Goal: Task Accomplishment & Management: Manage account settings

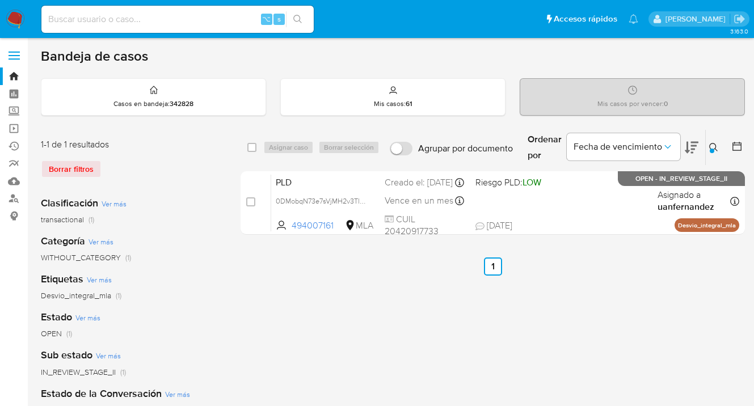
click at [15, 20] on img at bounding box center [15, 19] width 19 height 19
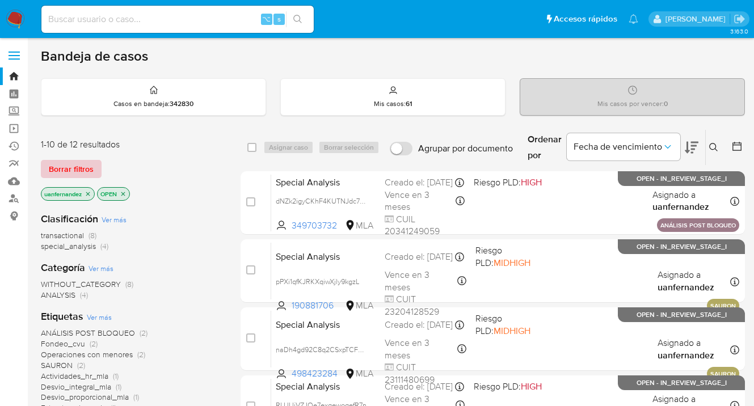
click at [84, 164] on span "Borrar filtros" at bounding box center [71, 169] width 45 height 16
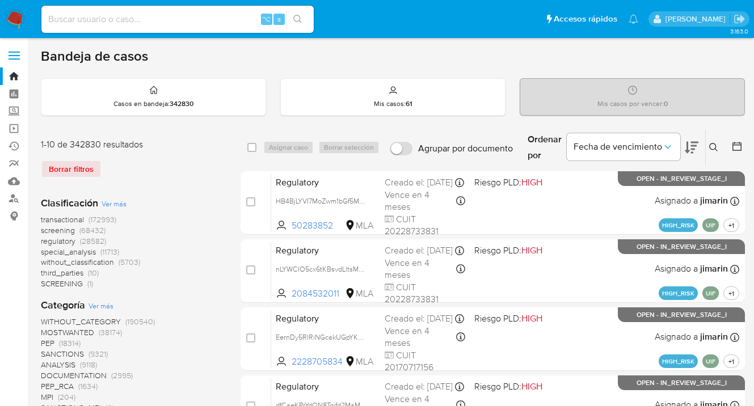
click at [18, 16] on img at bounding box center [15, 19] width 19 height 19
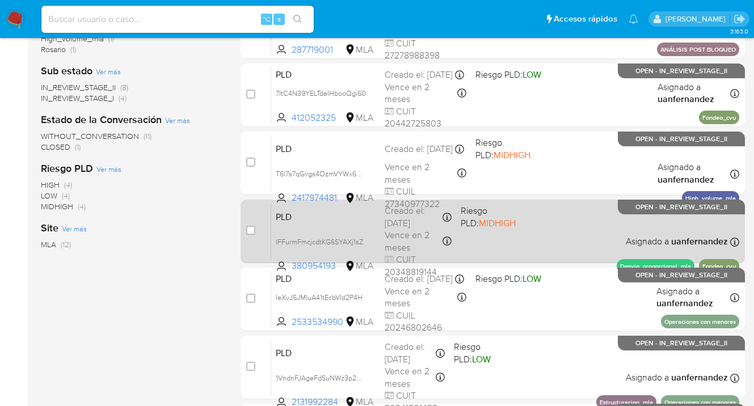
scroll to position [530, 0]
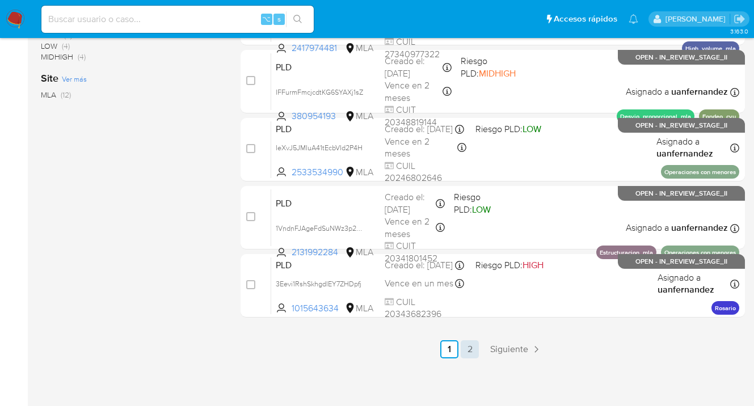
click at [471, 348] on link "2" at bounding box center [470, 349] width 18 height 18
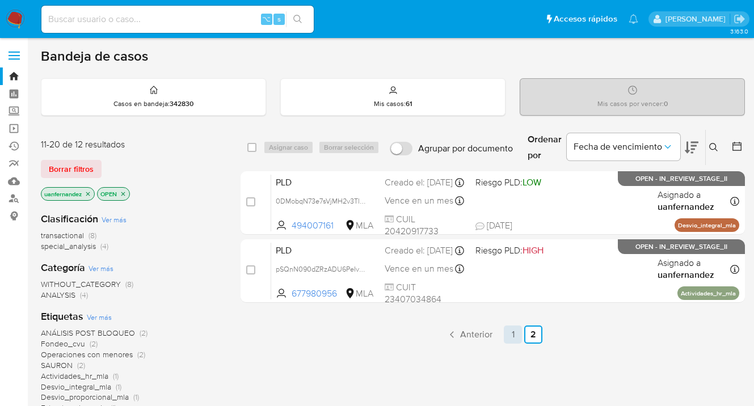
click at [510, 328] on link "1" at bounding box center [513, 335] width 18 height 18
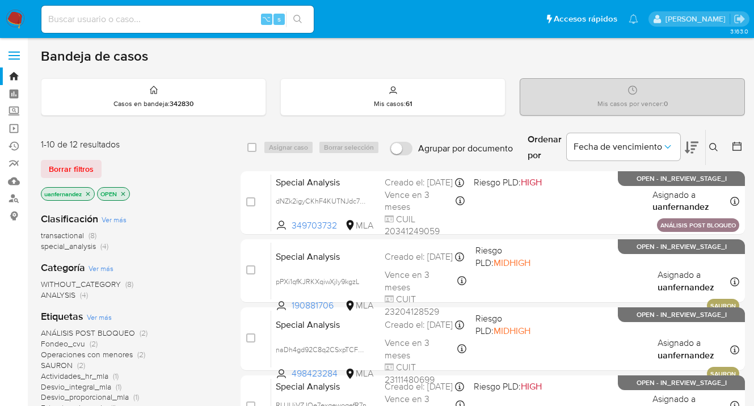
click at [715, 146] on icon at bounding box center [713, 147] width 9 height 9
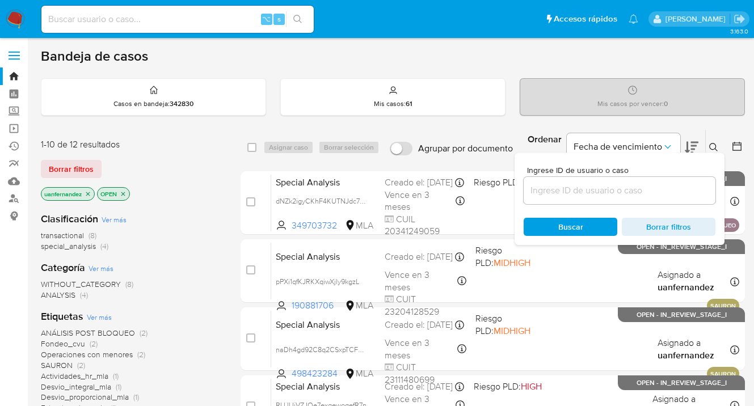
click at [588, 191] on input at bounding box center [619, 190] width 192 height 15
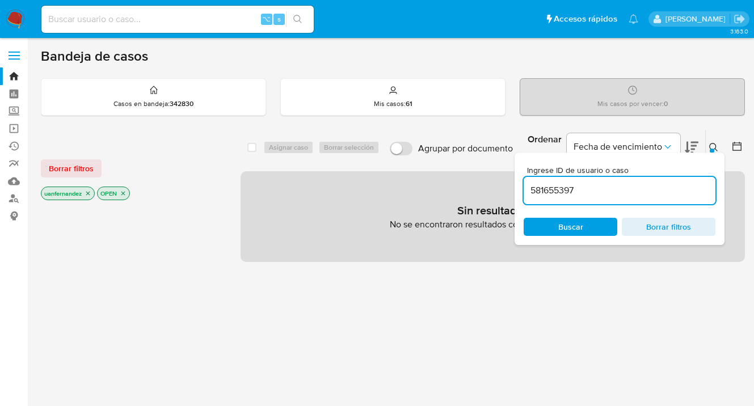
click at [712, 146] on icon at bounding box center [713, 147] width 9 height 9
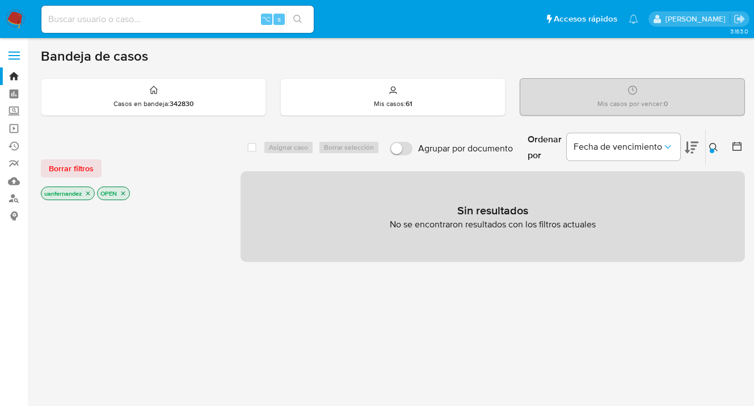
click at [714, 146] on icon at bounding box center [713, 147] width 9 height 9
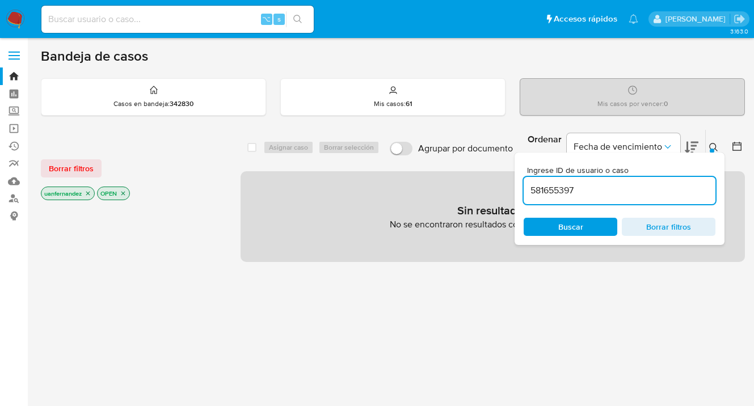
drag, startPoint x: 615, startPoint y: 189, endPoint x: 517, endPoint y: 185, distance: 97.7
click at [517, 185] on div "Ingrese ID de usuario o caso 581655397 Buscar Borrar filtros" at bounding box center [619, 199] width 210 height 92
drag, startPoint x: 65, startPoint y: 171, endPoint x: 99, endPoint y: 168, distance: 34.7
click at [65, 171] on span "Borrar filtros" at bounding box center [71, 169] width 45 height 16
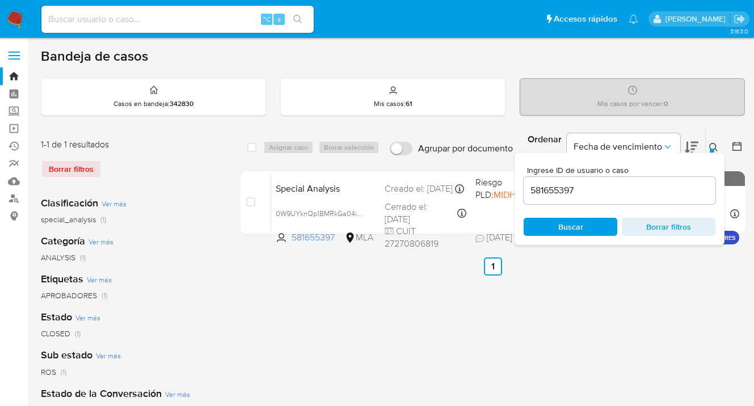
click at [717, 144] on icon at bounding box center [713, 147] width 9 height 9
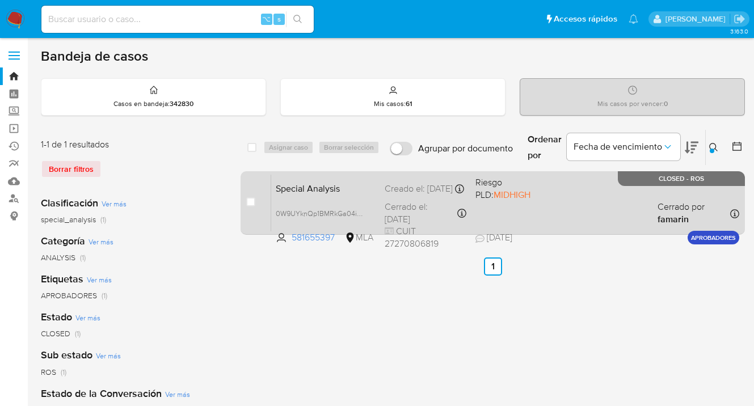
click at [603, 189] on div "Special Analysis 0W9UYknQp1BMRkGa04iueAO7 581655397 MLA Riesgo PLD: MIDHIGH Cre…" at bounding box center [505, 202] width 468 height 57
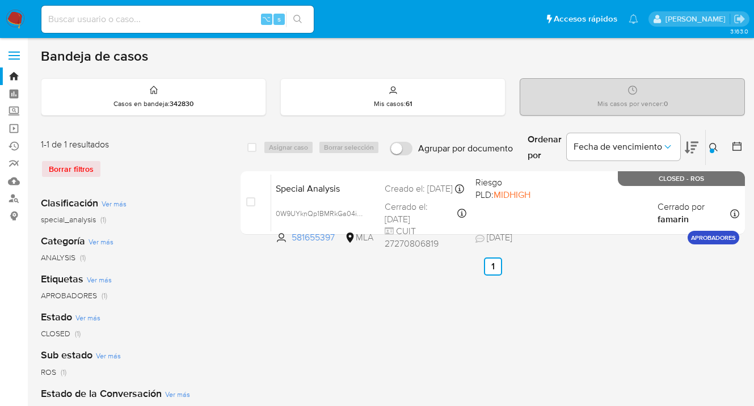
drag, startPoint x: 713, startPoint y: 146, endPoint x: 639, endPoint y: 185, distance: 84.2
click at [713, 146] on icon at bounding box center [713, 147] width 9 height 9
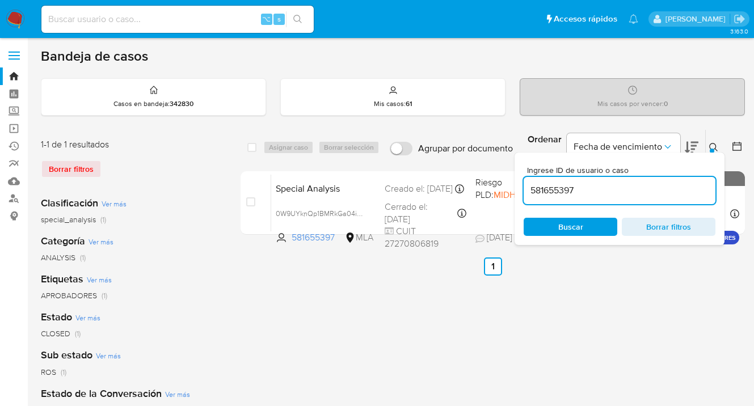
drag, startPoint x: 596, startPoint y: 193, endPoint x: 531, endPoint y: 188, distance: 65.5
click at [531, 187] on input "581655397" at bounding box center [619, 190] width 192 height 15
click at [712, 145] on icon at bounding box center [713, 147] width 9 height 9
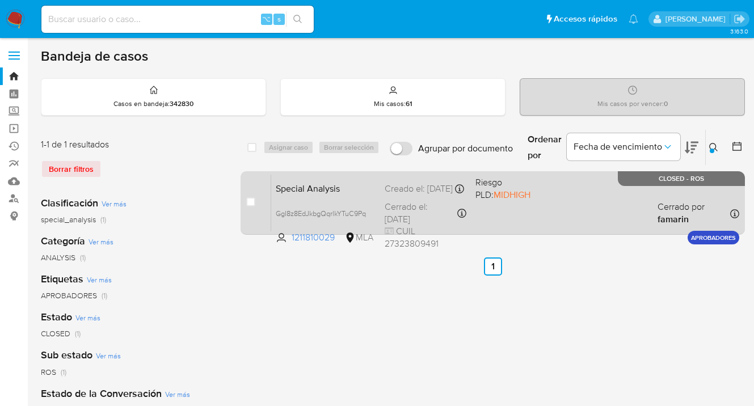
click at [587, 212] on div "Special Analysis GgI8z8EdJkbgQqrlkYTuC9Pq 1211810029 MLA Riesgo PLD: MIDHIGH Cr…" at bounding box center [505, 202] width 468 height 57
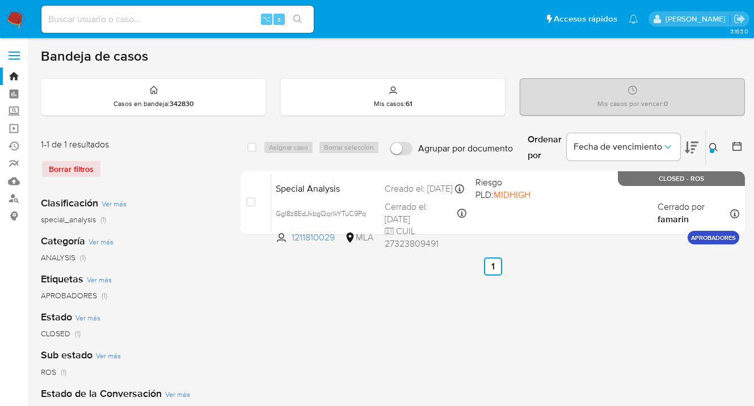
click at [715, 145] on icon at bounding box center [713, 147] width 9 height 9
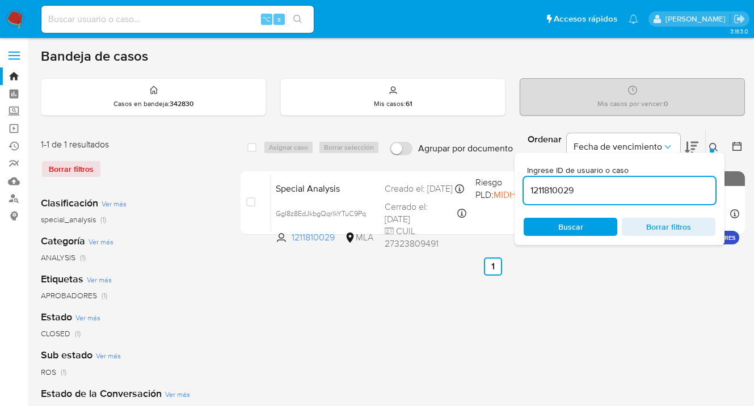
drag, startPoint x: 582, startPoint y: 195, endPoint x: 526, endPoint y: 187, distance: 56.2
click at [526, 187] on input "1211810029" at bounding box center [619, 190] width 192 height 15
type input "2287430606"
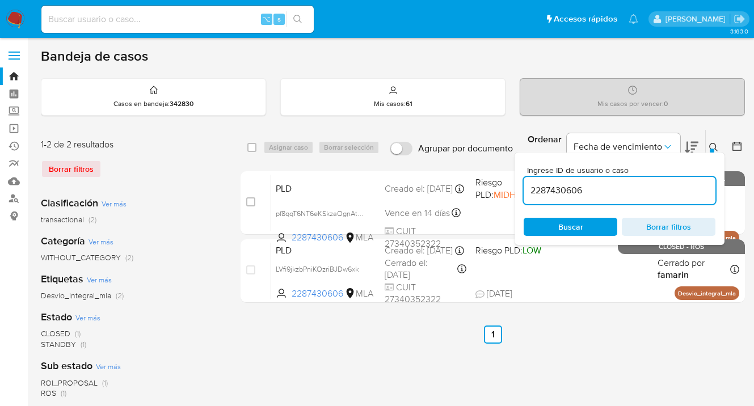
click at [714, 145] on icon at bounding box center [713, 147] width 9 height 9
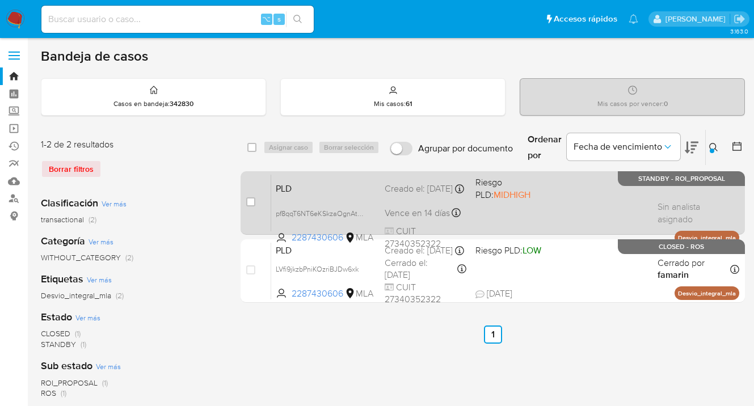
click at [592, 215] on div "PLD pf8qqT6NT6eKSkzaOgnAtClm 2287430606 MLA Riesgo PLD: MIDHIGH Creado el: 12/0…" at bounding box center [505, 202] width 468 height 57
click at [572, 210] on div "PLD pf8qqT6NT6eKSkzaOgnAtClm 2287430606 MLA Riesgo PLD: MIDHIGH Creado el: 12/0…" at bounding box center [505, 202] width 468 height 57
click at [251, 201] on input "checkbox" at bounding box center [250, 201] width 9 height 9
checkbox input "true"
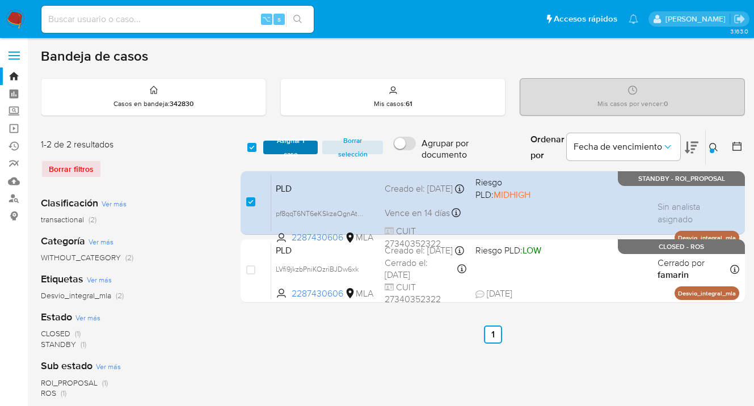
click at [281, 145] on span "Asignar 1 caso" at bounding box center [290, 147] width 43 height 11
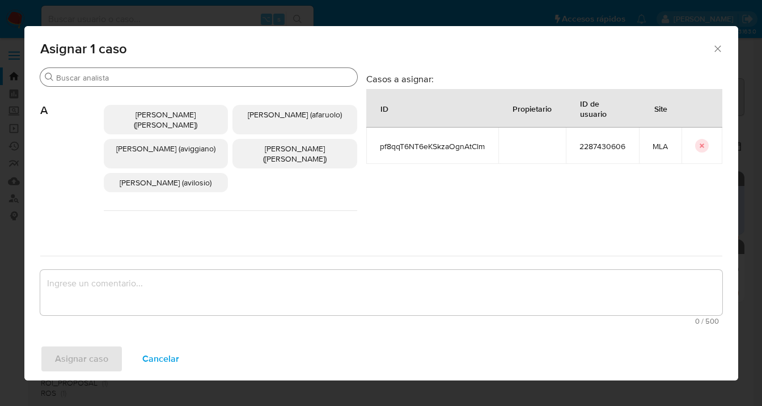
click at [257, 78] on input "Buscar" at bounding box center [204, 78] width 297 height 10
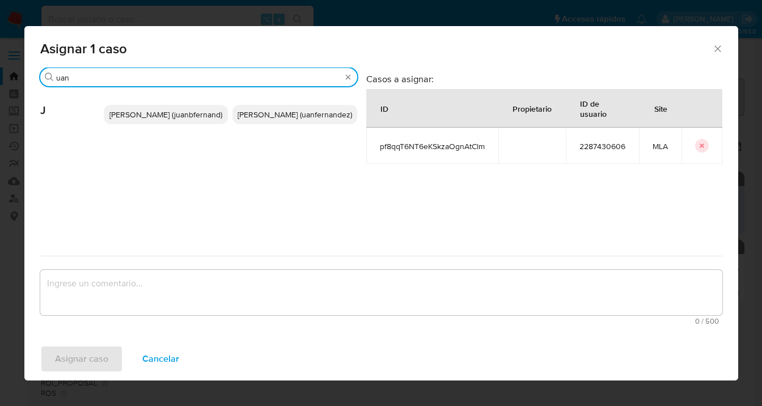
type input "uan"
click at [295, 115] on span "Juan Pablo Fernandez (uanfernandez)" at bounding box center [295, 114] width 115 height 11
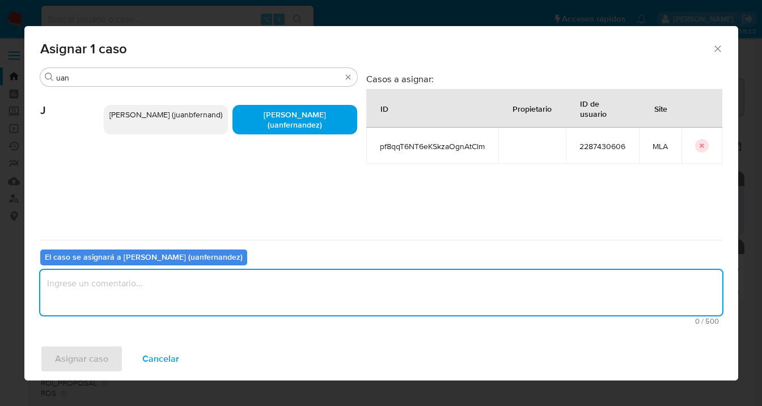
click at [278, 298] on textarea "assign-modal" at bounding box center [381, 292] width 682 height 45
type textarea "asig"
click at [92, 354] on span "Asignar caso" at bounding box center [81, 359] width 53 height 25
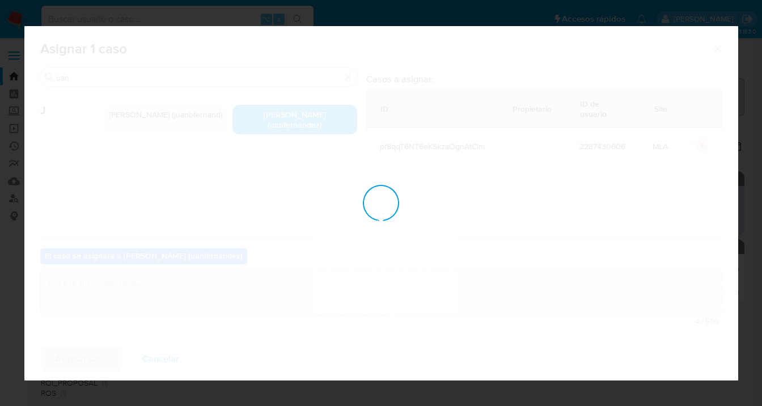
checkbox input "false"
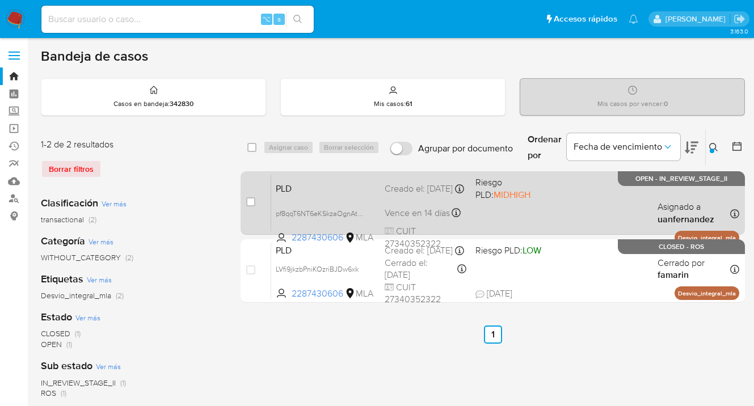
click at [564, 210] on div "PLD pf8qqT6NT6eKSkzaOgnAtClm 2287430606 MLA Riesgo PLD: MIDHIGH Creado el: 12/0…" at bounding box center [505, 202] width 468 height 57
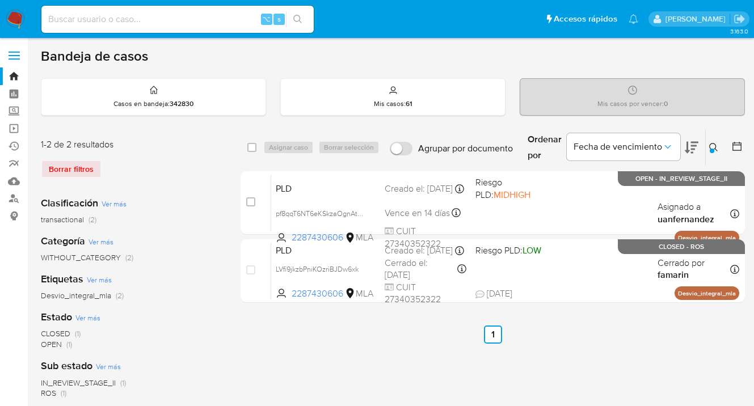
click at [716, 145] on icon at bounding box center [713, 147] width 9 height 9
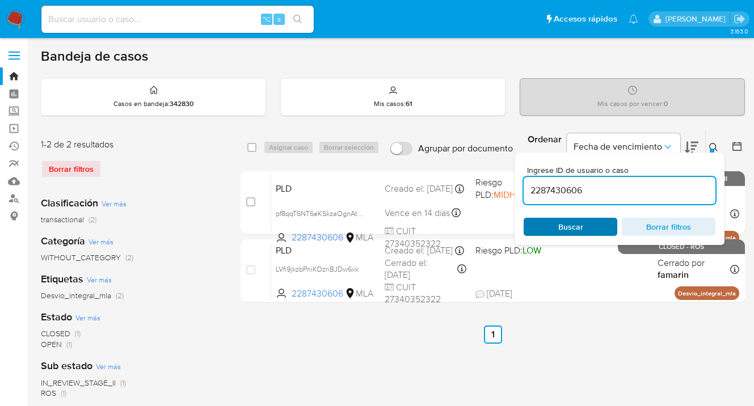
click at [592, 233] on span "Buscar" at bounding box center [570, 227] width 78 height 16
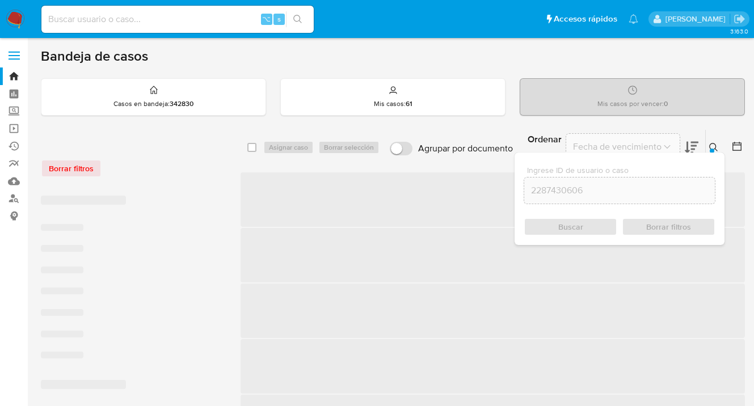
click at [713, 147] on icon at bounding box center [713, 147] width 9 height 9
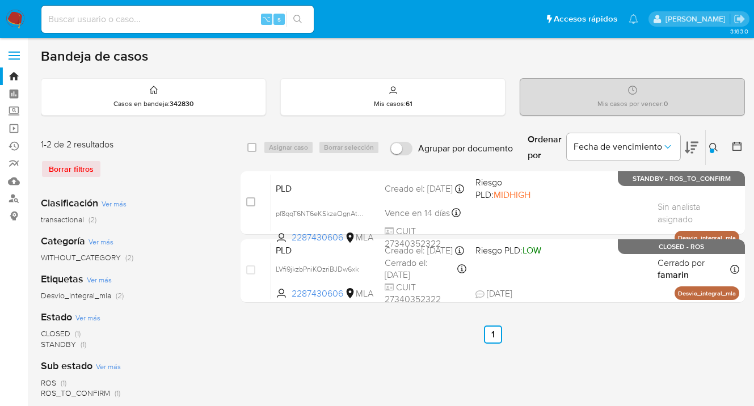
click at [714, 145] on icon at bounding box center [713, 147] width 9 height 9
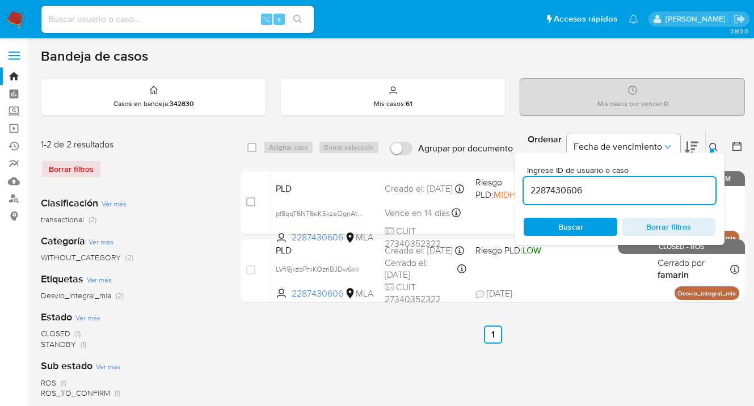
drag, startPoint x: 599, startPoint y: 191, endPoint x: 523, endPoint y: 189, distance: 76.0
click at [523, 189] on div "Ingrese ID de usuario o caso 2287430606 Buscar Borrar filtros" at bounding box center [619, 199] width 210 height 92
type input "177971946"
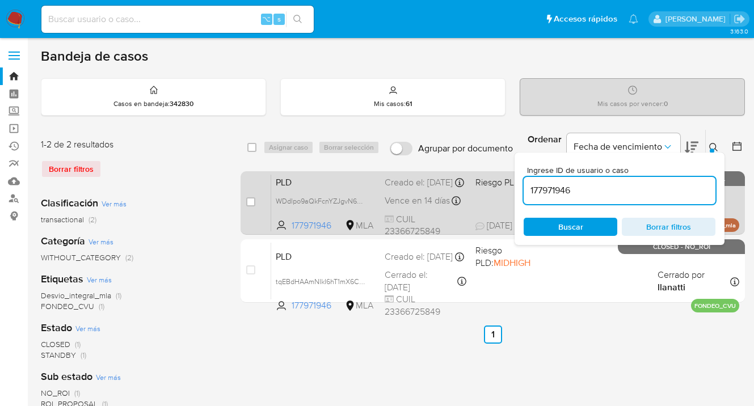
drag, startPoint x: 713, startPoint y: 147, endPoint x: 565, endPoint y: 181, distance: 152.4
click at [713, 147] on icon at bounding box center [713, 147] width 9 height 9
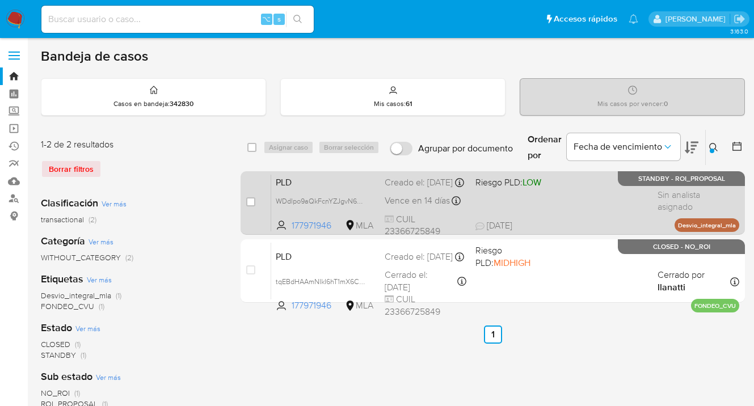
click at [582, 206] on div "PLD WDdlpo9aQkFcnYZJgvN6Fvgi 177971946 MLA Riesgo PLD: LOW Creado el: 12/08/202…" at bounding box center [505, 202] width 468 height 57
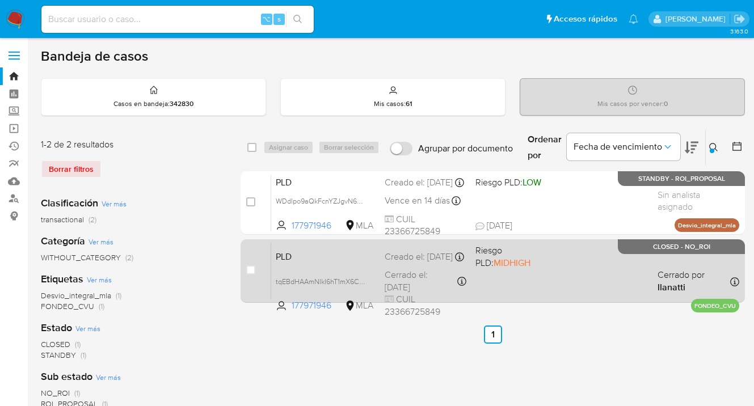
click at [576, 269] on div "PLD tqEBdHAAmNIkI6hT1mX6CxzH 177971946 MLA Riesgo PLD: MIDHIGH Creado el: 12/05…" at bounding box center [505, 270] width 468 height 57
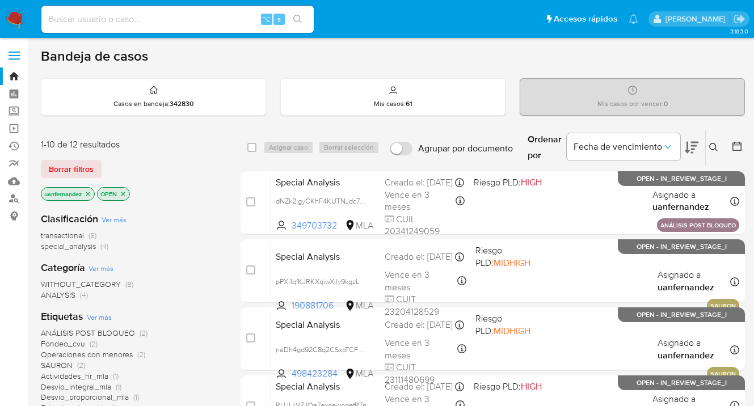
drag, startPoint x: 94, startPoint y: 171, endPoint x: 163, endPoint y: 166, distance: 69.4
click at [94, 171] on button "Borrar filtros" at bounding box center [71, 169] width 61 height 18
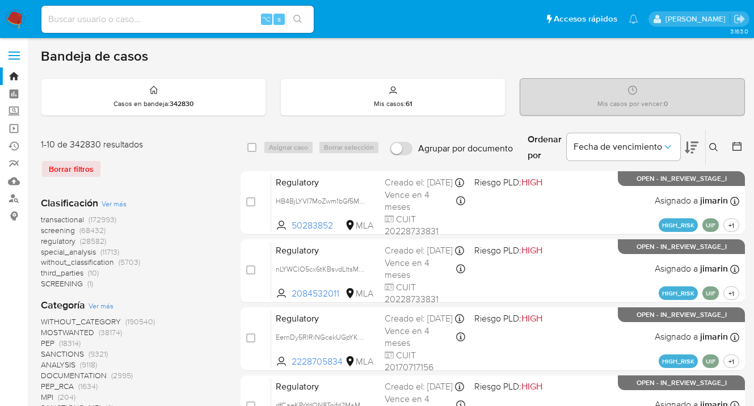
click at [713, 146] on icon at bounding box center [713, 147] width 9 height 9
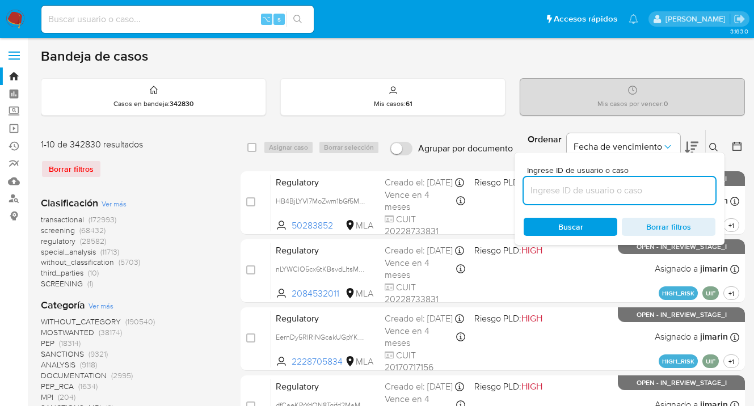
click at [595, 191] on input at bounding box center [619, 190] width 192 height 15
type input "kAnJgTkyruzXrUpNxUyCkWeW"
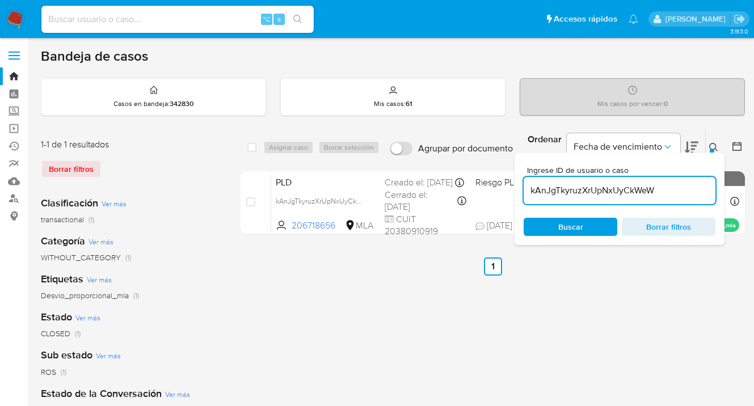
click at [715, 144] on icon at bounding box center [713, 147] width 9 height 9
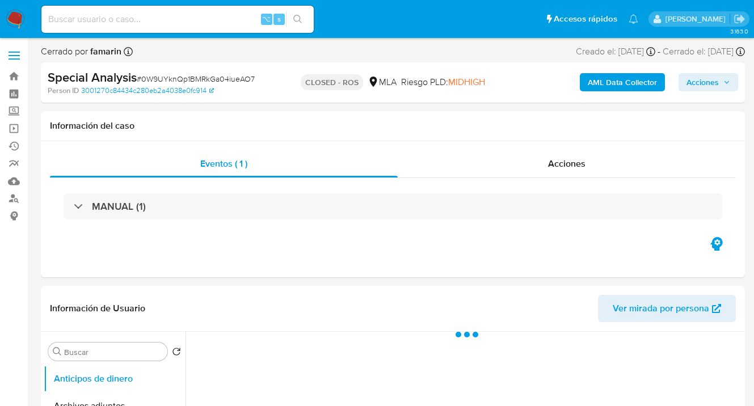
select select "10"
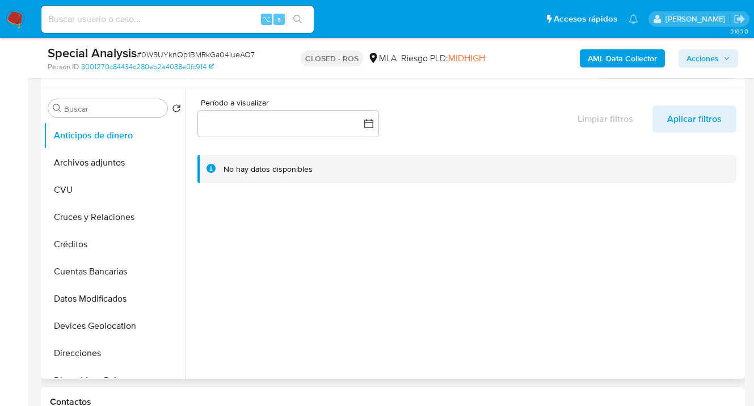
scroll to position [211, 0]
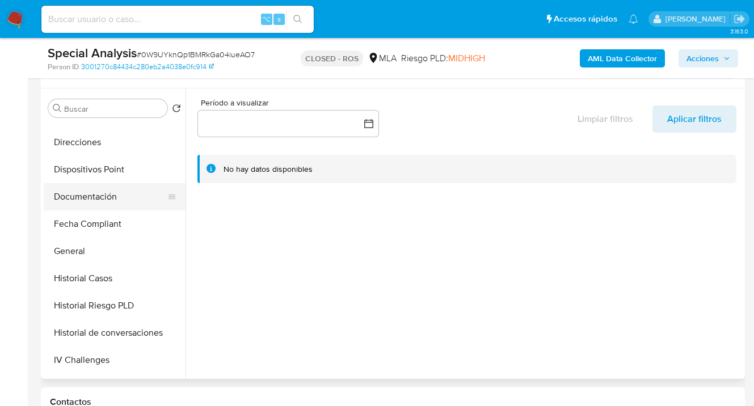
click at [109, 193] on button "Documentación" at bounding box center [110, 196] width 133 height 27
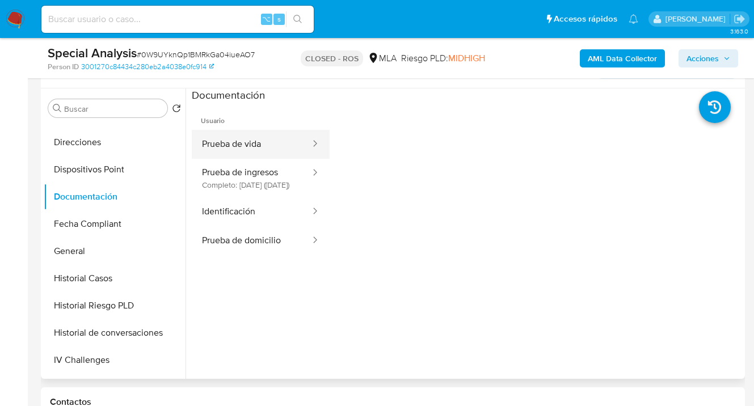
click at [277, 146] on button "Prueba de vida" at bounding box center [252, 144] width 120 height 29
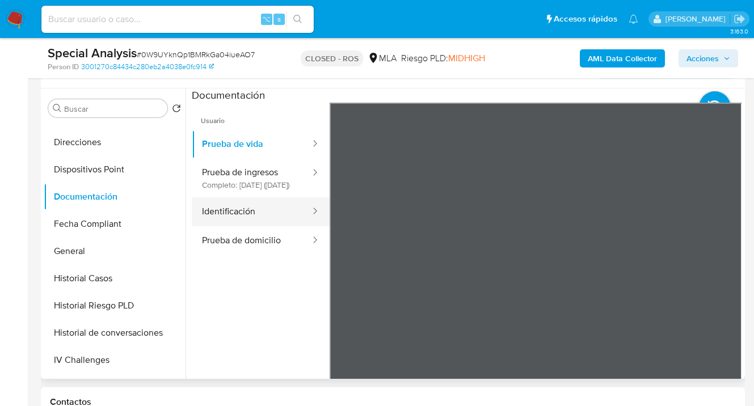
click at [254, 221] on button "Identificación" at bounding box center [252, 211] width 120 height 29
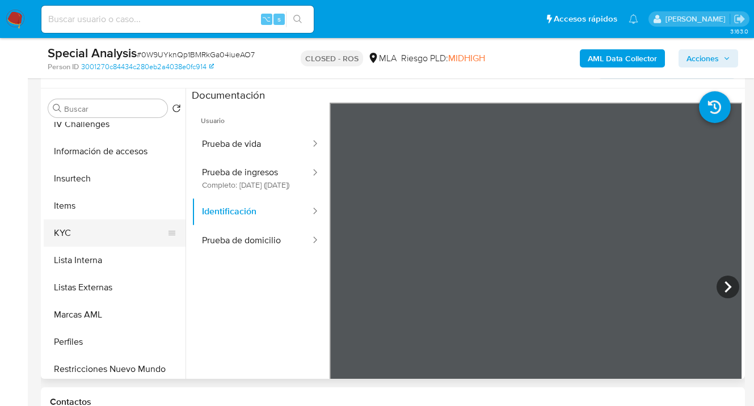
scroll to position [447, 0]
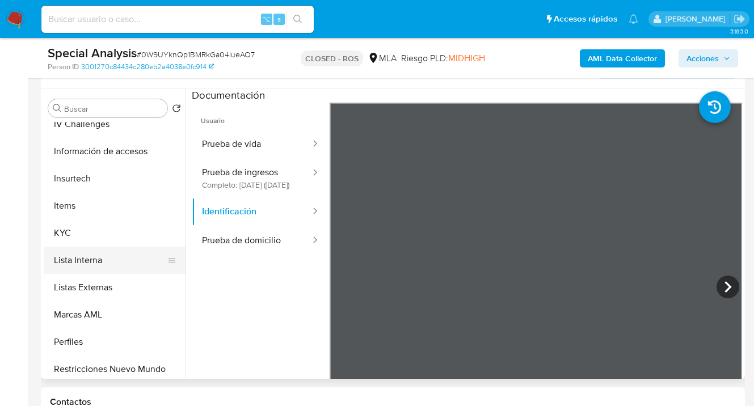
drag, startPoint x: 115, startPoint y: 237, endPoint x: 175, endPoint y: 255, distance: 63.3
click at [115, 238] on button "KYC" at bounding box center [115, 232] width 142 height 27
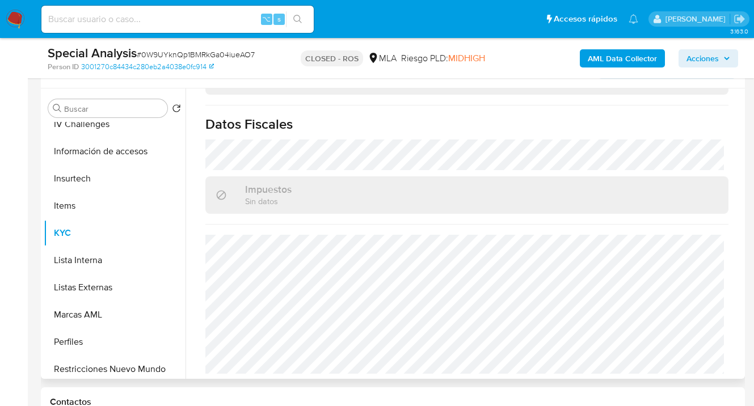
scroll to position [626, 0]
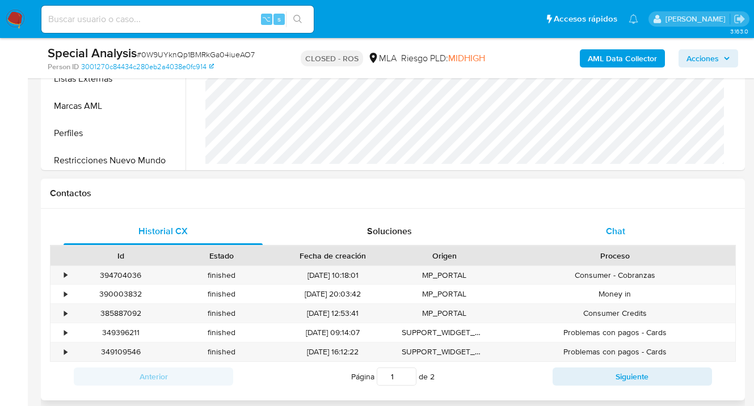
click at [630, 230] on div "Chat" at bounding box center [615, 231] width 199 height 27
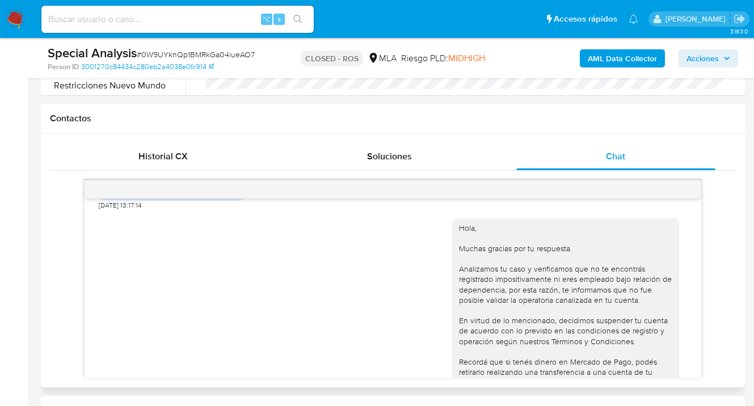
scroll to position [1020, 0]
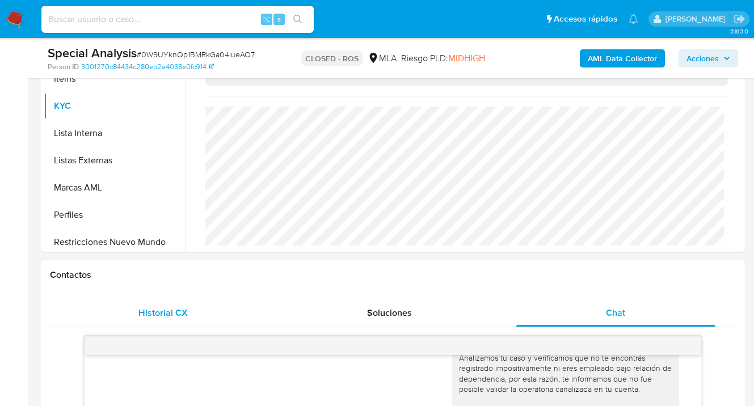
click at [171, 305] on div "Historial CX" at bounding box center [163, 312] width 199 height 27
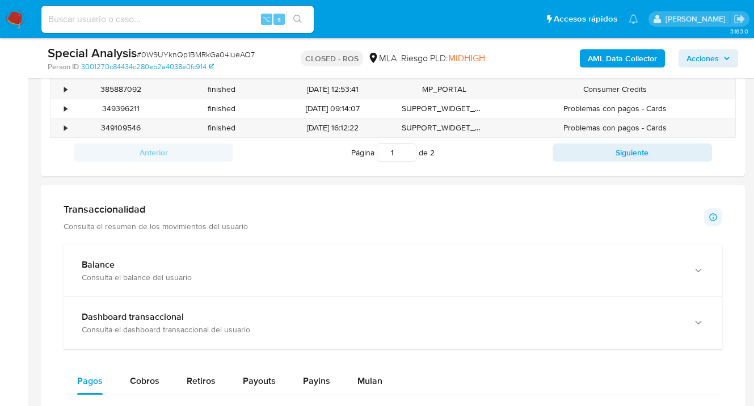
scroll to position [718, 0]
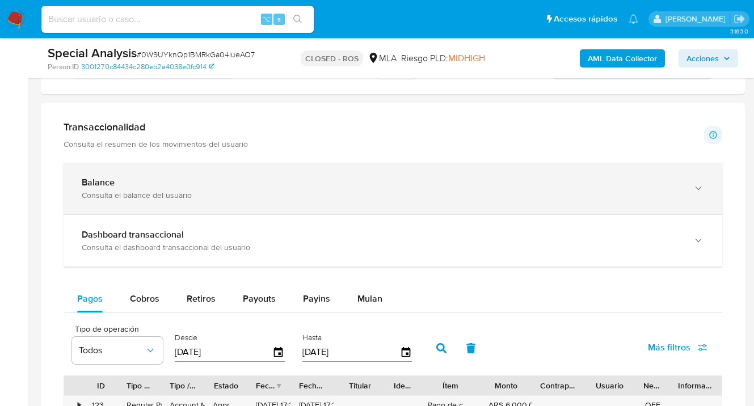
click at [698, 192] on icon "button" at bounding box center [698, 188] width 11 height 11
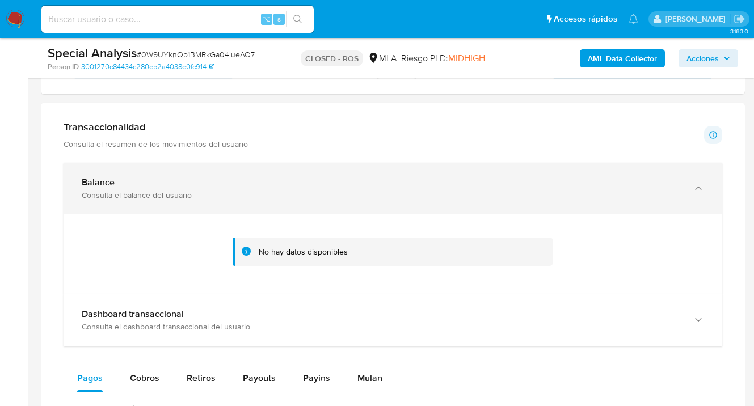
click at [698, 192] on icon "button" at bounding box center [698, 188] width 11 height 11
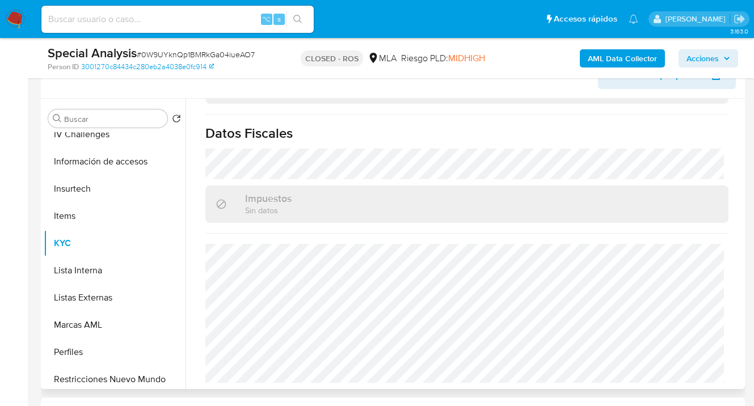
scroll to position [0, 0]
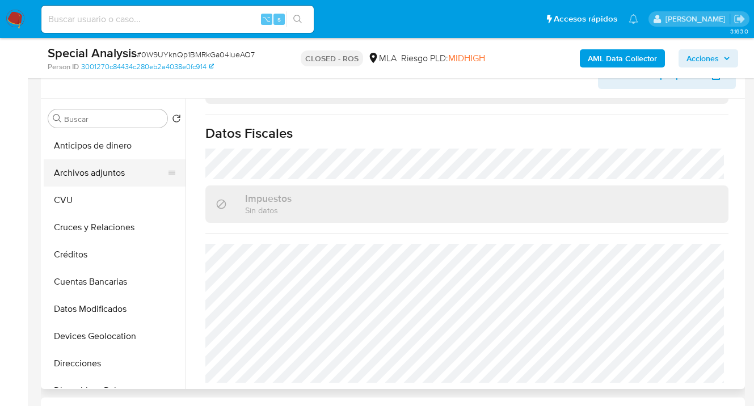
drag, startPoint x: 135, startPoint y: 178, endPoint x: 151, endPoint y: 181, distance: 16.1
click at [136, 178] on button "Archivos adjuntos" at bounding box center [110, 172] width 133 height 27
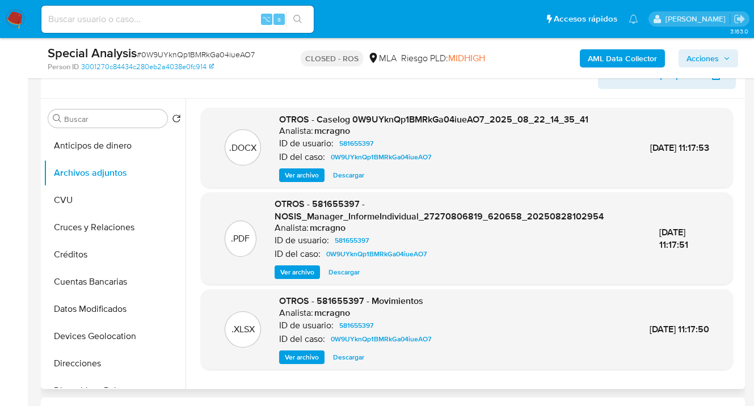
click at [342, 174] on span "Descargar" at bounding box center [348, 175] width 31 height 11
click at [295, 272] on span "Ver archivo" at bounding box center [297, 272] width 34 height 11
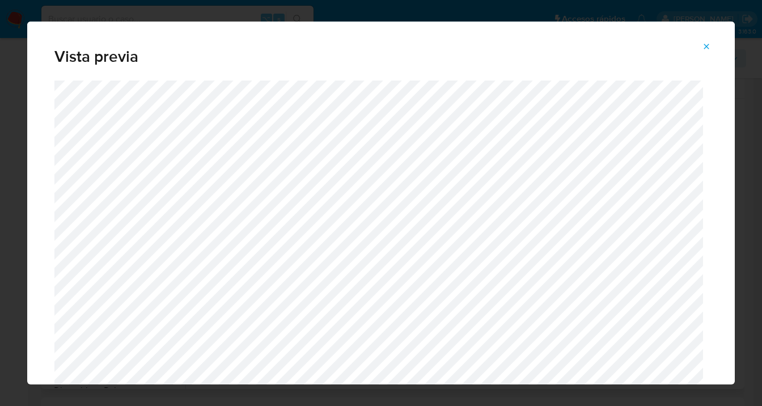
click at [708, 48] on icon "Attachment preview" at bounding box center [706, 46] width 5 height 5
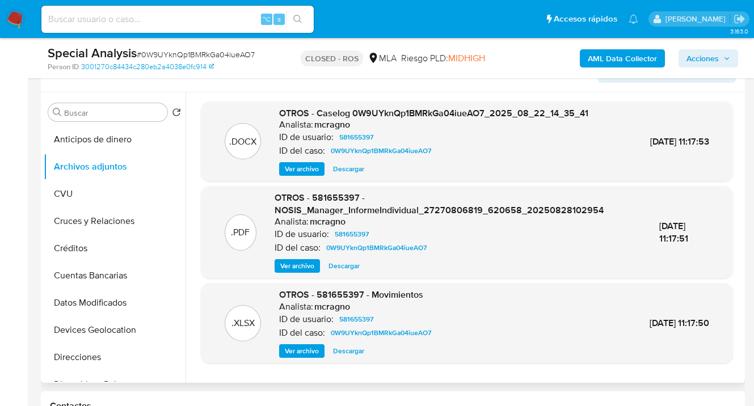
scroll to position [290, 0]
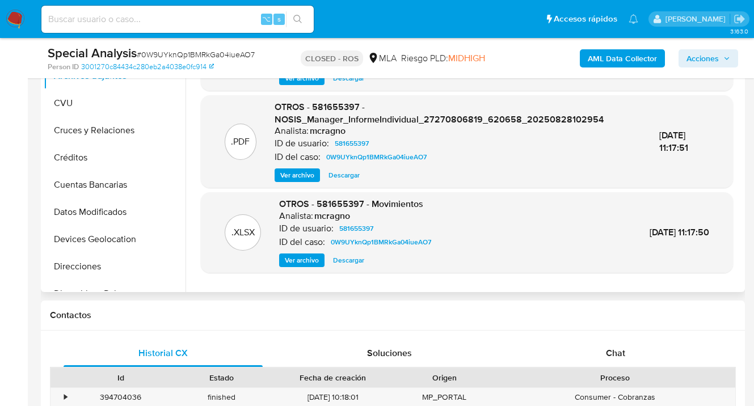
click at [349, 260] on span "Descargar" at bounding box center [348, 260] width 31 height 11
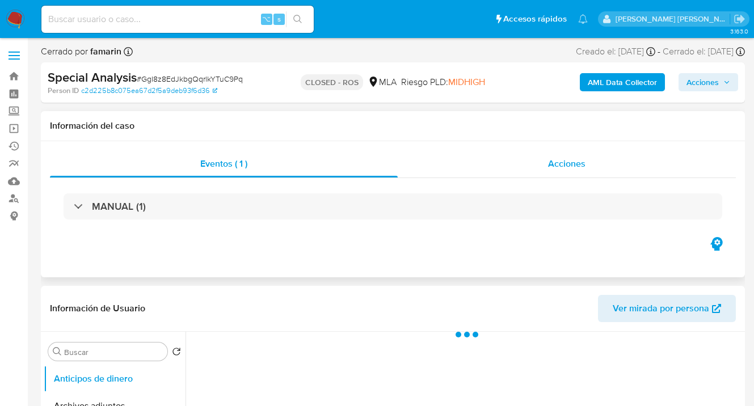
click at [570, 167] on span "Acciones" at bounding box center [566, 163] width 37 height 13
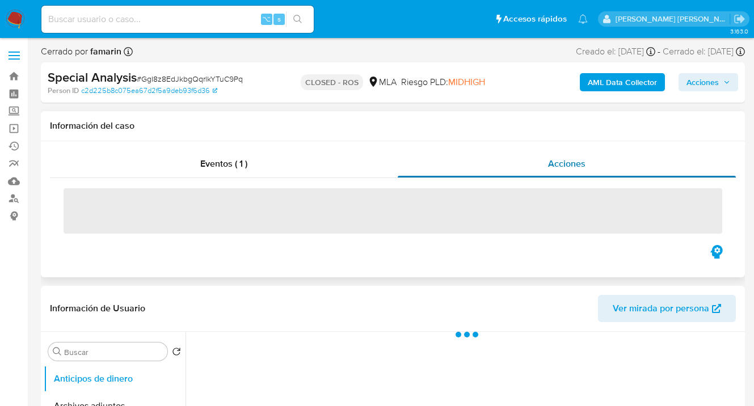
select select "10"
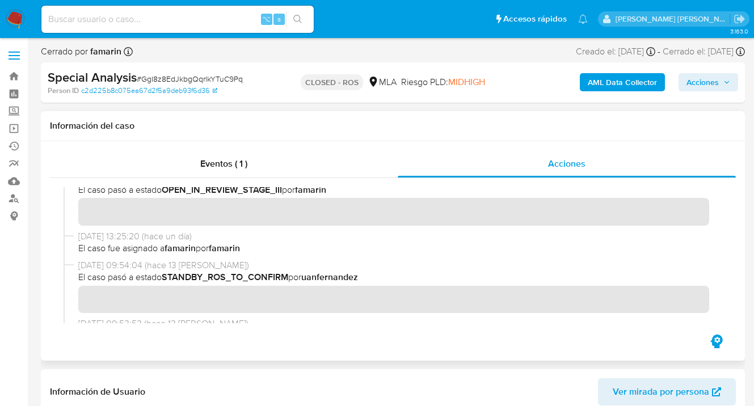
scroll to position [137, 0]
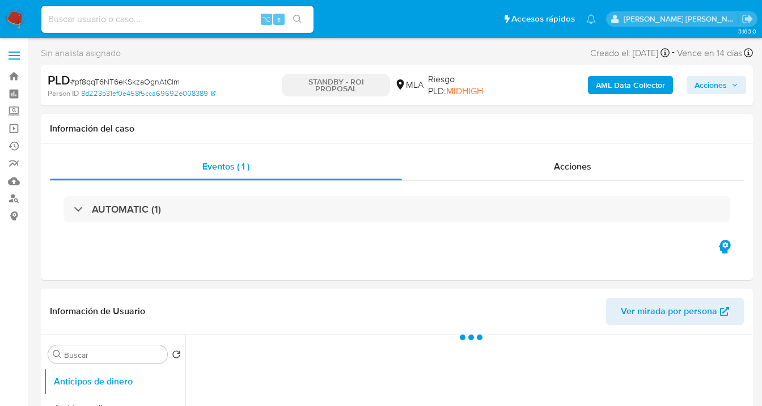
select select "10"
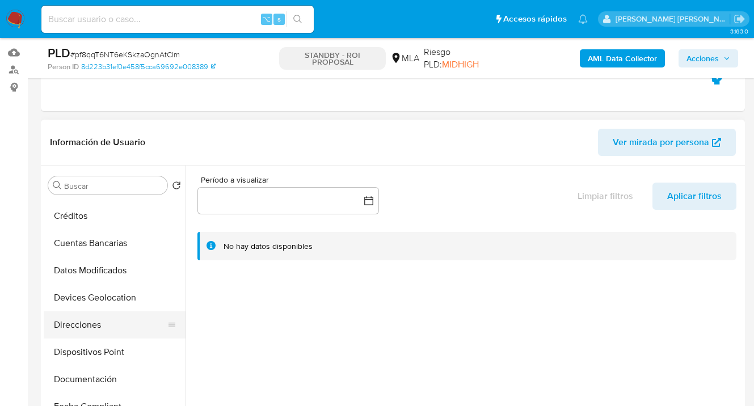
scroll to position [140, 0]
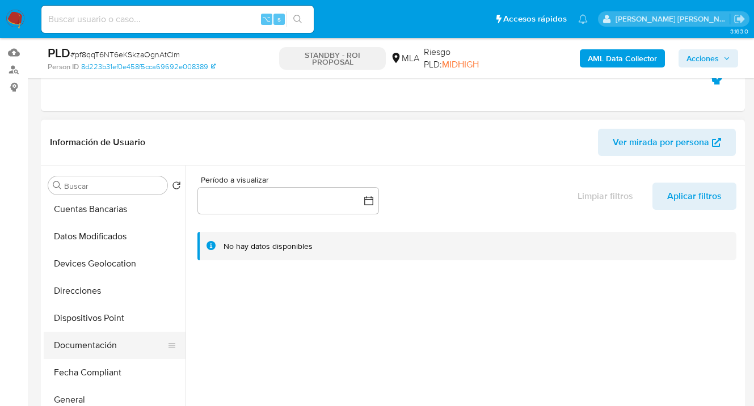
click at [119, 341] on button "Documentación" at bounding box center [110, 345] width 133 height 27
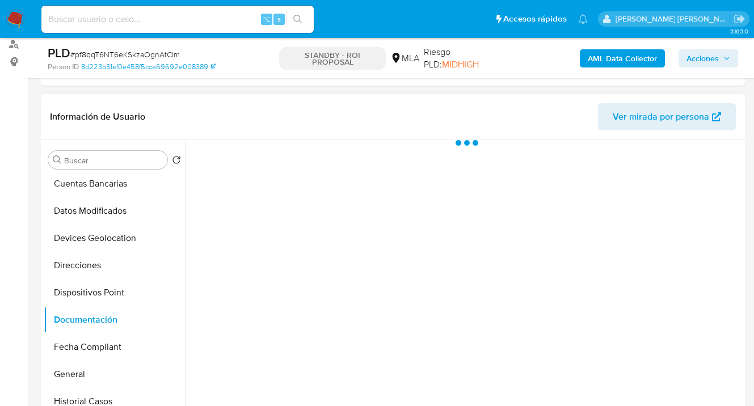
scroll to position [218, 0]
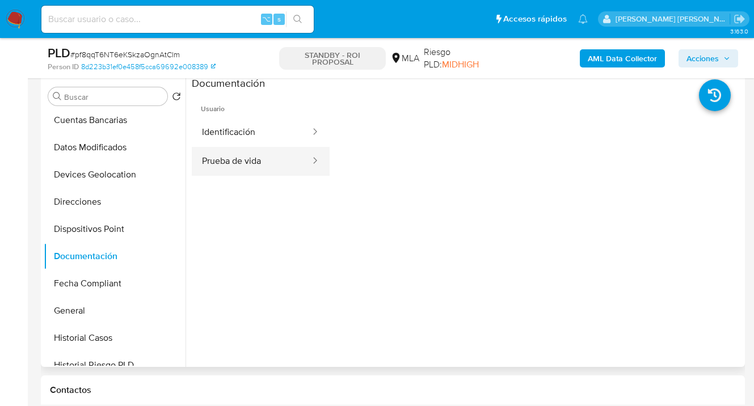
click at [233, 173] on button "Prueba de vida" at bounding box center [252, 161] width 120 height 29
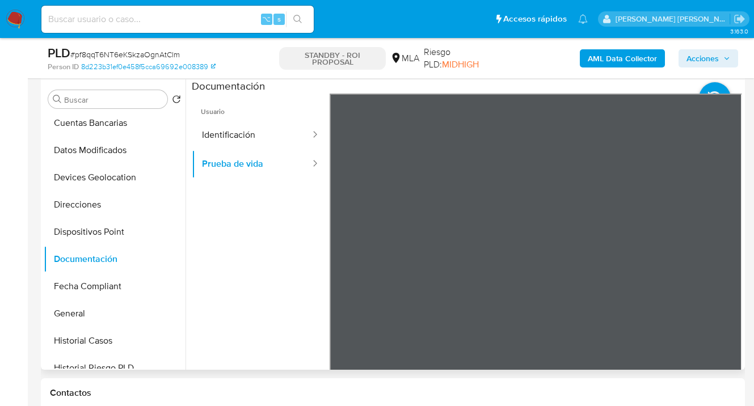
scroll to position [197, 0]
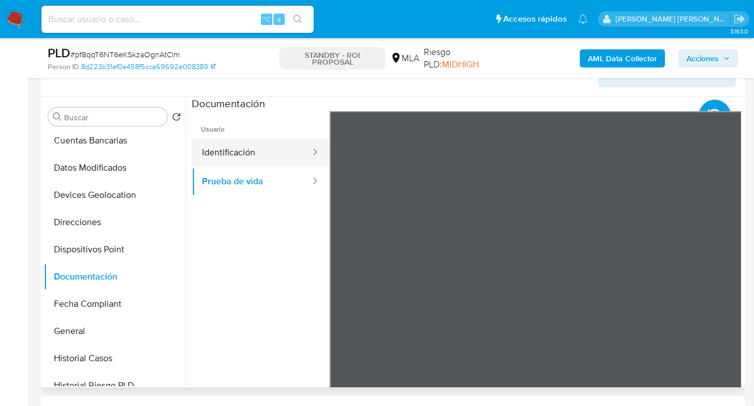
drag, startPoint x: 273, startPoint y: 151, endPoint x: 306, endPoint y: 154, distance: 33.1
click at [275, 150] on button "Identificación" at bounding box center [252, 152] width 120 height 29
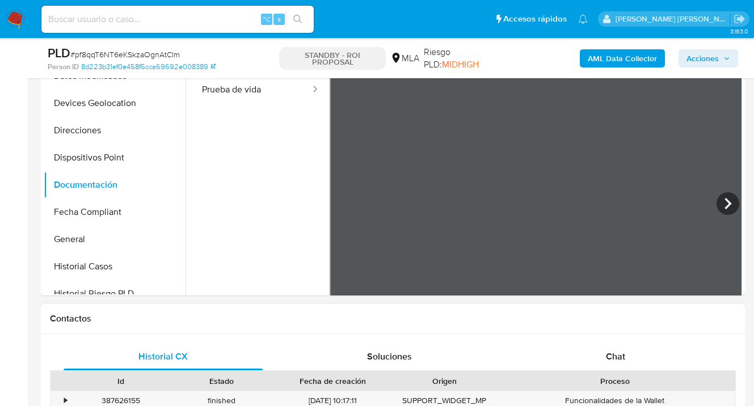
scroll to position [378, 0]
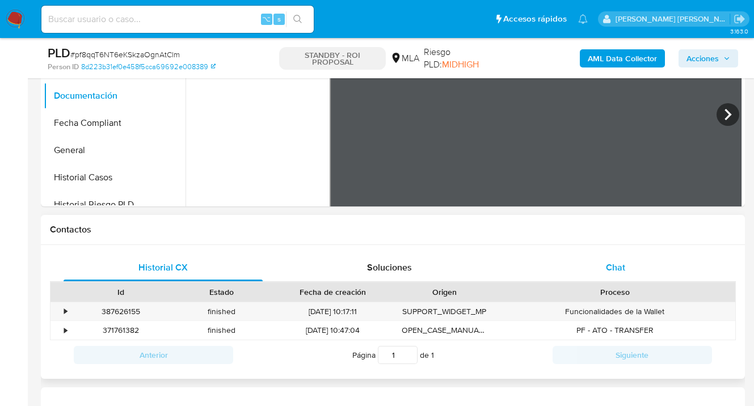
click at [620, 255] on div "Chat" at bounding box center [615, 267] width 199 height 27
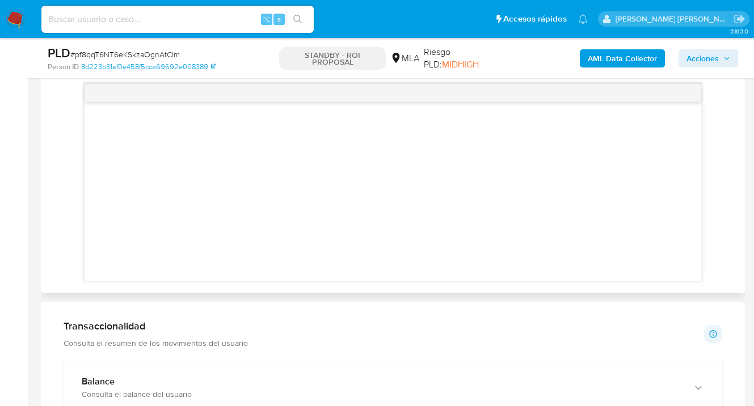
scroll to position [474, 0]
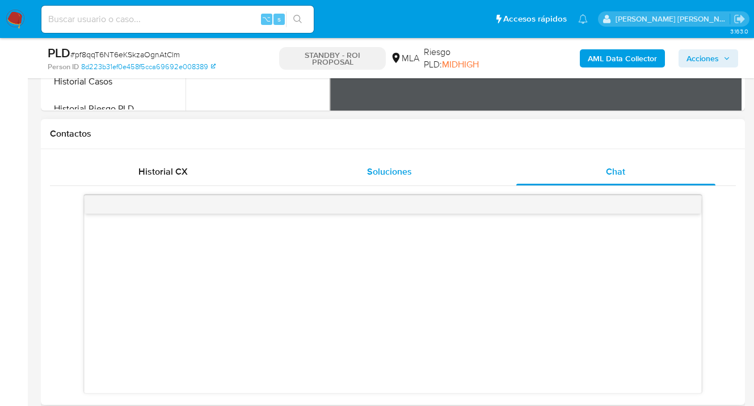
click at [395, 183] on div "Soluciones" at bounding box center [389, 171] width 199 height 27
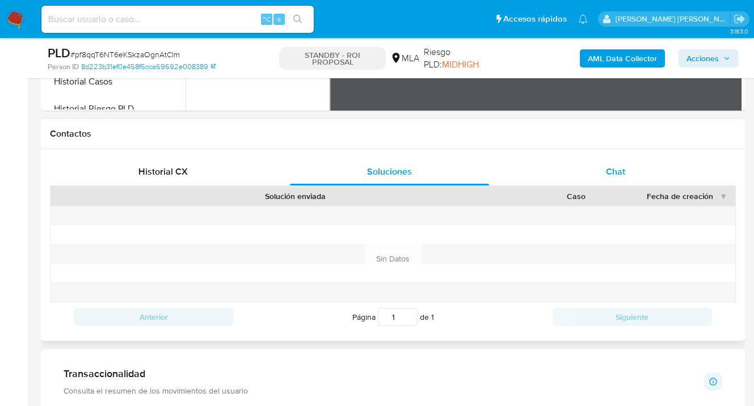
click at [567, 168] on div "Chat" at bounding box center [615, 171] width 199 height 27
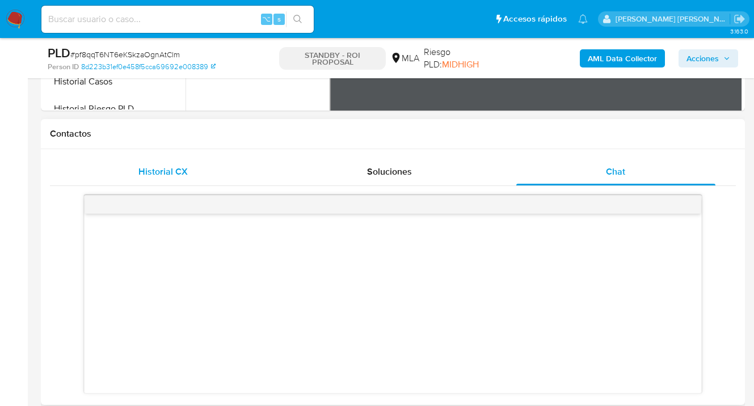
drag, startPoint x: 167, startPoint y: 186, endPoint x: 173, endPoint y: 181, distance: 8.1
click at [166, 186] on div at bounding box center [393, 290] width 686 height 208
drag, startPoint x: 167, startPoint y: 175, endPoint x: 176, endPoint y: 171, distance: 10.4
click at [167, 174] on span "Historial CX" at bounding box center [162, 171] width 49 height 13
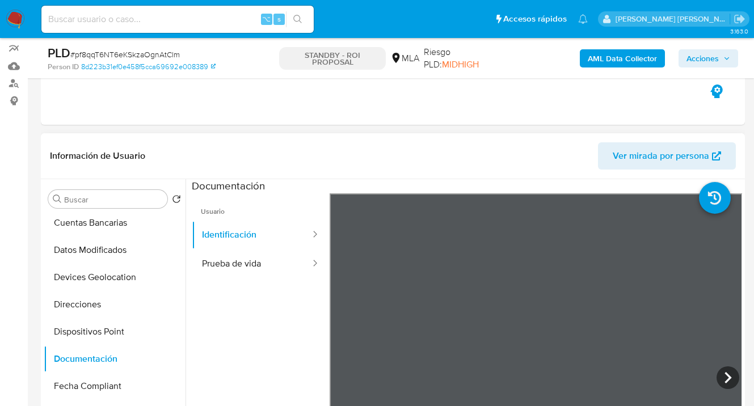
scroll to position [0, 0]
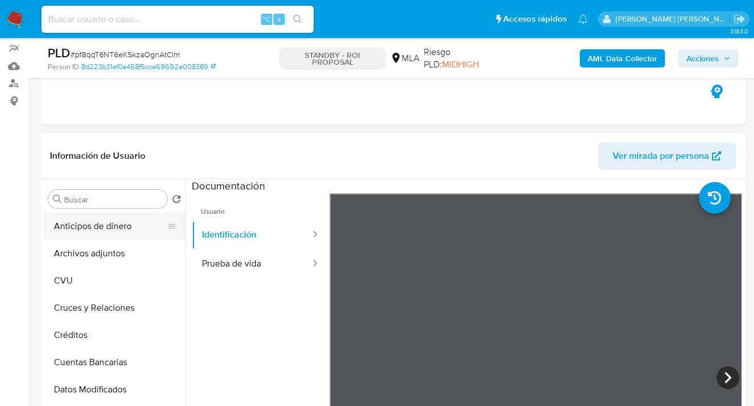
drag, startPoint x: 136, startPoint y: 250, endPoint x: 172, endPoint y: 234, distance: 39.9
click at [136, 250] on button "Archivos adjuntos" at bounding box center [115, 253] width 142 height 27
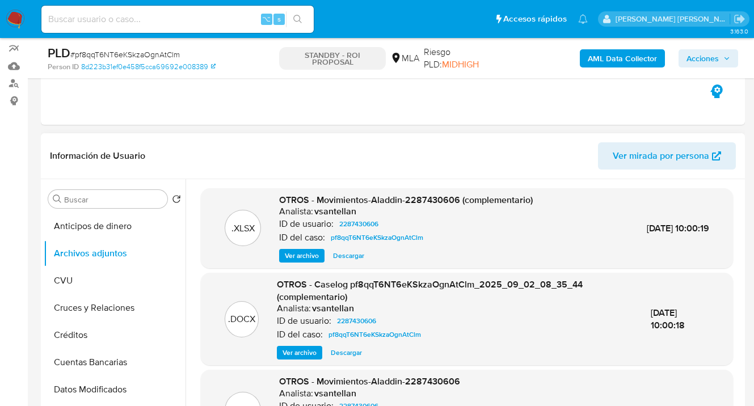
click at [340, 259] on span "Descargar" at bounding box center [348, 255] width 31 height 11
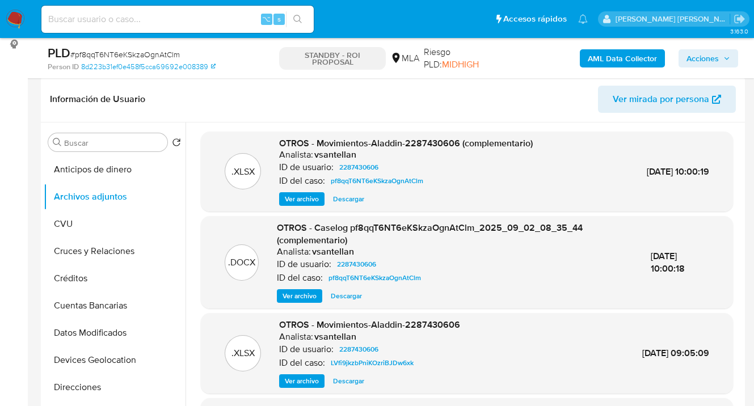
scroll to position [225, 0]
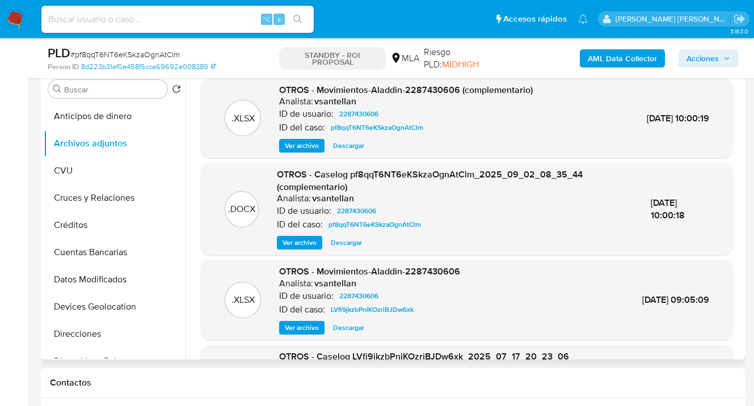
click at [343, 243] on span "Descargar" at bounding box center [346, 242] width 31 height 11
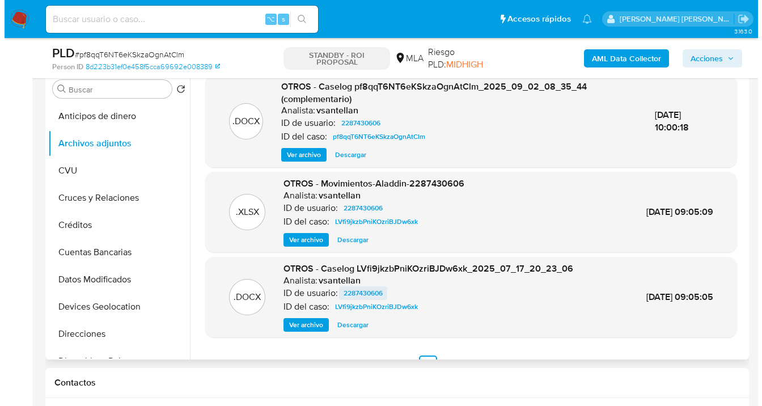
scroll to position [108, 0]
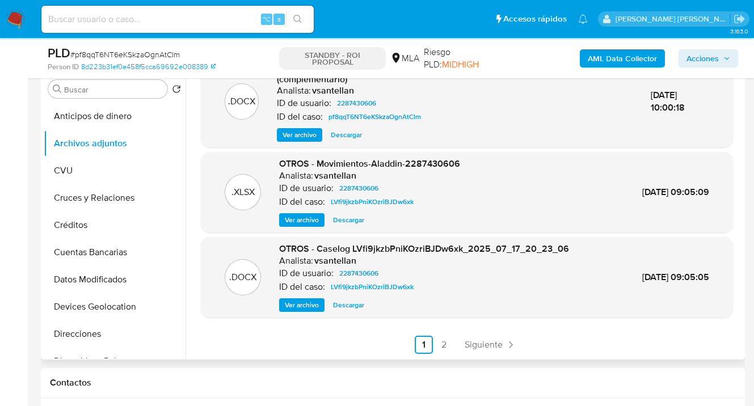
click at [305, 303] on span "Ver archivo" at bounding box center [302, 304] width 34 height 11
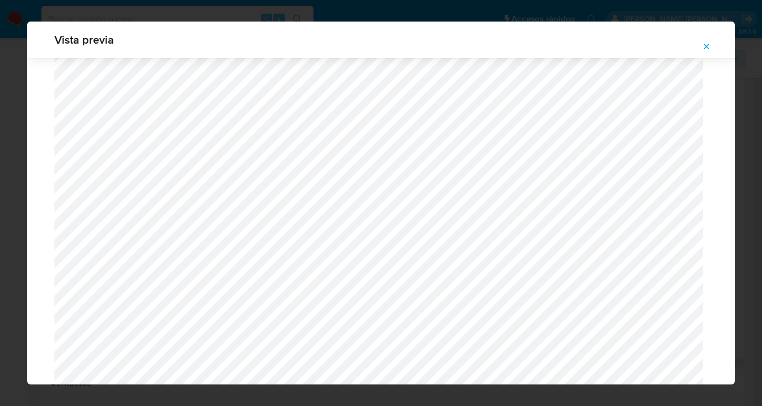
scroll to position [1390, 0]
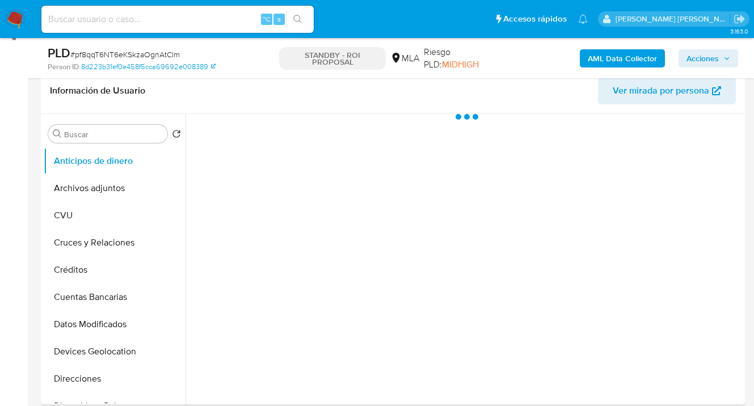
scroll to position [223, 0]
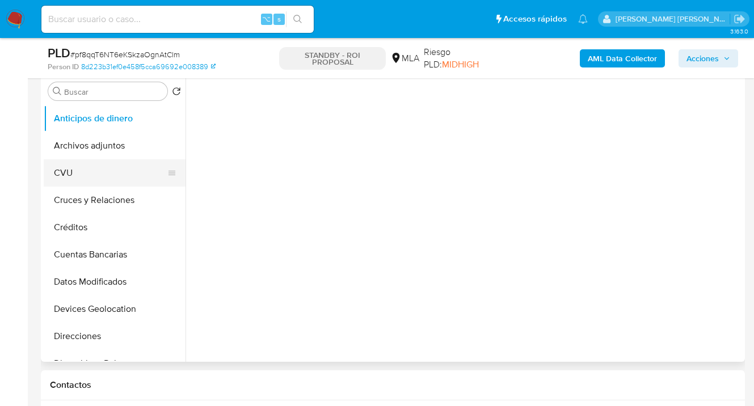
select select "10"
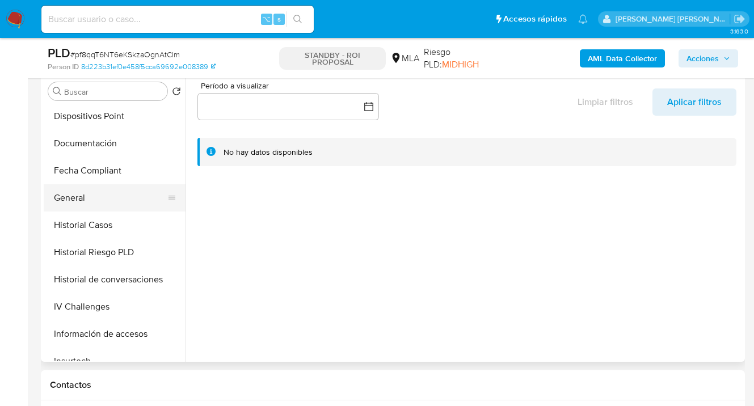
scroll to position [246, 0]
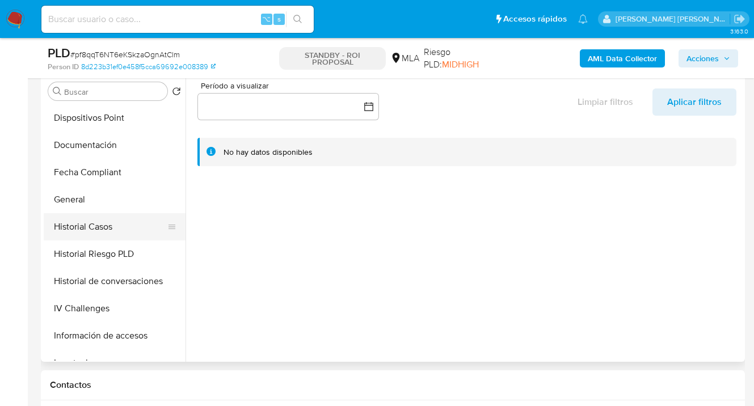
click at [121, 229] on button "Historial Casos" at bounding box center [110, 226] width 133 height 27
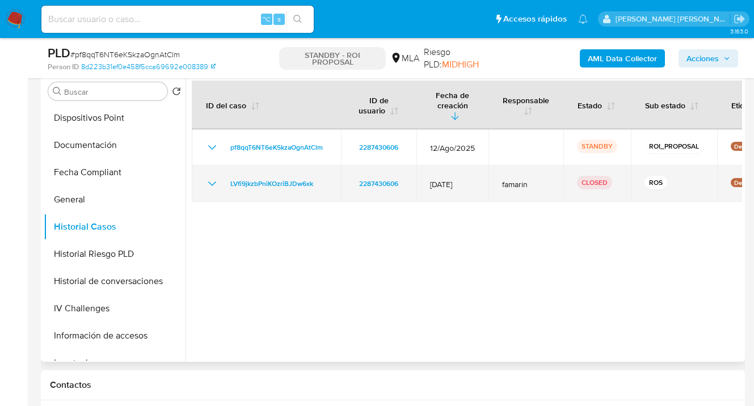
click at [210, 177] on icon "Mostrar/Ocultar" at bounding box center [212, 184] width 14 height 14
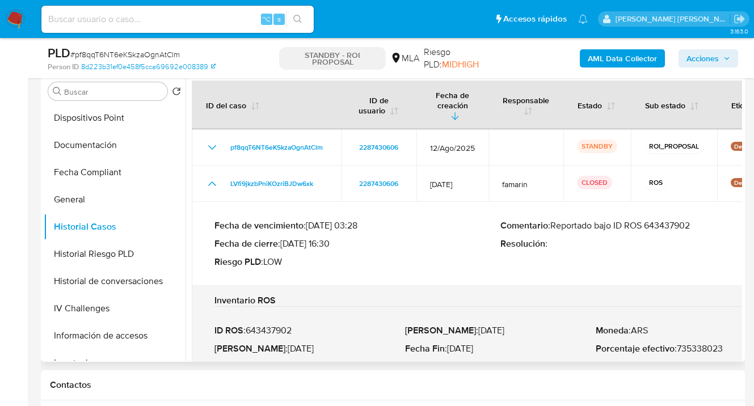
drag, startPoint x: 694, startPoint y: 216, endPoint x: 649, endPoint y: 214, distance: 45.4
click at [649, 220] on p "Comentario : Reportado bajo ID ROS 643437902" at bounding box center [643, 225] width 286 height 11
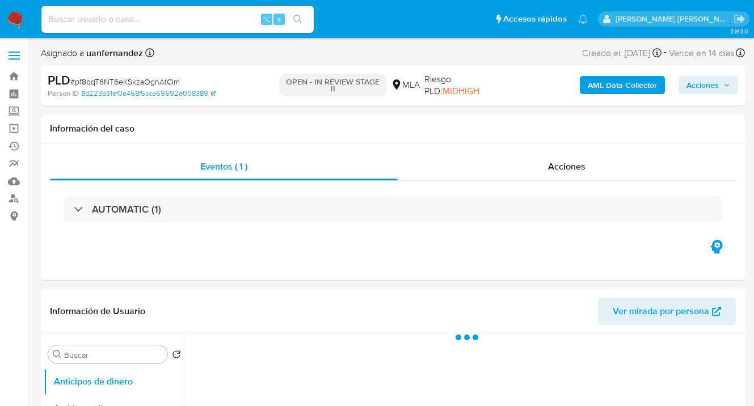
click at [697, 80] on span "Acciones" at bounding box center [702, 85] width 32 height 18
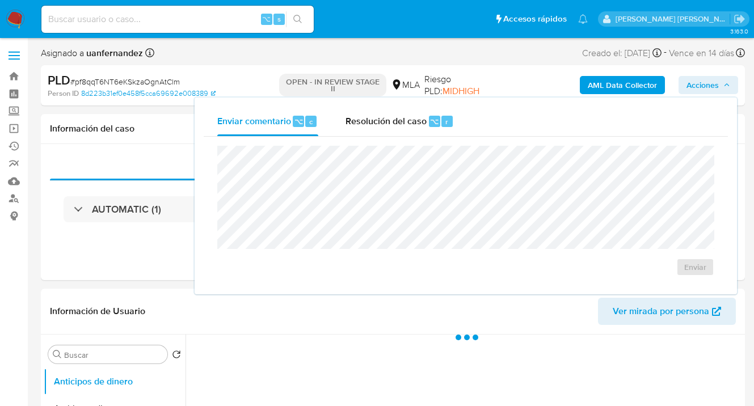
select select "10"
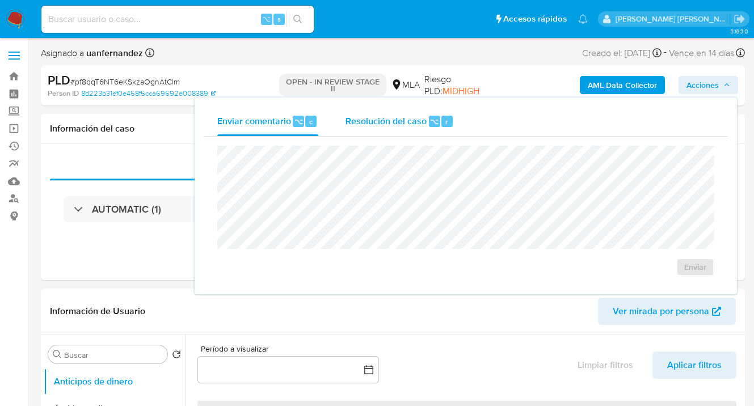
drag, startPoint x: 399, startPoint y: 122, endPoint x: 396, endPoint y: 130, distance: 8.4
click at [399, 122] on span "Resolución del caso" at bounding box center [385, 121] width 81 height 13
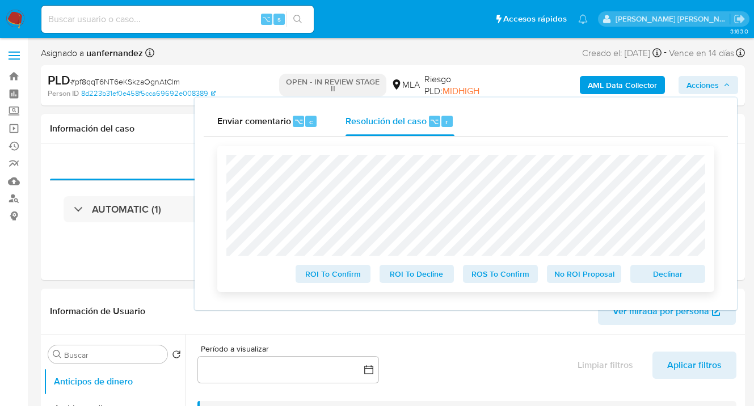
click at [516, 282] on span "ROS To Confirm" at bounding box center [500, 274] width 59 height 16
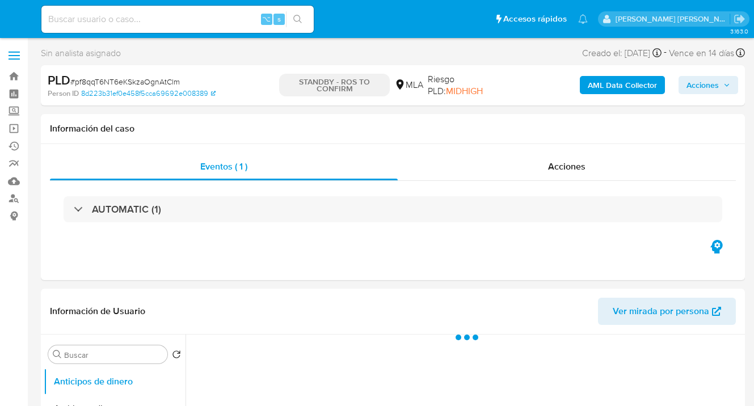
select select "10"
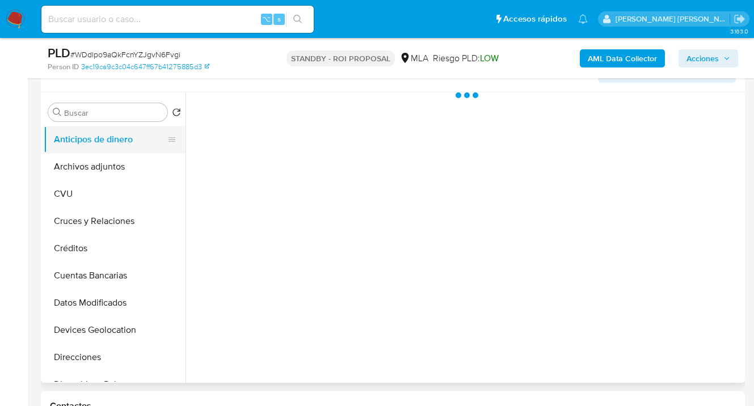
select select "10"
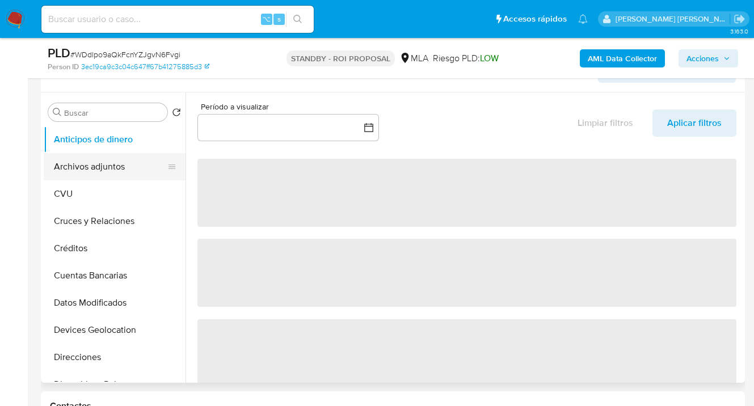
click at [116, 173] on button "Archivos adjuntos" at bounding box center [110, 166] width 133 height 27
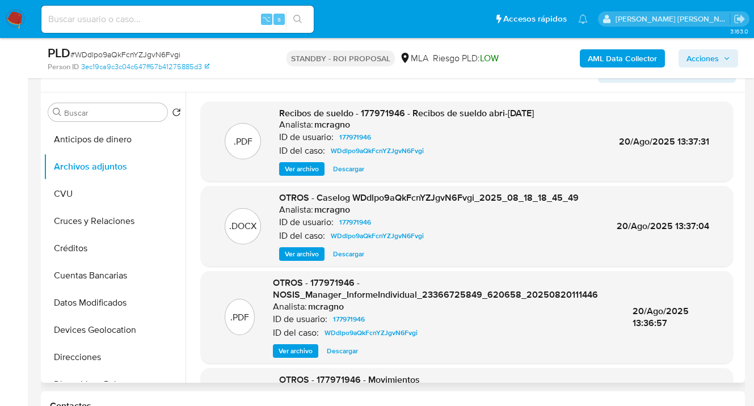
click at [343, 256] on span "Descargar" at bounding box center [348, 253] width 31 height 11
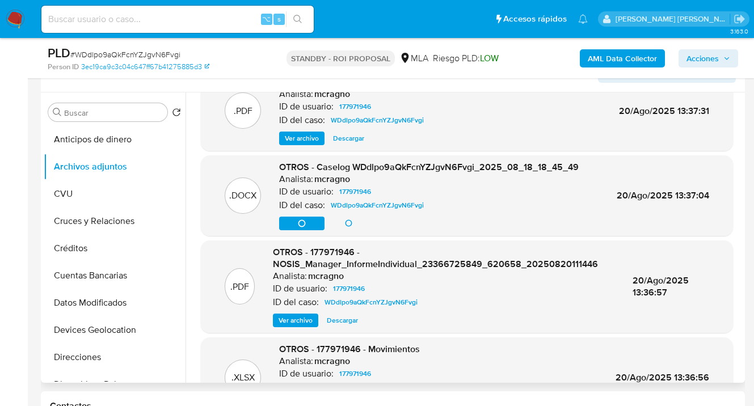
scroll to position [94, 0]
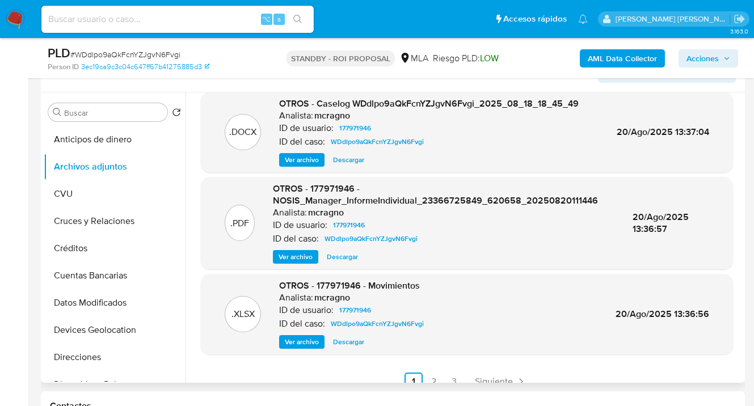
click at [298, 257] on span "Ver archivo" at bounding box center [295, 256] width 34 height 11
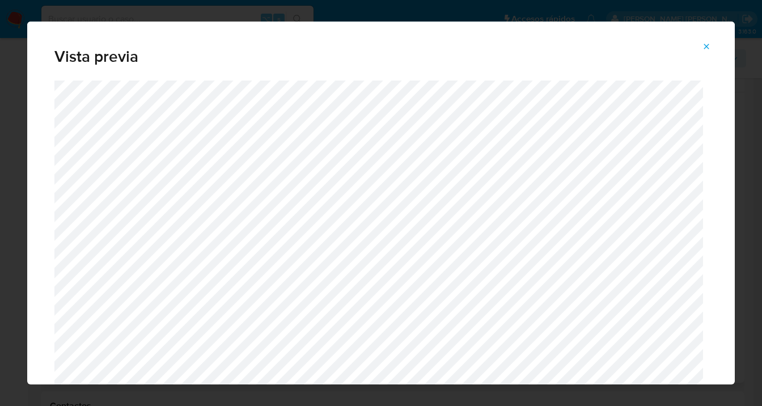
click at [710, 48] on icon "Attachment preview" at bounding box center [706, 46] width 9 height 9
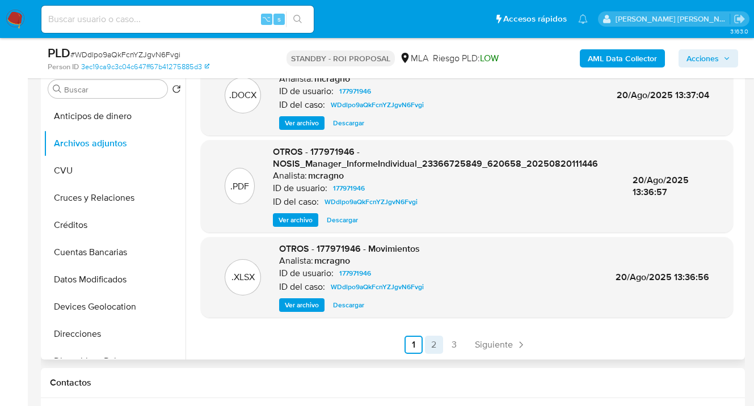
scroll to position [226, 0]
click at [429, 343] on link "2" at bounding box center [434, 344] width 18 height 18
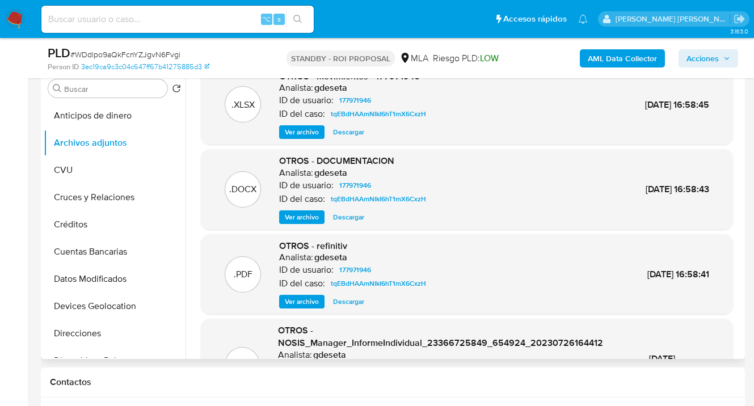
scroll to position [108, 0]
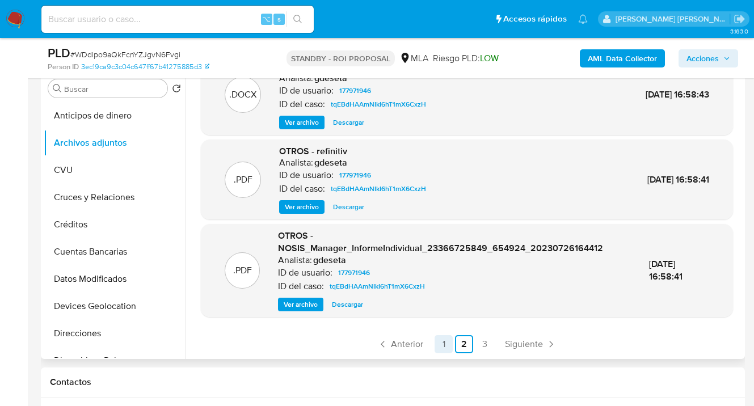
click at [440, 347] on link "1" at bounding box center [443, 344] width 18 height 18
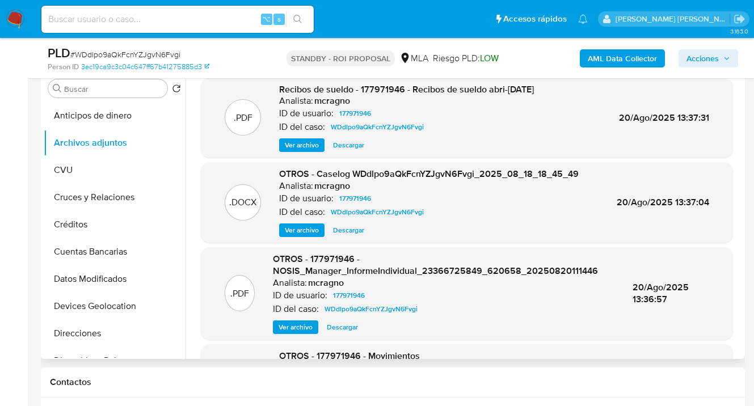
click at [301, 142] on span "Ver archivo" at bounding box center [302, 145] width 34 height 11
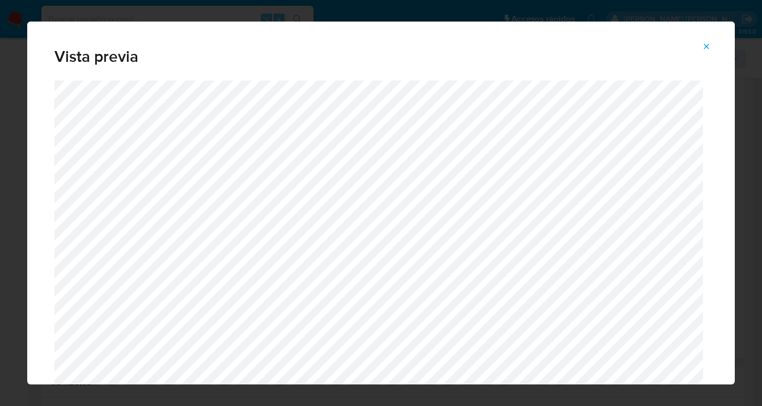
click at [710, 40] on span "Attachment preview" at bounding box center [706, 47] width 9 height 16
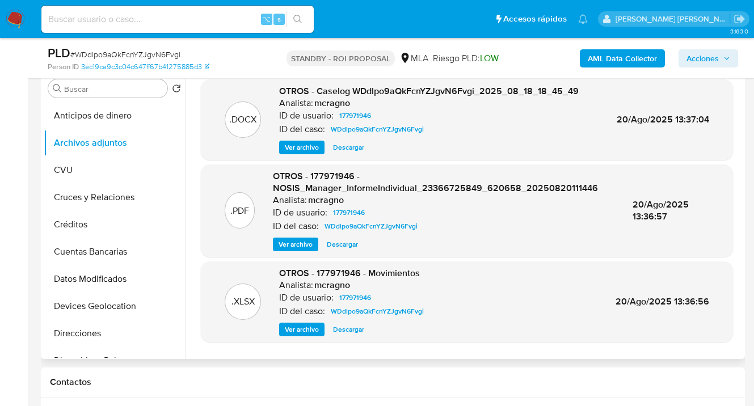
scroll to position [108, 0]
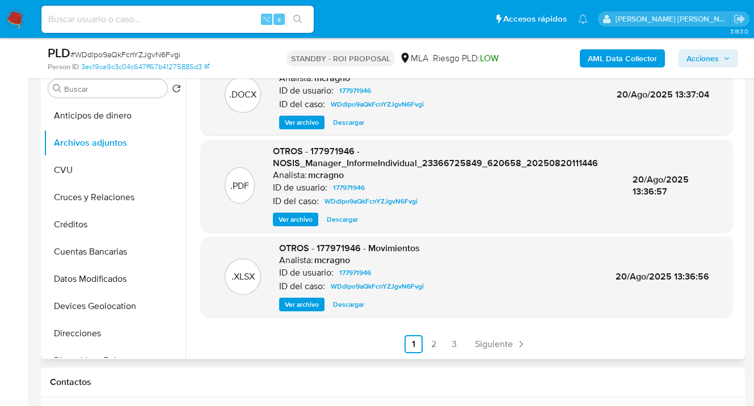
click at [345, 301] on span "Descargar" at bounding box center [348, 304] width 31 height 11
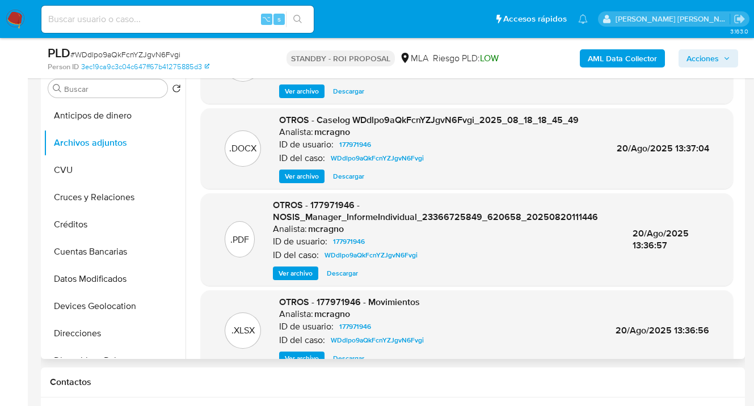
scroll to position [0, 0]
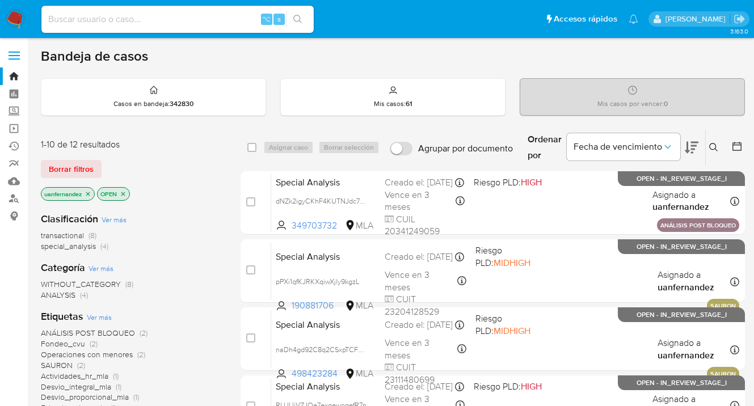
drag, startPoint x: 78, startPoint y: 166, endPoint x: 192, endPoint y: 161, distance: 114.7
click at [78, 166] on span "Borrar filtros" at bounding box center [71, 169] width 45 height 16
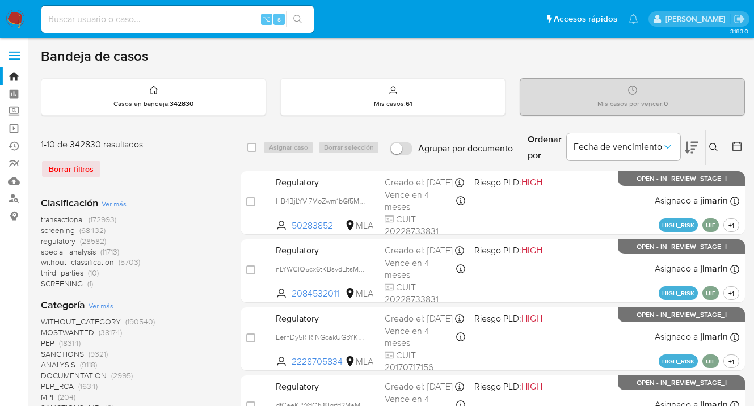
click at [712, 146] on icon at bounding box center [713, 147] width 9 height 9
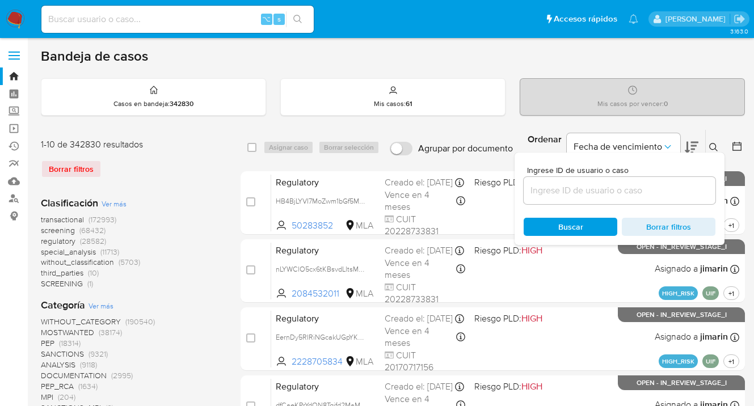
click at [627, 192] on input at bounding box center [619, 190] width 192 height 15
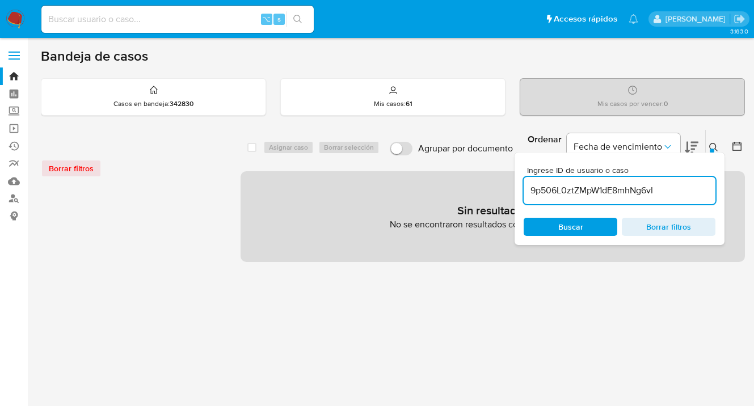
click at [663, 191] on input "9p506L0ztZMpW1dE8mhNg6vI" at bounding box center [619, 190] width 192 height 15
type input "9p506L0ztZMpW1dE8mhNg6vI"
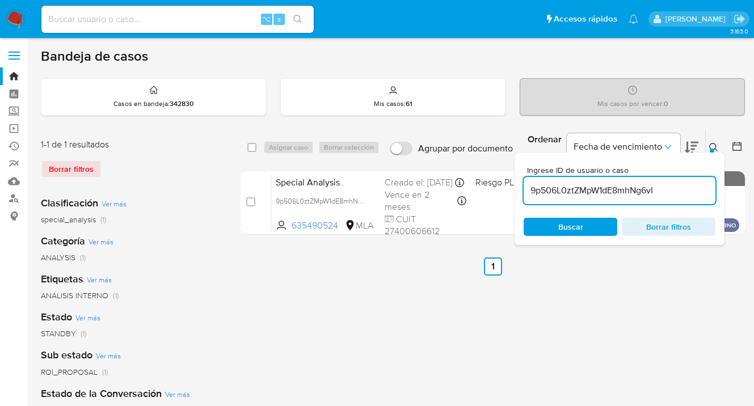
click at [712, 144] on icon at bounding box center [713, 147] width 9 height 9
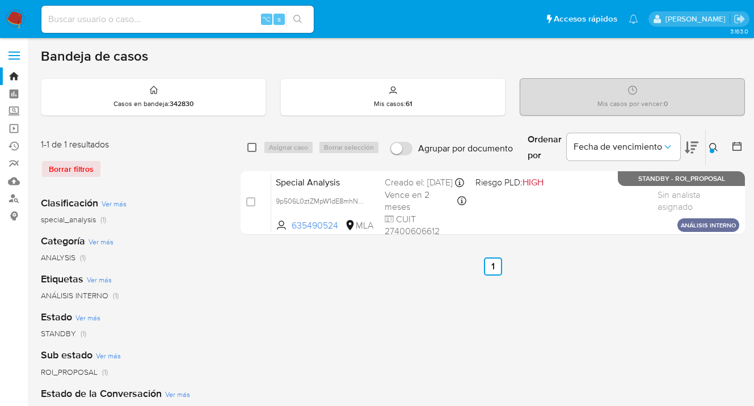
click at [252, 147] on input "checkbox" at bounding box center [251, 147] width 9 height 9
checkbox input "true"
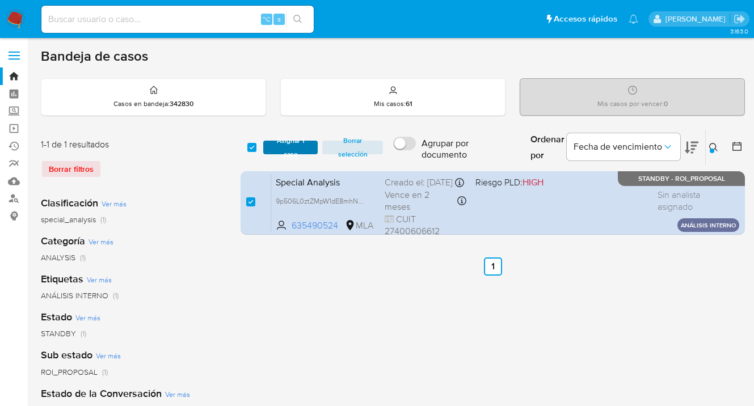
click at [284, 146] on span "Asignar 1 caso" at bounding box center [290, 147] width 43 height 11
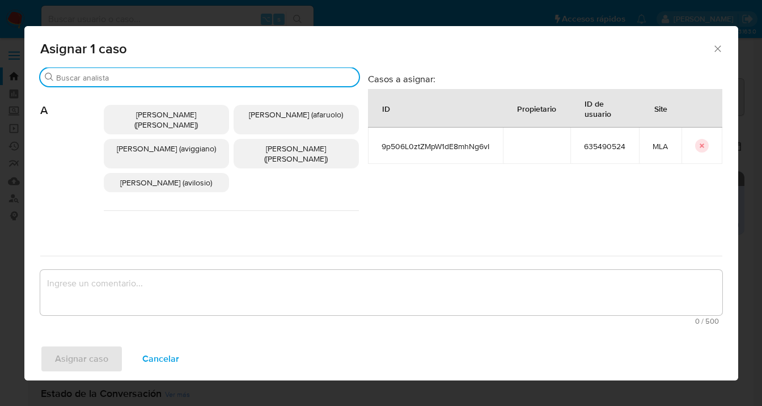
click at [263, 82] on input "Buscar" at bounding box center [205, 78] width 298 height 10
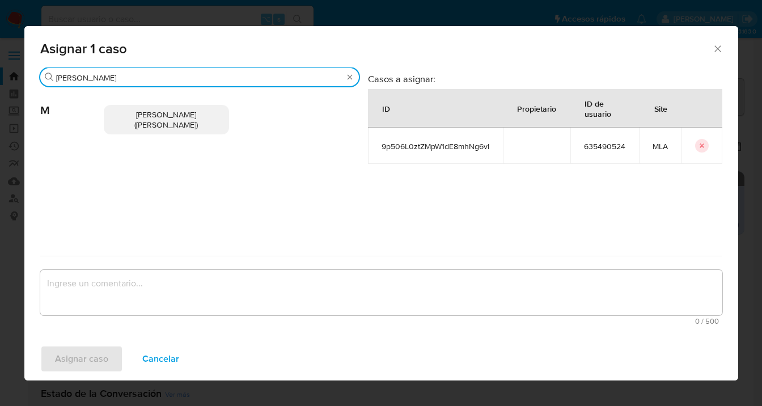
type input "[PERSON_NAME]"
click at [184, 115] on span "[PERSON_NAME] ([PERSON_NAME])" at bounding box center [166, 120] width 64 height 22
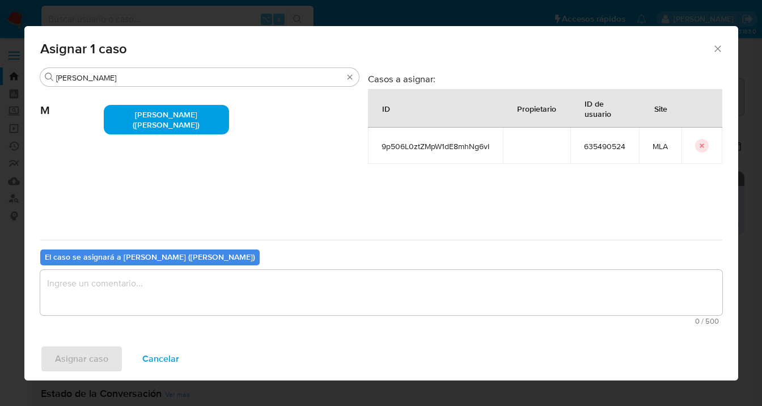
click at [200, 292] on textarea "assign-modal" at bounding box center [381, 292] width 682 height 45
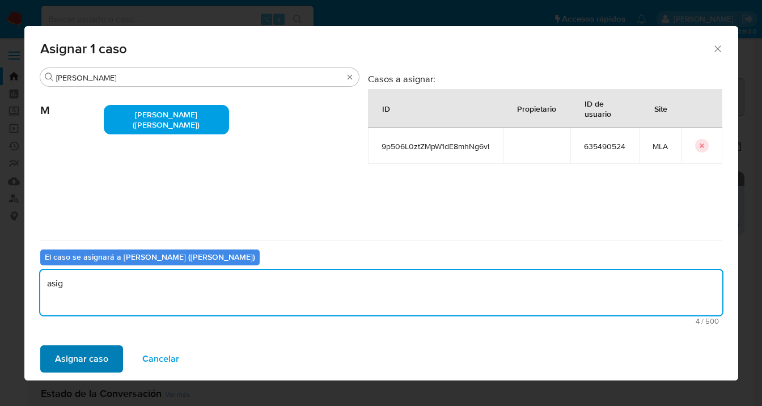
type textarea "asig"
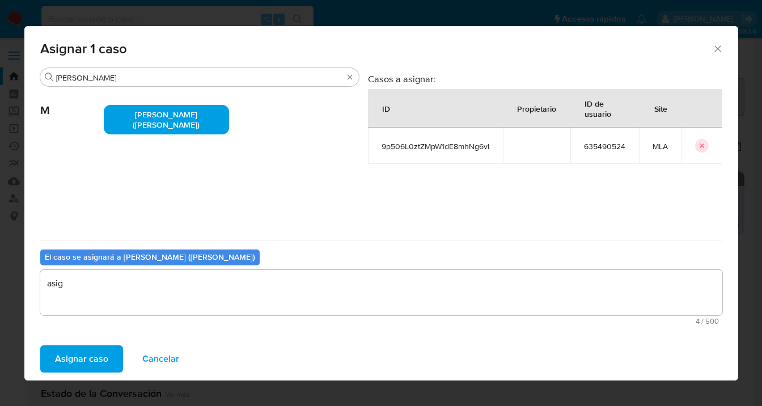
click at [74, 357] on span "Asignar caso" at bounding box center [81, 359] width 53 height 25
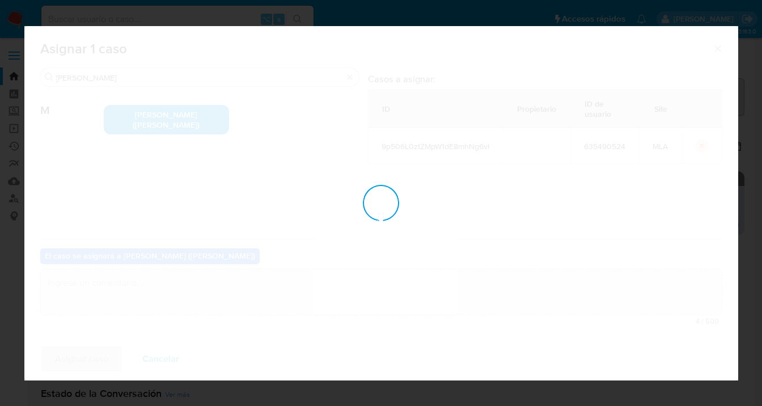
checkbox input "false"
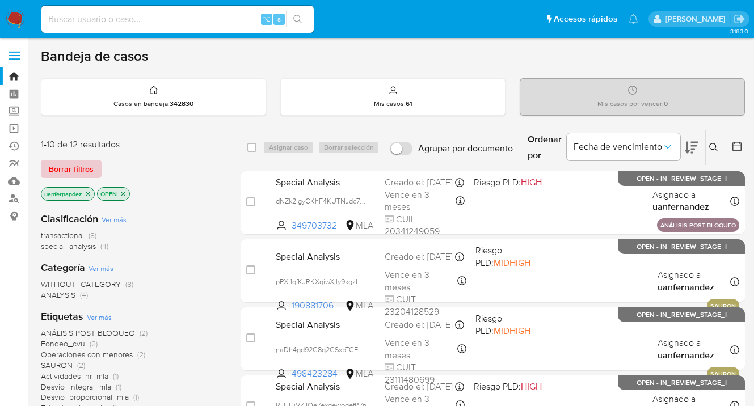
click at [91, 174] on span "Borrar filtros" at bounding box center [71, 169] width 45 height 16
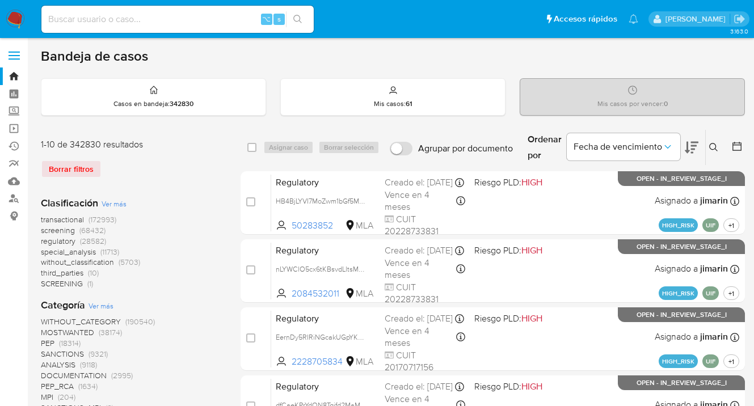
click at [711, 144] on icon at bounding box center [713, 147] width 9 height 9
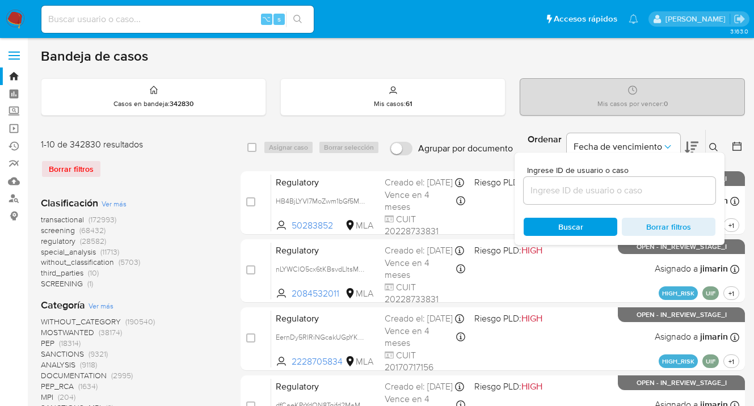
click at [620, 187] on input at bounding box center [619, 190] width 192 height 15
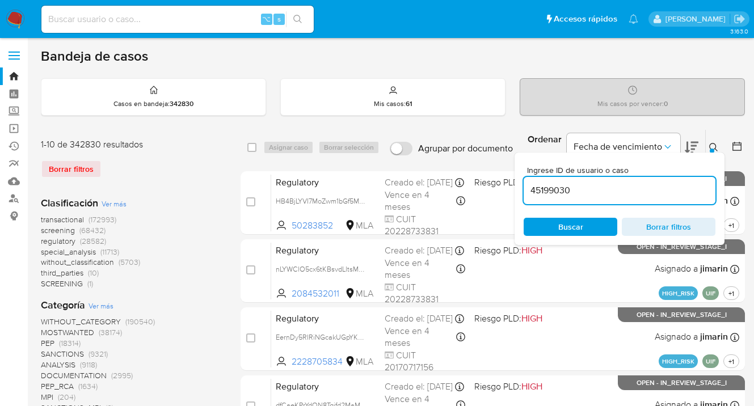
type input "45199030"
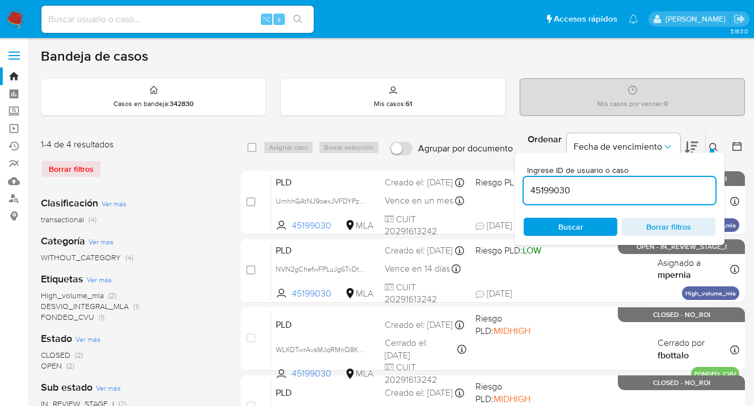
click at [713, 145] on icon at bounding box center [713, 147] width 9 height 9
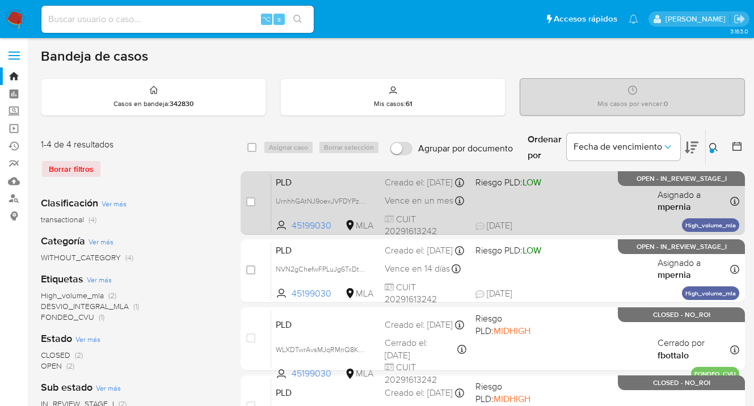
click at [579, 207] on div "PLD UrnhhGAtNJ9oexJVFDYPzC4f 45199030 MLA Riesgo PLD: LOW Creado el: 12/09/2025…" at bounding box center [505, 202] width 468 height 57
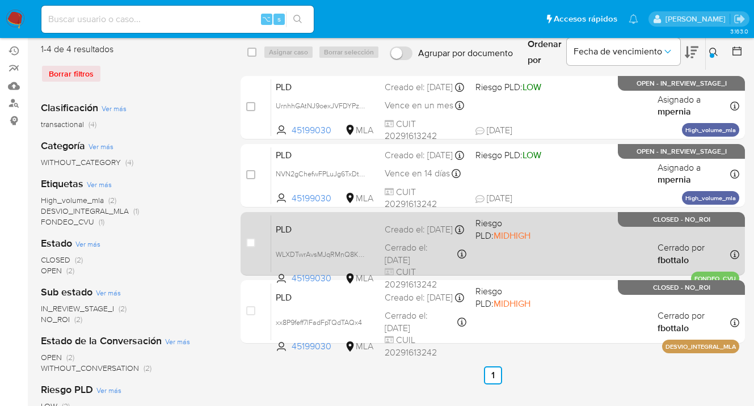
scroll to position [97, 0]
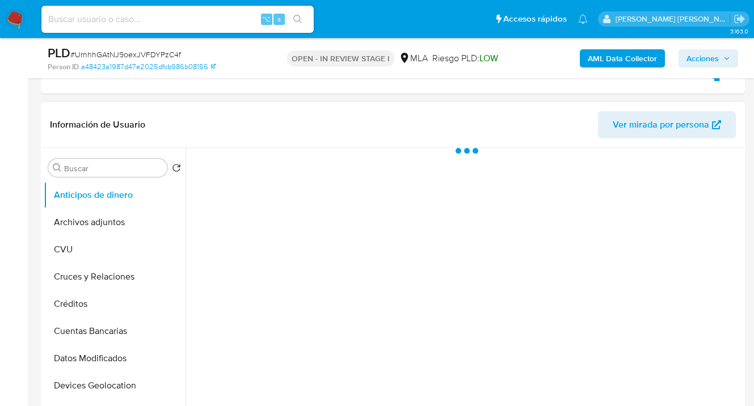
scroll to position [227, 0]
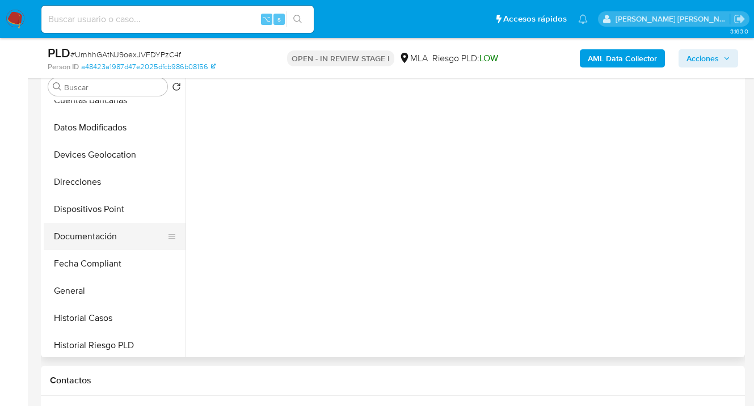
select select "10"
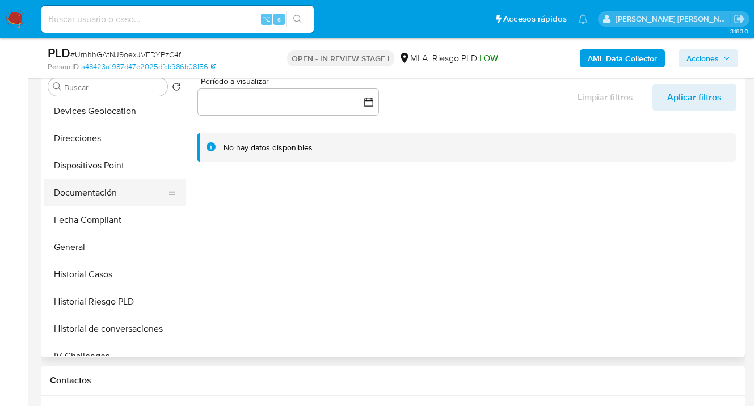
click at [117, 194] on button "Documentación" at bounding box center [110, 192] width 133 height 27
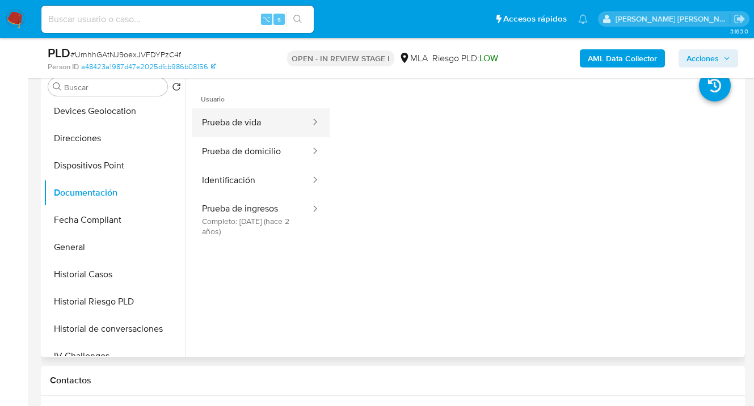
drag, startPoint x: 272, startPoint y: 125, endPoint x: 309, endPoint y: 123, distance: 36.3
click at [273, 125] on button "Prueba de vida" at bounding box center [252, 122] width 120 height 29
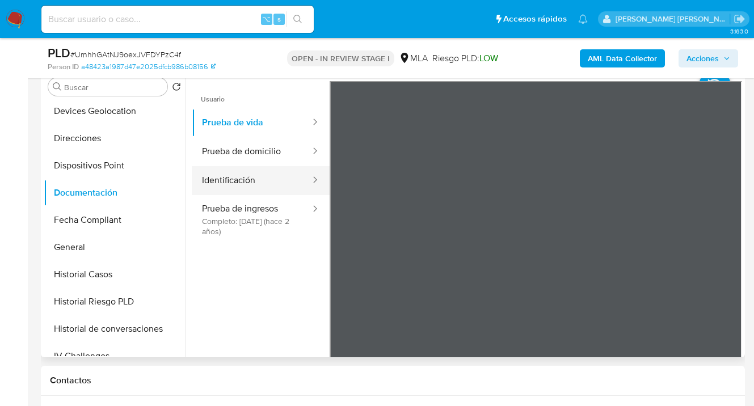
click at [261, 184] on button "Identificación" at bounding box center [252, 180] width 120 height 29
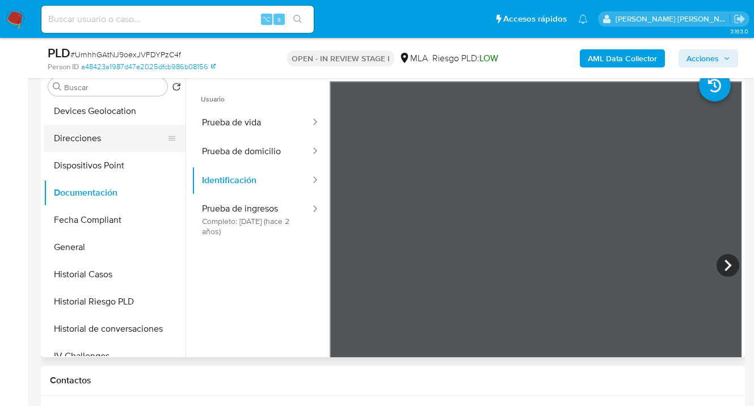
click at [126, 142] on button "Direcciones" at bounding box center [110, 138] width 133 height 27
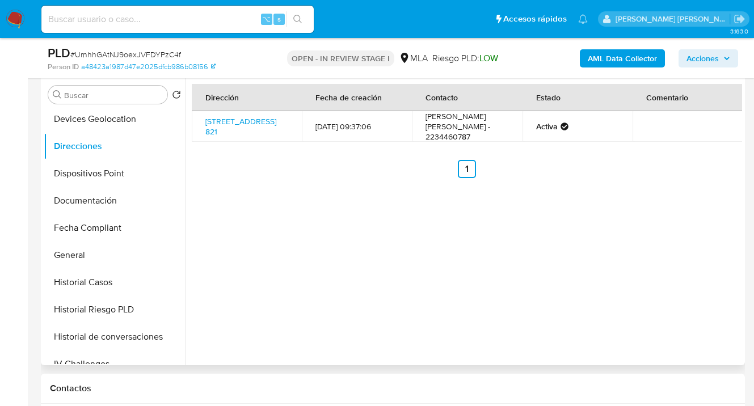
scroll to position [209, 0]
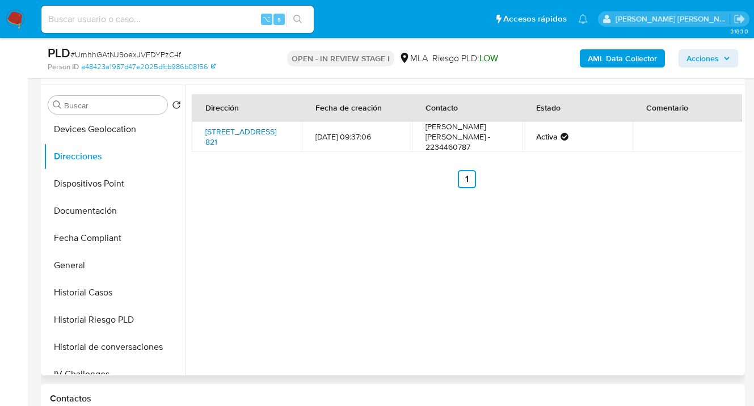
click at [246, 128] on link "[STREET_ADDRESS] 821" at bounding box center [240, 137] width 71 height 22
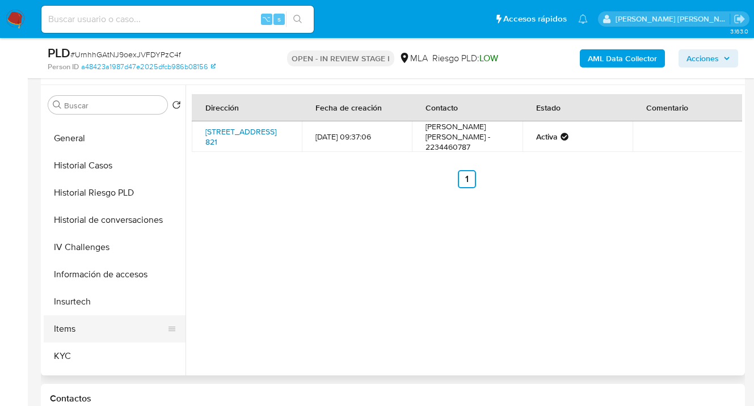
scroll to position [332, 0]
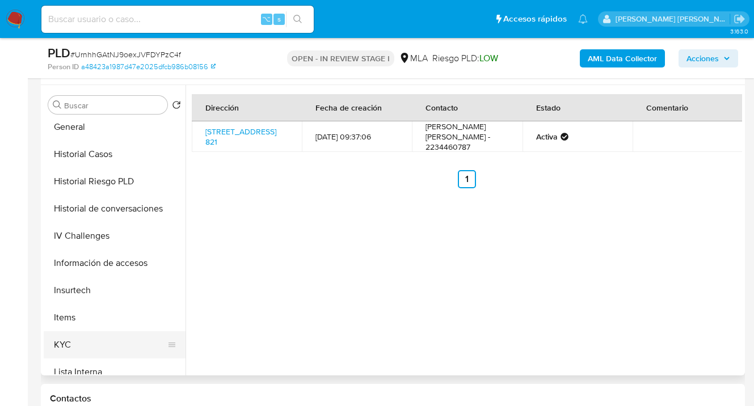
click at [119, 333] on button "KYC" at bounding box center [110, 344] width 133 height 27
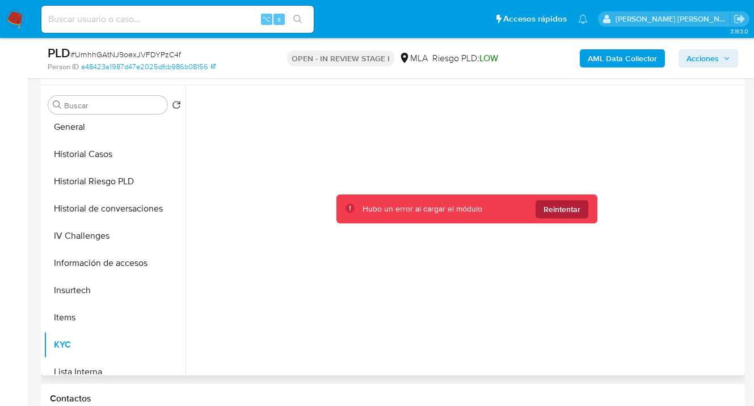
click at [559, 210] on span "Reintentar" at bounding box center [561, 209] width 37 height 18
click at [551, 202] on span "Reintentar" at bounding box center [561, 209] width 37 height 18
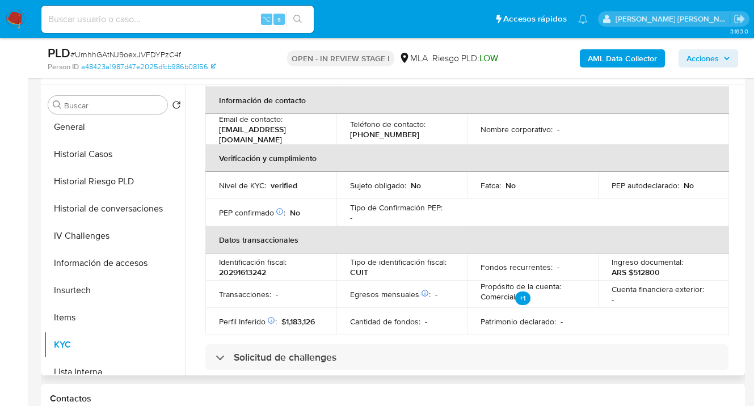
scroll to position [237, 0]
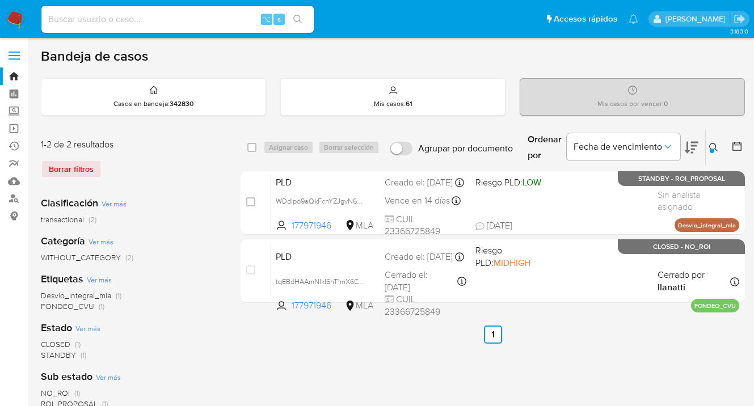
click at [716, 143] on icon at bounding box center [713, 147] width 9 height 9
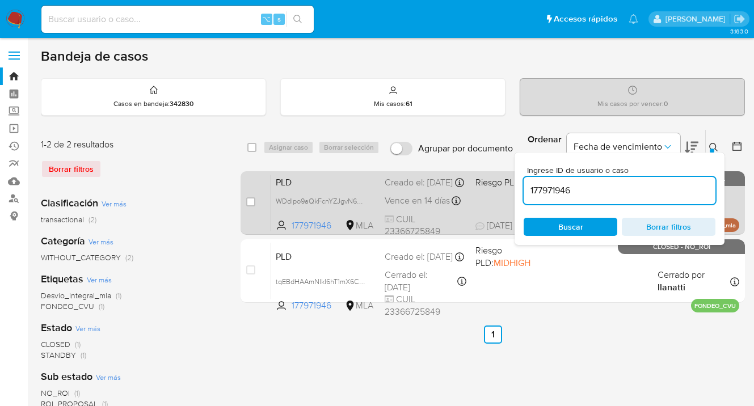
drag, startPoint x: 567, startPoint y: 191, endPoint x: 510, endPoint y: 187, distance: 57.4
click at [510, 187] on div "select-all-cases-checkbox Asignar caso Borrar selección Agrupar por documento O…" at bounding box center [492, 218] width 504 height 178
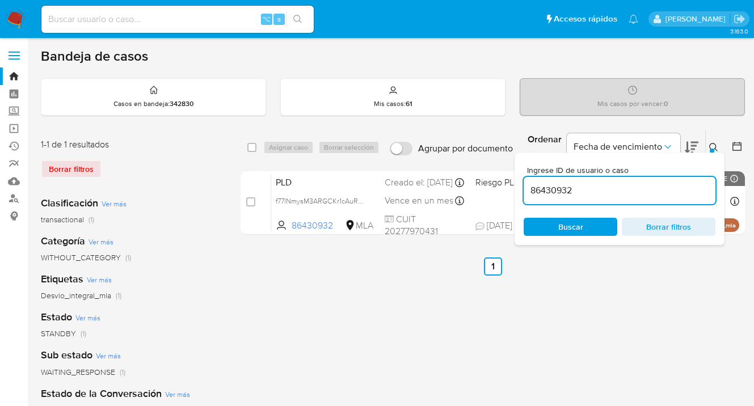
click at [713, 146] on icon at bounding box center [713, 147] width 9 height 9
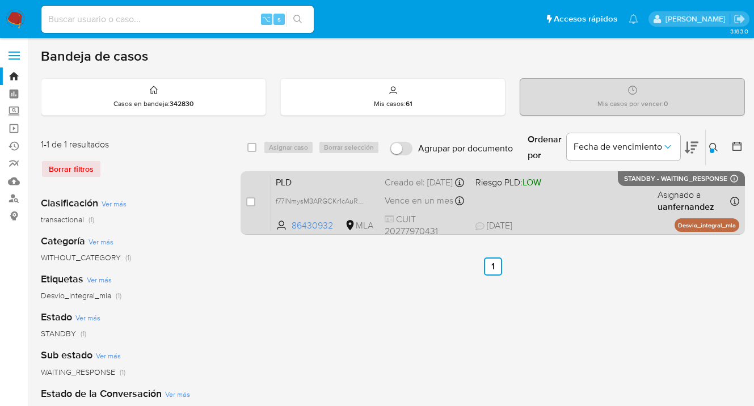
click at [620, 204] on div "PLD f77lNmysM3ARGCKr1cAuRzyb 86430932 MLA Riesgo PLD: LOW Creado el: 12/09/2025…" at bounding box center [505, 202] width 468 height 57
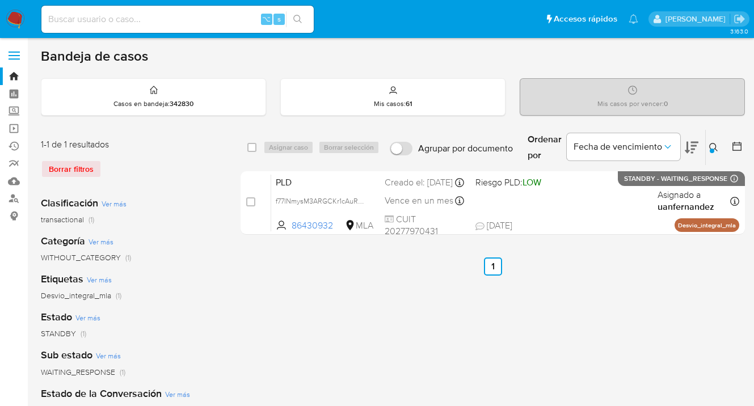
drag, startPoint x: 715, startPoint y: 148, endPoint x: 663, endPoint y: 176, distance: 59.4
click at [715, 148] on icon at bounding box center [713, 147] width 9 height 9
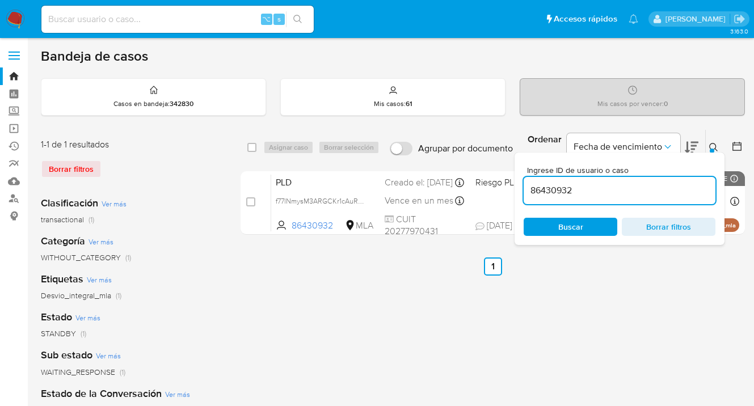
drag, startPoint x: 633, startPoint y: 192, endPoint x: 526, endPoint y: 194, distance: 107.2
click at [526, 194] on input "86430932" at bounding box center [619, 190] width 192 height 15
click at [710, 143] on icon at bounding box center [713, 147] width 9 height 9
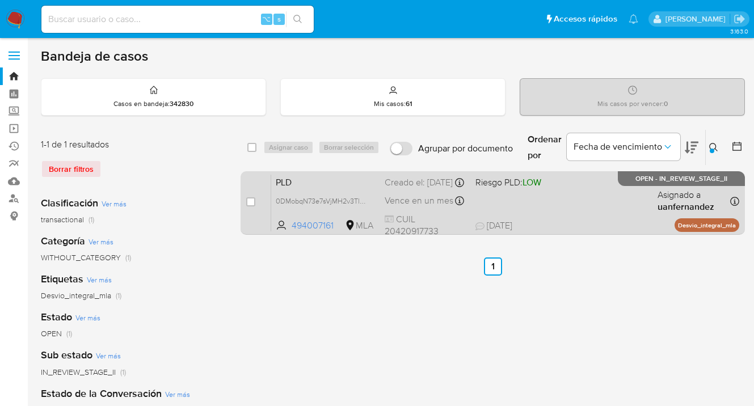
click at [633, 214] on div "PLD 0DMobqN73e7sVjMH2v3TlxKd 494007161 MLA Riesgo PLD: LOW Creado el: 12/09/202…" at bounding box center [505, 202] width 468 height 57
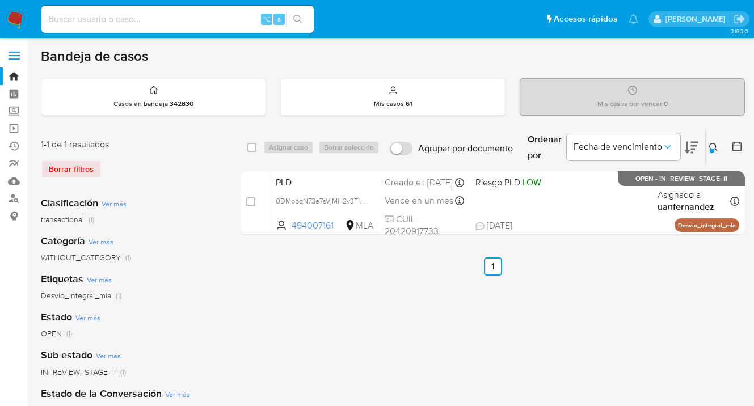
click at [709, 146] on icon at bounding box center [713, 147] width 9 height 9
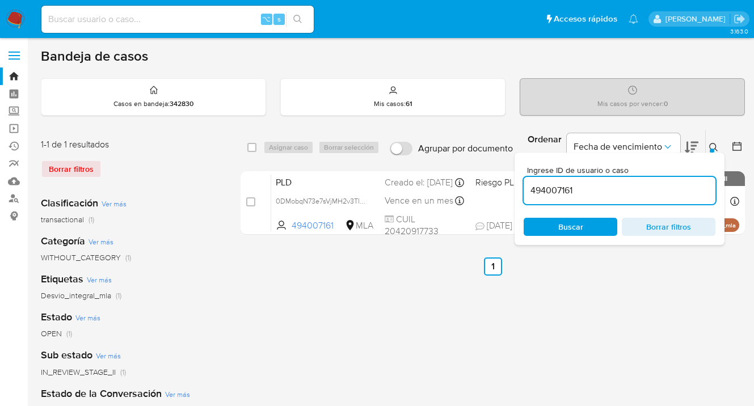
drag, startPoint x: 629, startPoint y: 186, endPoint x: 608, endPoint y: 187, distance: 21.0
click at [609, 187] on input "494007161" at bounding box center [619, 190] width 192 height 15
drag, startPoint x: 582, startPoint y: 189, endPoint x: 514, endPoint y: 192, distance: 67.6
click at [514, 192] on div "Ingrese ID de usuario o caso 494007161 Buscar Borrar filtros" at bounding box center [619, 199] width 210 height 92
type input "268939495"
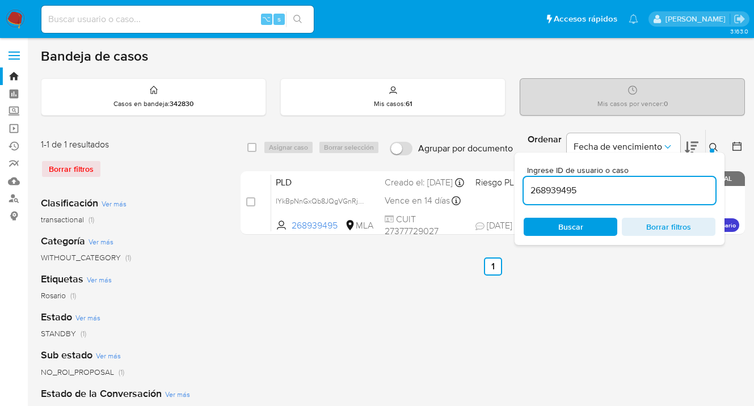
click at [711, 147] on icon at bounding box center [713, 147] width 9 height 9
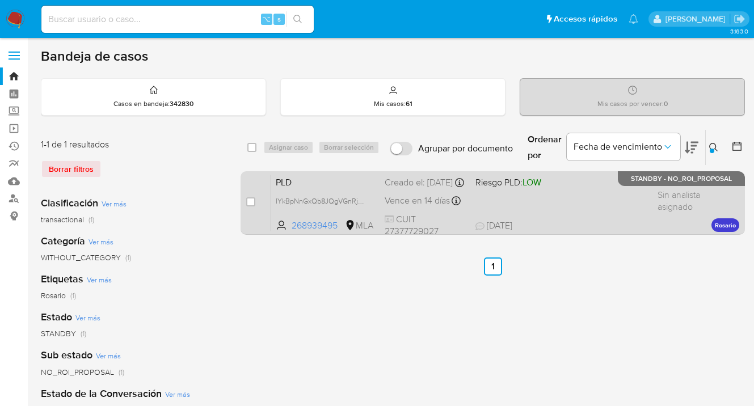
click at [589, 210] on div "PLD IYkBpNnGxQb8JQgVGnRj70v3 268939495 MLA Riesgo PLD: LOW Creado el: 12/09/202…" at bounding box center [505, 202] width 468 height 57
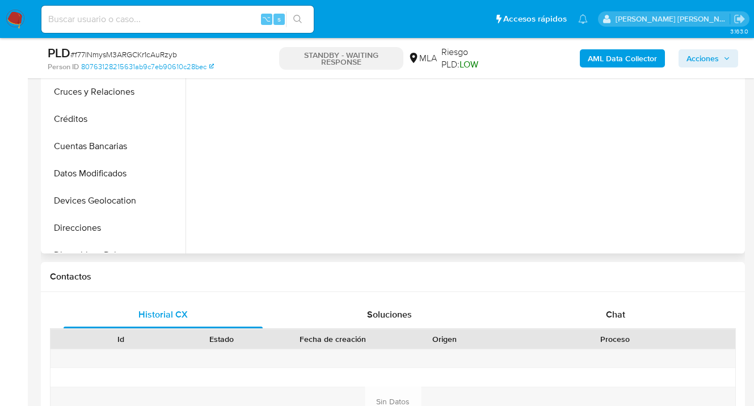
select select "10"
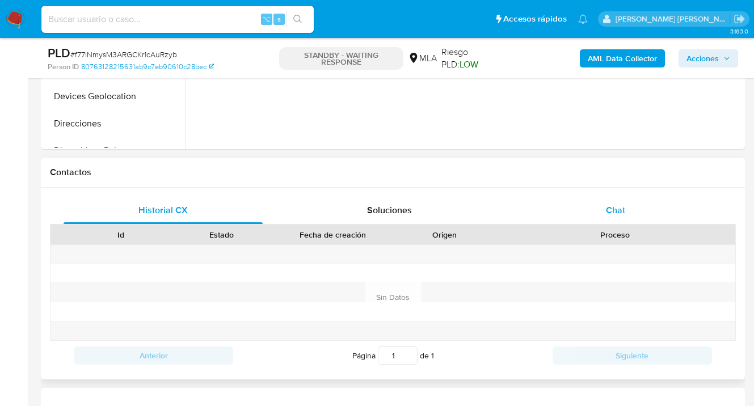
click at [608, 198] on div "Chat" at bounding box center [615, 210] width 199 height 27
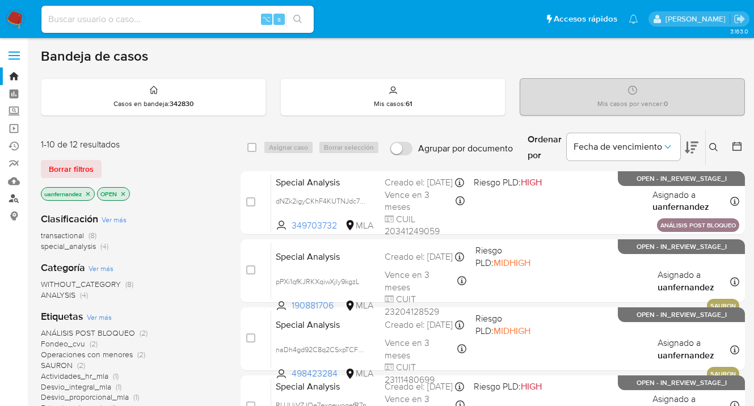
click at [15, 196] on link "Buscador de personas" at bounding box center [67, 199] width 135 height 18
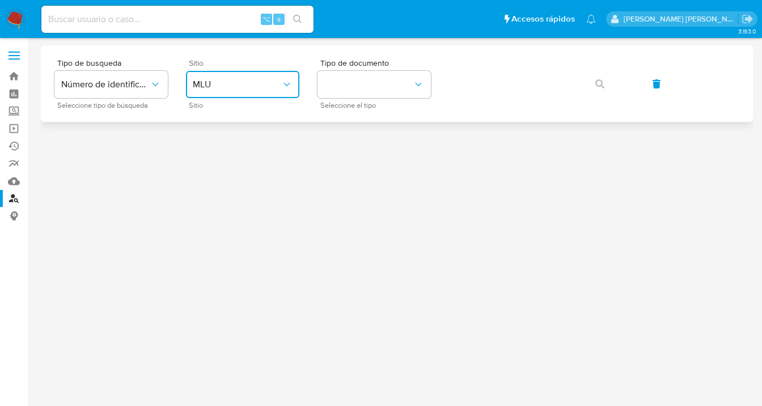
click at [265, 92] on button "MLU" at bounding box center [242, 84] width 113 height 27
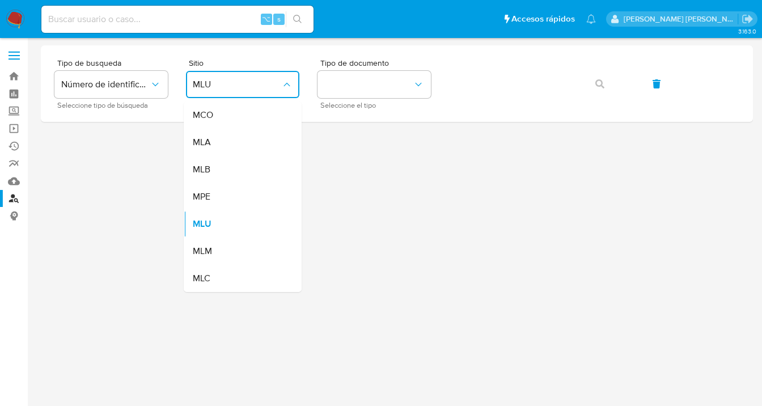
click at [260, 143] on div "MLA" at bounding box center [239, 142] width 93 height 27
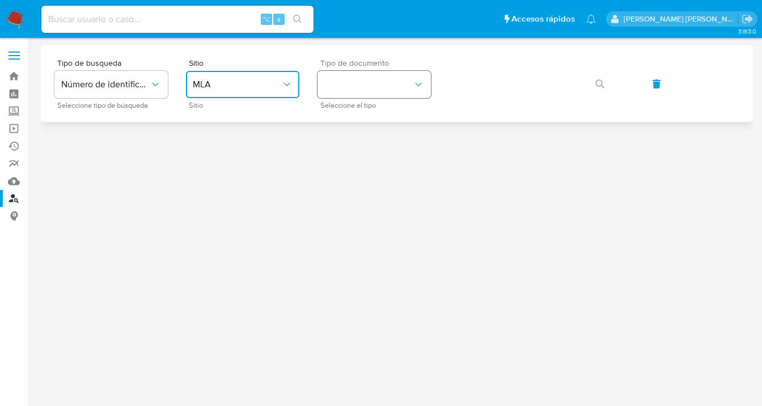
click at [381, 79] on button "identificationType" at bounding box center [374, 84] width 113 height 27
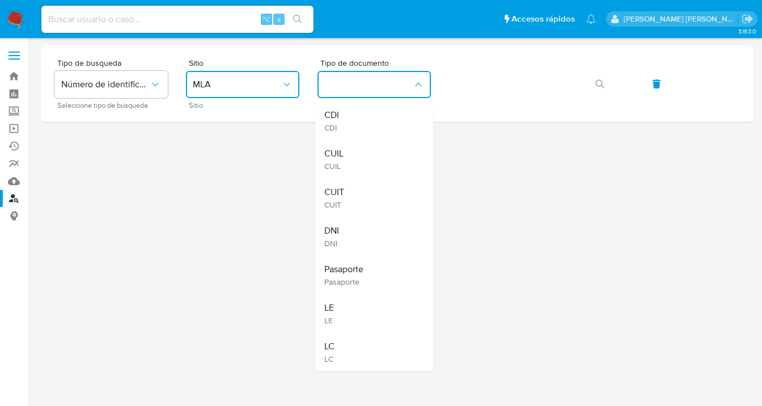
click at [382, 147] on div "CUIL CUIL" at bounding box center [370, 159] width 93 height 39
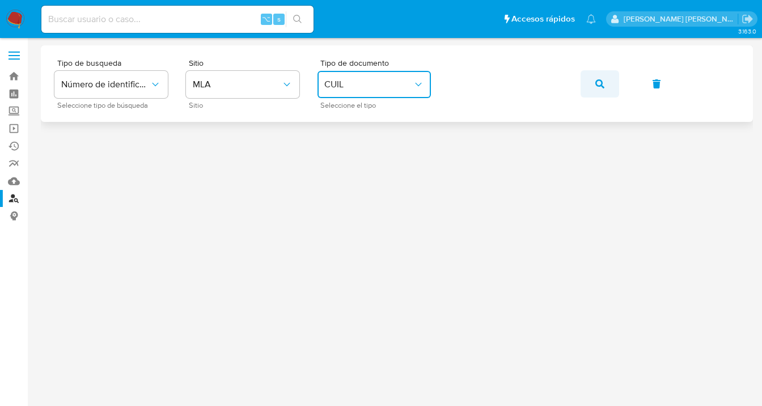
click at [593, 88] on button "button" at bounding box center [600, 83] width 39 height 27
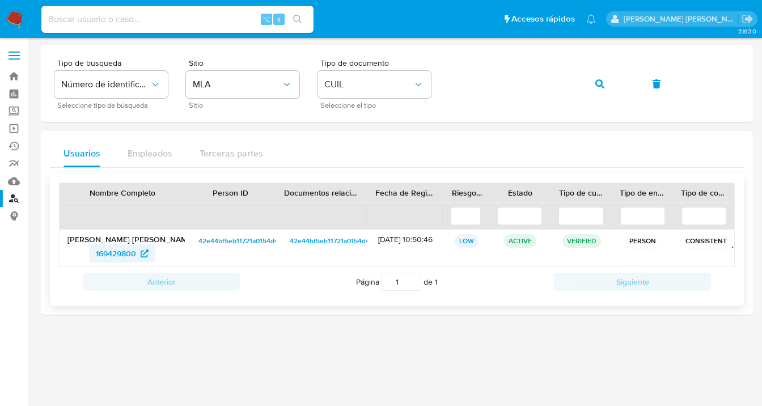
click at [113, 255] on span "169429800" at bounding box center [116, 253] width 40 height 18
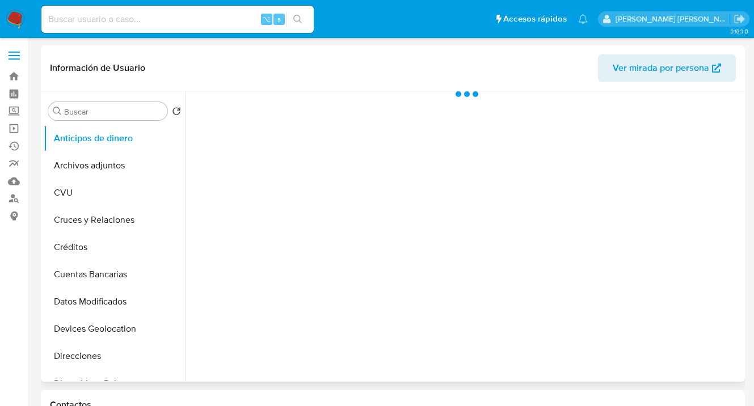
select select "10"
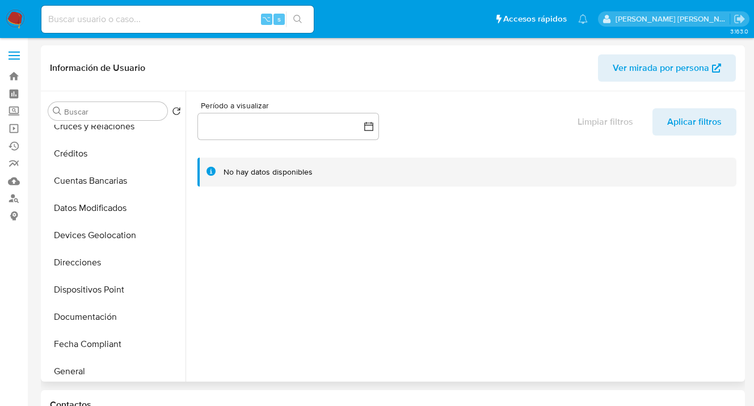
scroll to position [133, 0]
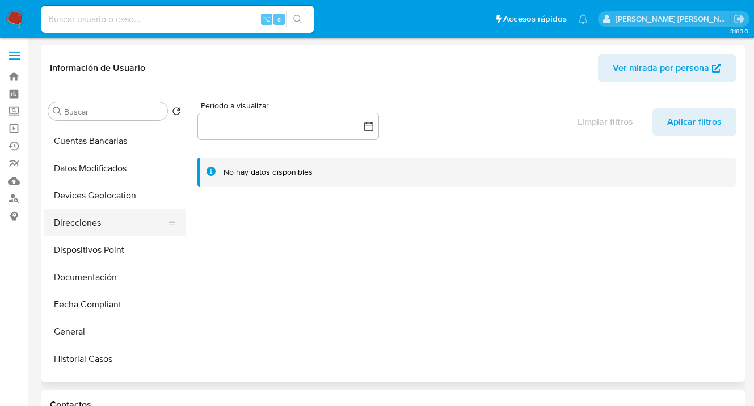
click at [115, 222] on button "Direcciones" at bounding box center [110, 222] width 133 height 27
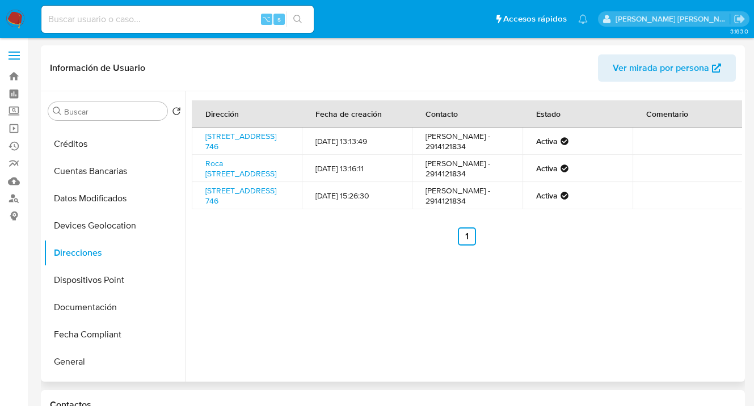
scroll to position [104, 0]
click at [128, 301] on button "Documentación" at bounding box center [110, 306] width 133 height 27
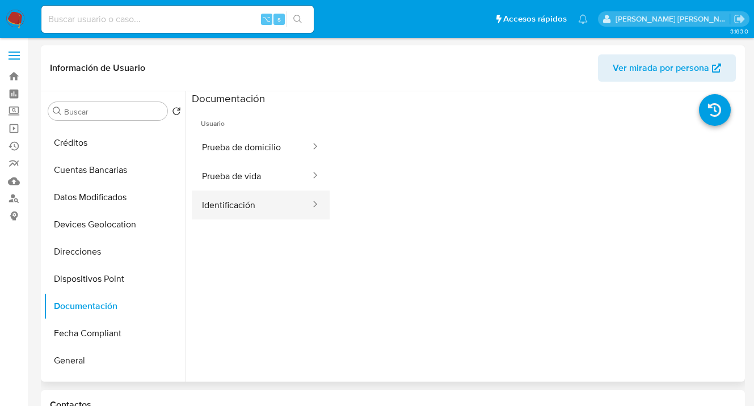
click at [264, 207] on button "Identificación" at bounding box center [252, 205] width 120 height 29
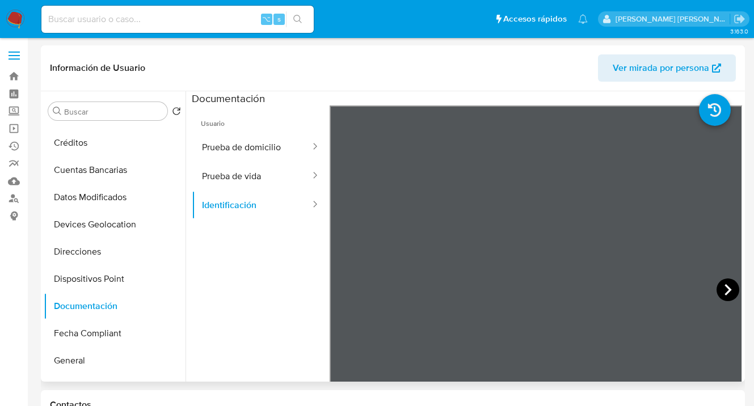
click at [728, 292] on icon at bounding box center [727, 289] width 23 height 23
click at [341, 286] on icon at bounding box center [343, 289] width 23 height 23
drag, startPoint x: 231, startPoint y: 180, endPoint x: 246, endPoint y: 182, distance: 14.9
click at [233, 181] on button "Prueba de vida" at bounding box center [252, 176] width 120 height 29
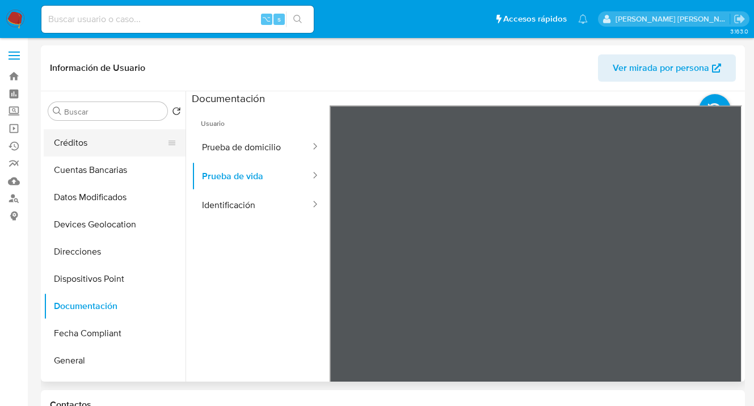
click at [112, 147] on button "Créditos" at bounding box center [110, 142] width 133 height 27
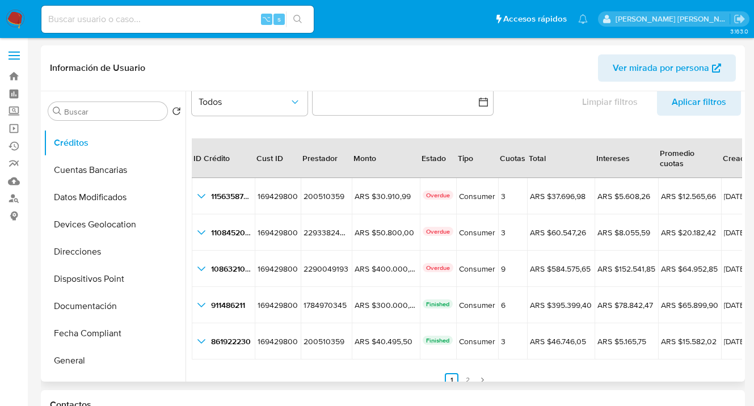
scroll to position [26, 0]
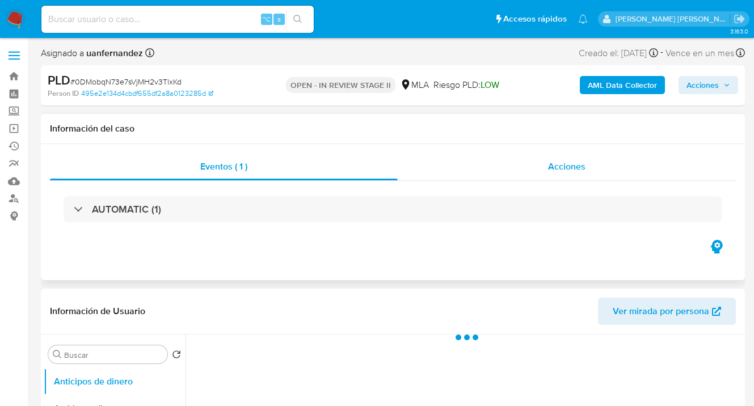
select select "10"
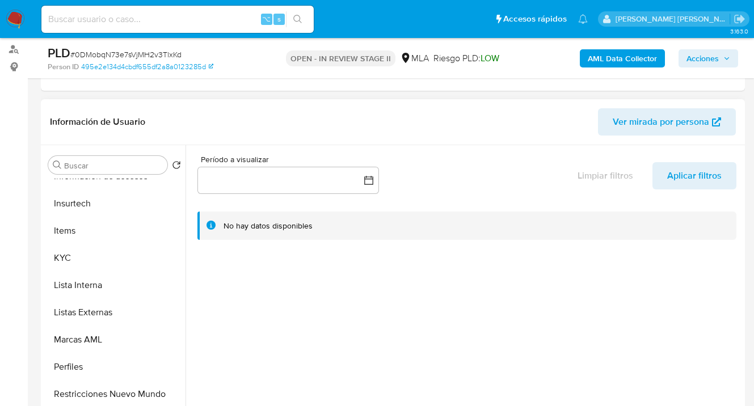
scroll to position [235, 0]
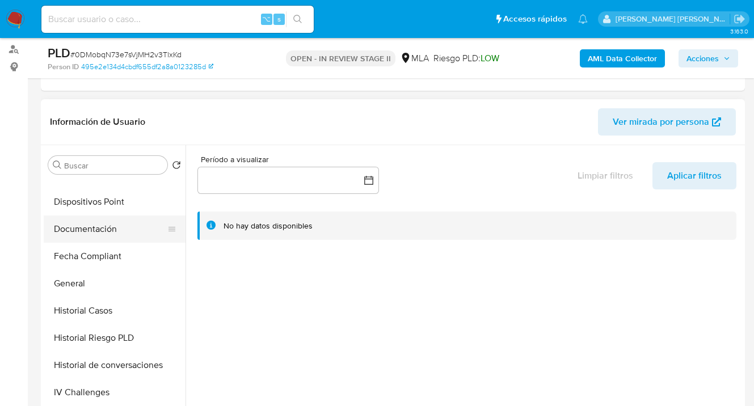
click at [116, 222] on button "Documentación" at bounding box center [110, 229] width 133 height 27
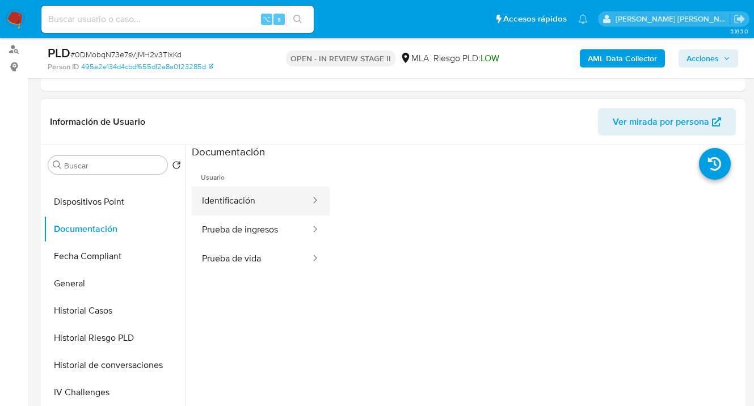
drag, startPoint x: 271, startPoint y: 201, endPoint x: 296, endPoint y: 197, distance: 25.8
click at [272, 200] on button "Identificación" at bounding box center [252, 201] width 120 height 29
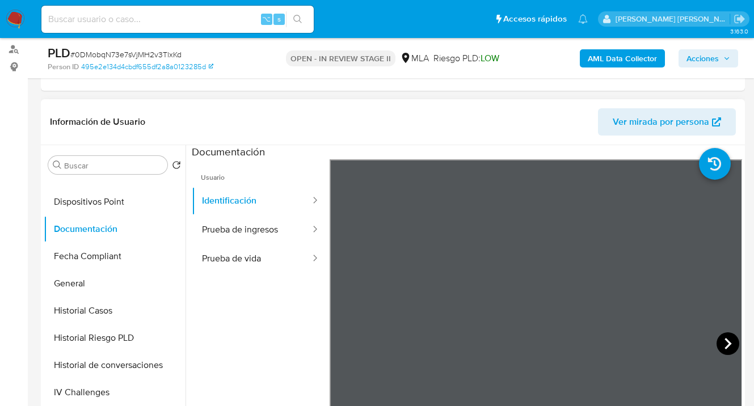
click at [717, 343] on icon at bounding box center [727, 343] width 23 height 23
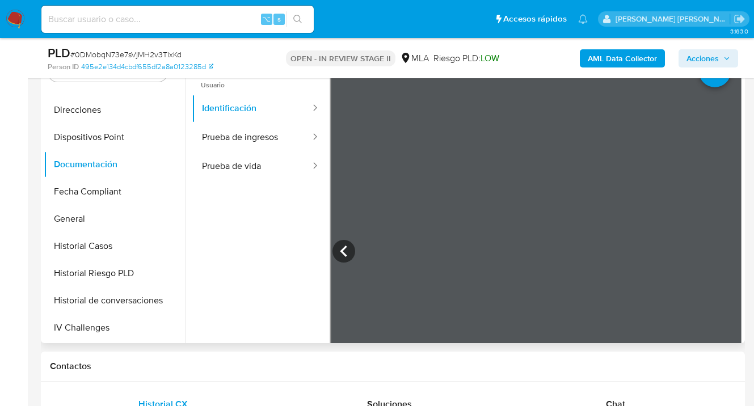
scroll to position [200, 0]
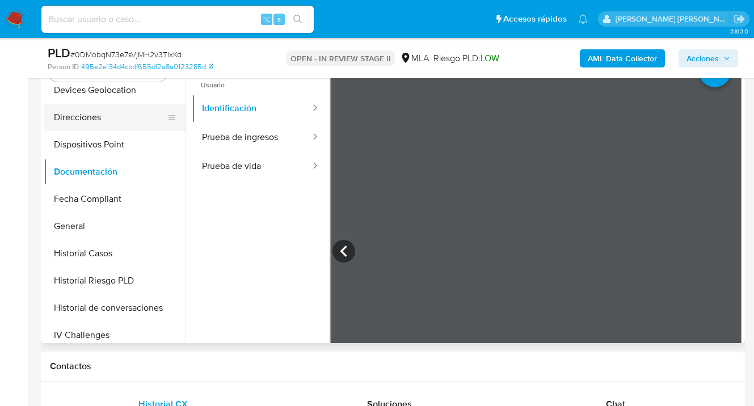
click at [105, 119] on button "Direcciones" at bounding box center [110, 117] width 133 height 27
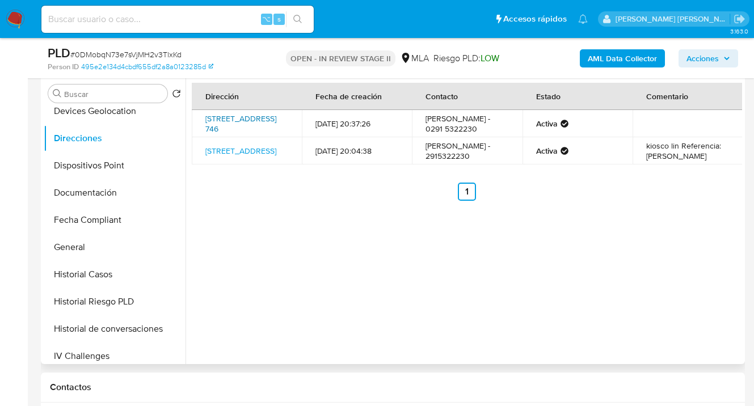
scroll to position [220, 0]
click at [239, 118] on link "Roca 746, Saldungaray, Buenos Aires, 8166, Argentina 746" at bounding box center [240, 124] width 71 height 22
click at [229, 146] on link "Roca 508, Saldungaray, Buenos Aires, 8166, Argentina 508" at bounding box center [240, 151] width 71 height 11
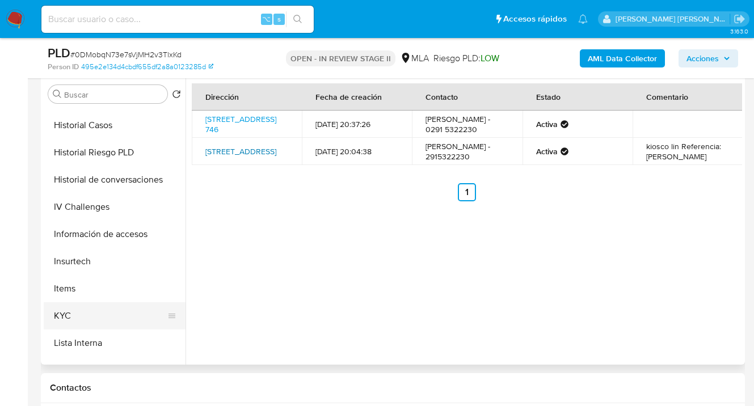
scroll to position [351, 0]
click at [117, 318] on button "KYC" at bounding box center [110, 314] width 133 height 27
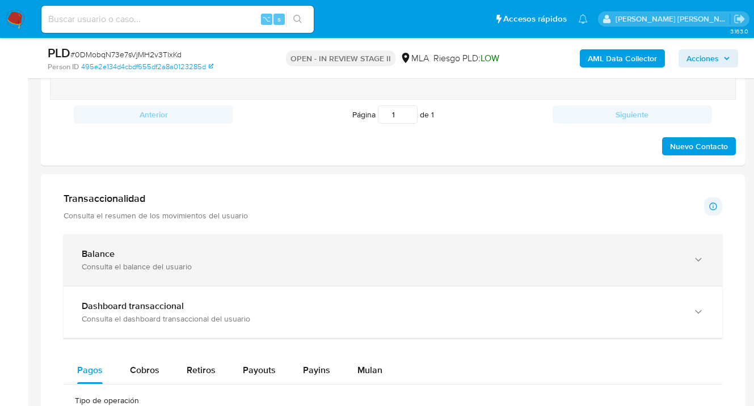
scroll to position [725, 0]
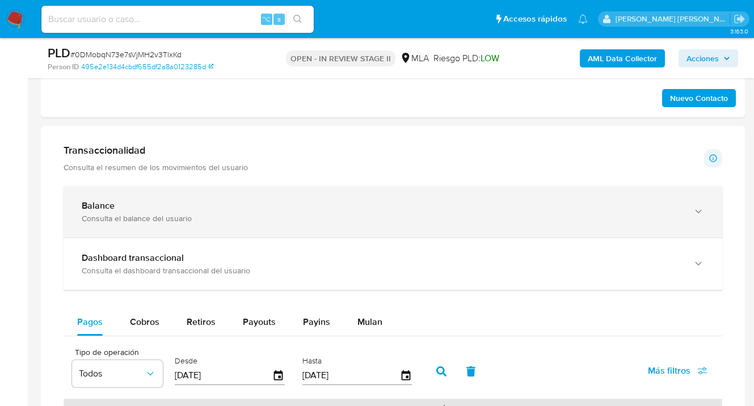
click at [698, 212] on icon "button" at bounding box center [698, 211] width 11 height 11
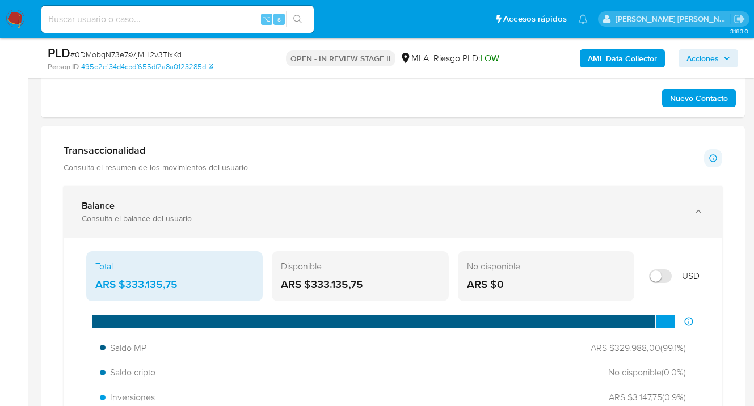
click at [698, 212] on icon "button" at bounding box center [698, 211] width 6 height 3
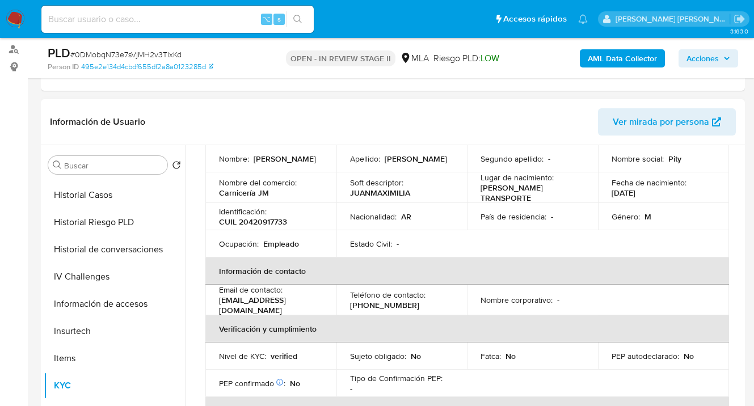
scroll to position [0, 0]
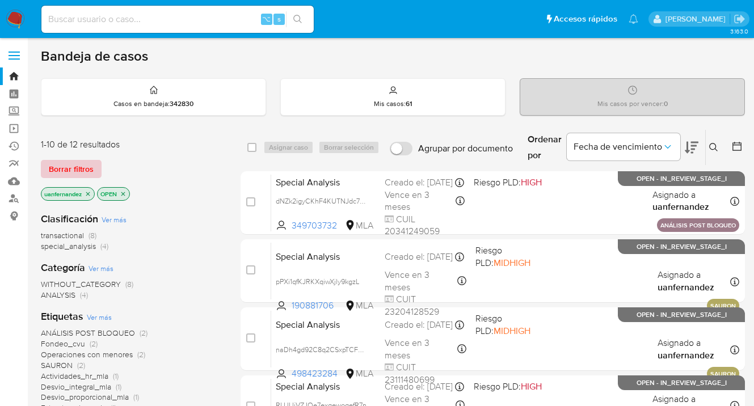
click at [72, 168] on span "Borrar filtros" at bounding box center [71, 169] width 45 height 16
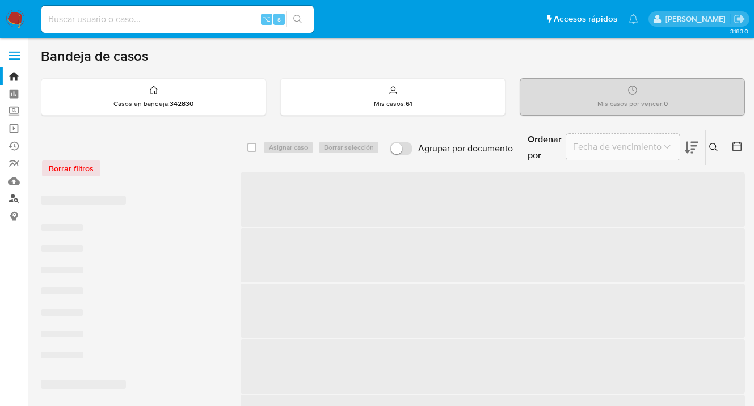
click at [13, 197] on link "Buscador de personas" at bounding box center [67, 199] width 135 height 18
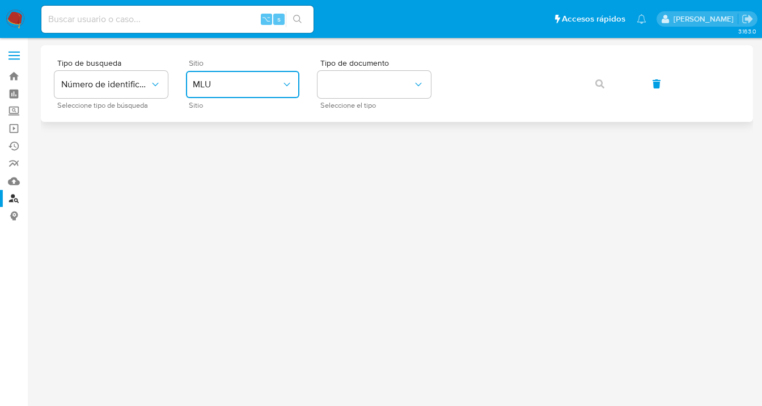
click at [282, 85] on icon "site_id" at bounding box center [286, 84] width 11 height 11
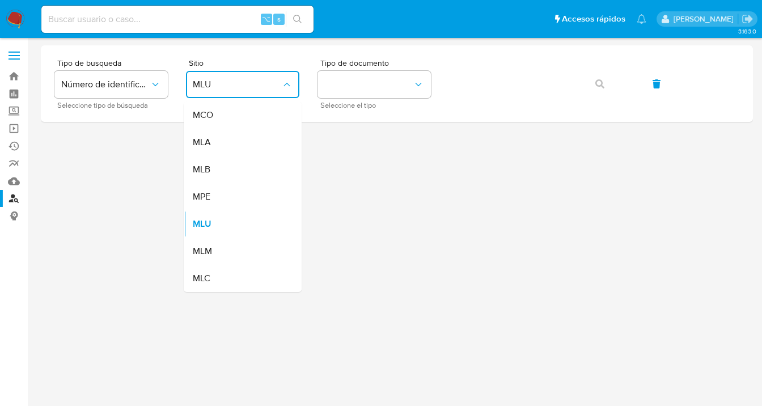
drag, startPoint x: 247, startPoint y: 141, endPoint x: 265, endPoint y: 128, distance: 22.4
click at [247, 141] on div "MLA" at bounding box center [239, 142] width 93 height 27
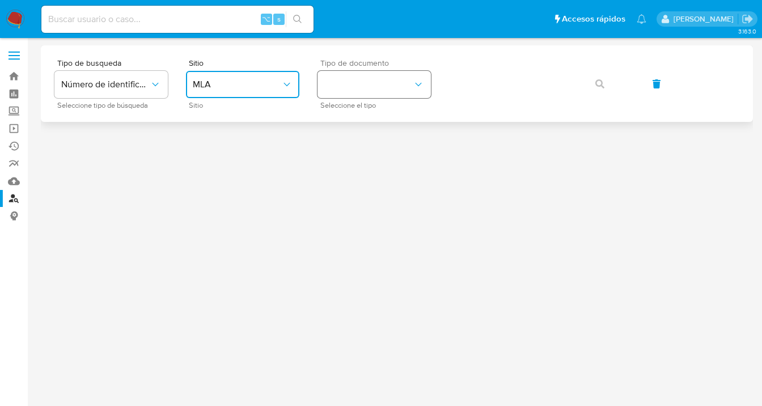
click at [347, 88] on button "identificationType" at bounding box center [374, 84] width 113 height 27
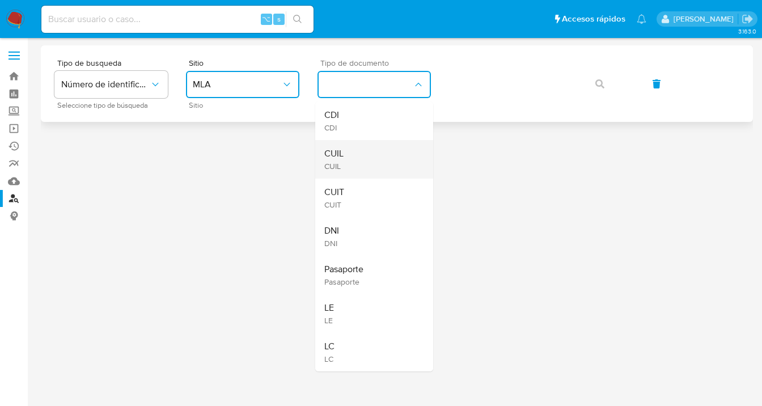
click at [386, 146] on div "CUIL CUIL" at bounding box center [370, 159] width 93 height 39
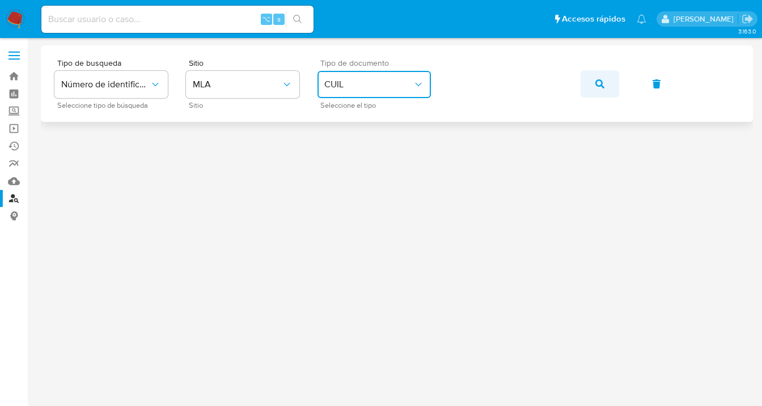
click at [601, 93] on span "button" at bounding box center [600, 83] width 9 height 25
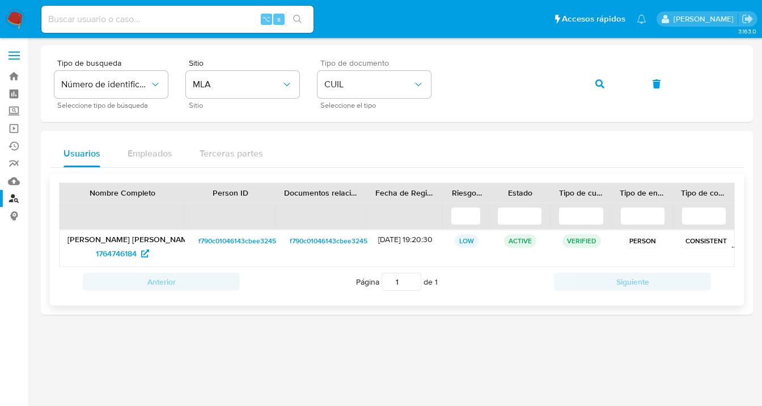
click at [137, 242] on p "[PERSON_NAME] [PERSON_NAME]" at bounding box center [121, 239] width 109 height 10
click at [123, 251] on span "1764746184" at bounding box center [116, 253] width 41 height 18
click at [599, 88] on span "button" at bounding box center [600, 83] width 9 height 25
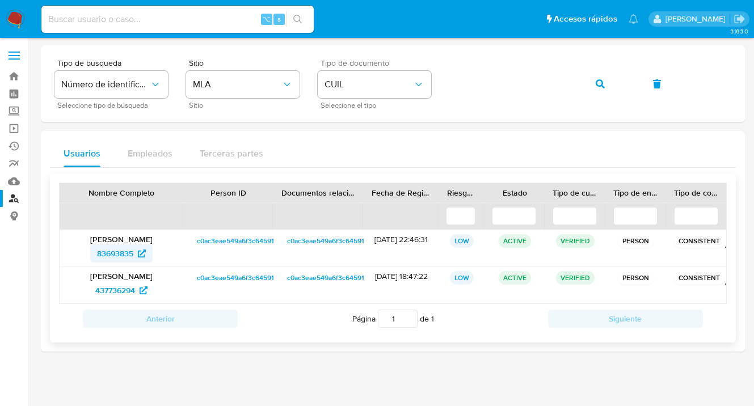
click at [121, 250] on span "83693835" at bounding box center [115, 253] width 36 height 18
click at [103, 290] on span "437736294" at bounding box center [115, 290] width 40 height 18
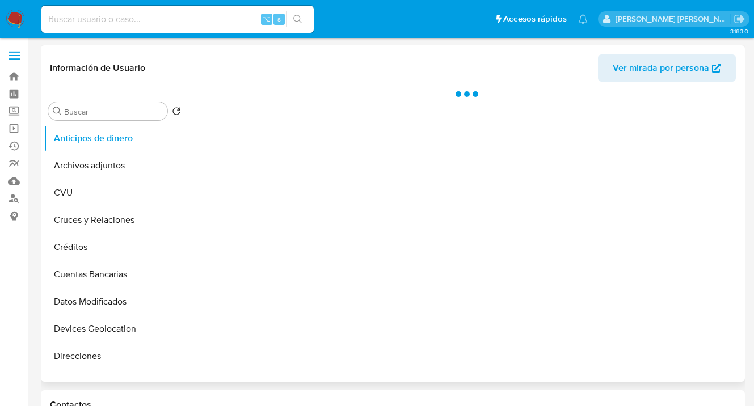
select select "10"
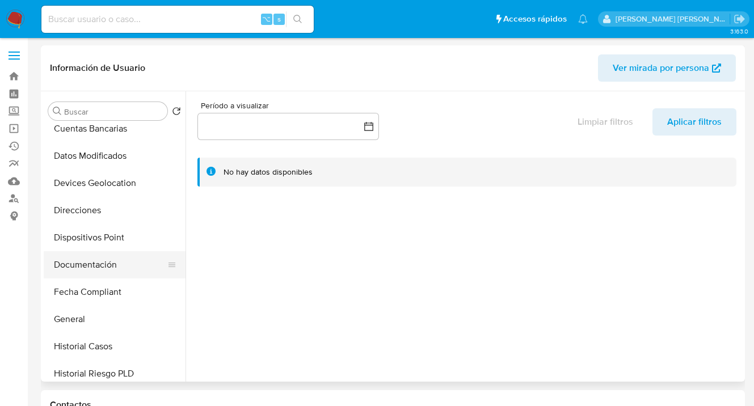
scroll to position [147, 0]
click at [123, 210] on button "Direcciones" at bounding box center [110, 209] width 133 height 27
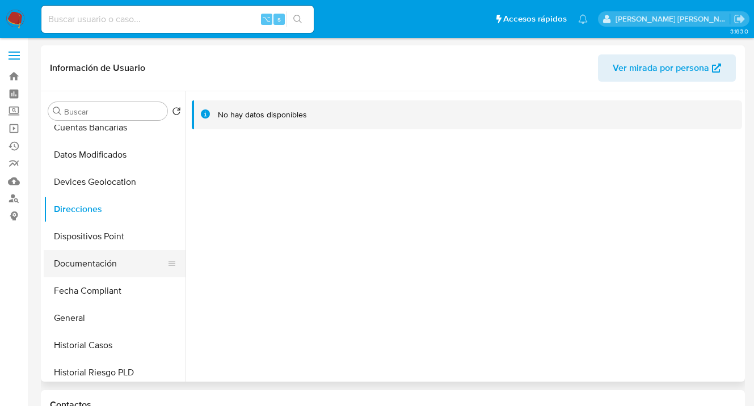
click at [123, 264] on button "Documentación" at bounding box center [110, 263] width 133 height 27
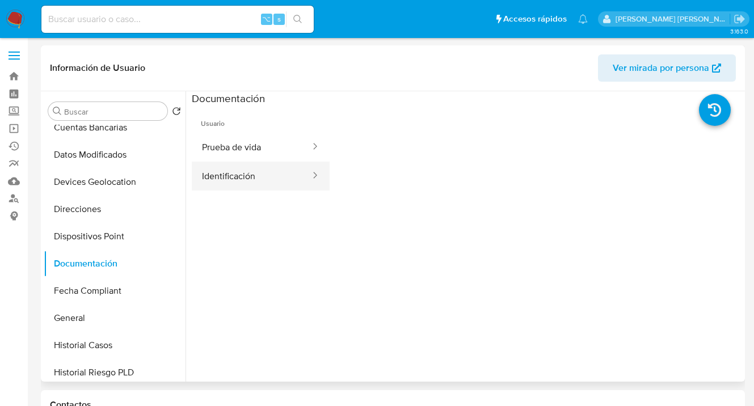
click at [260, 177] on button "Identificación" at bounding box center [252, 176] width 120 height 29
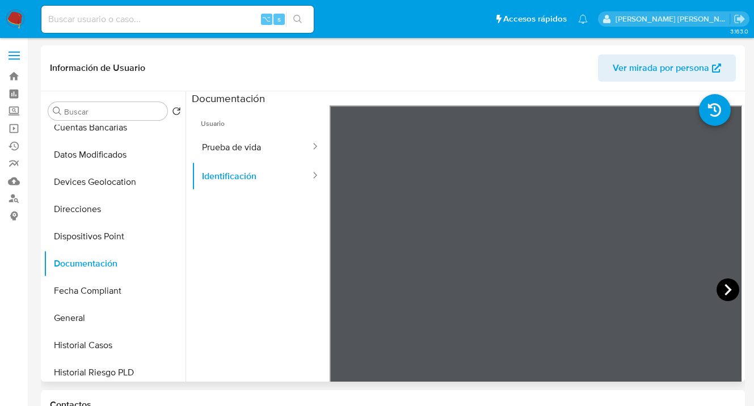
click at [720, 287] on icon at bounding box center [727, 289] width 23 height 23
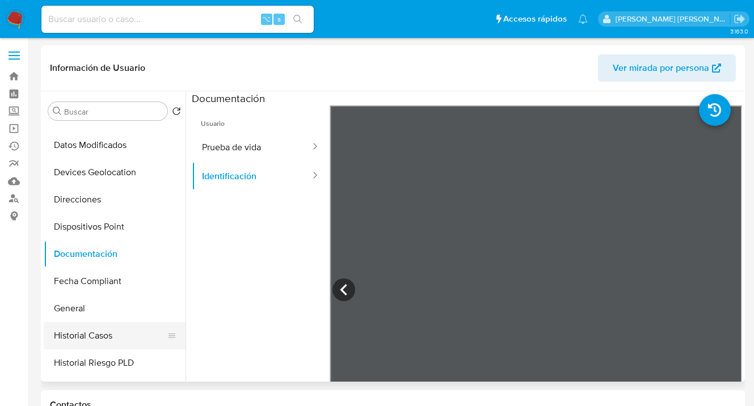
scroll to position [168, 0]
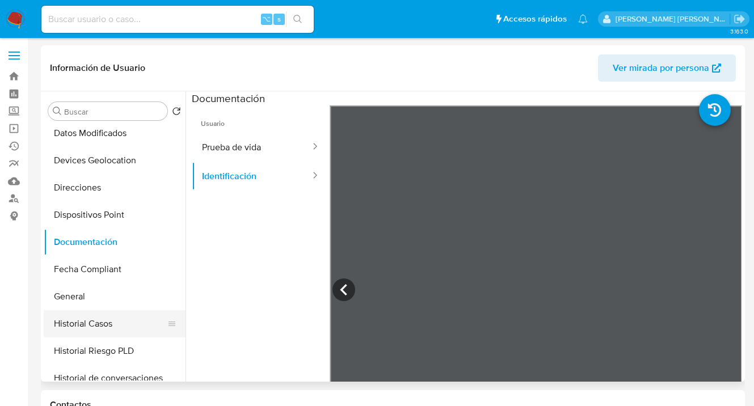
click at [109, 320] on button "Historial Casos" at bounding box center [110, 323] width 133 height 27
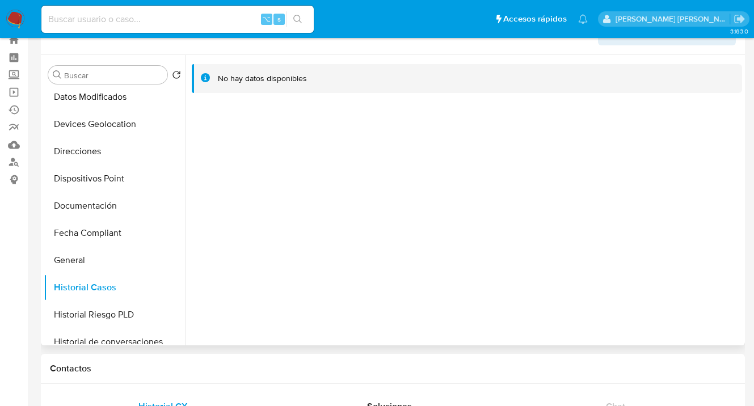
scroll to position [0, 0]
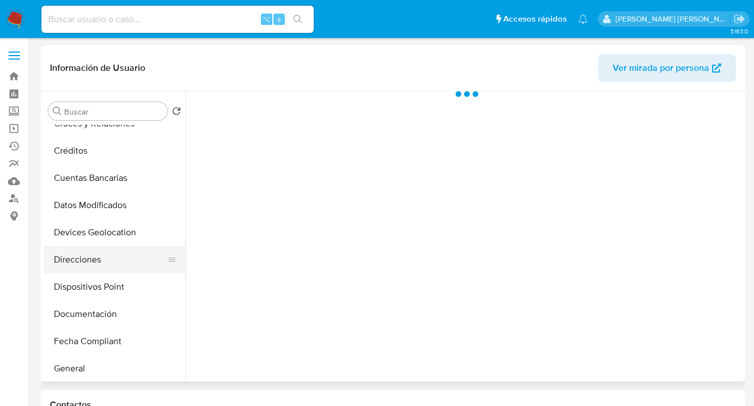
select select "10"
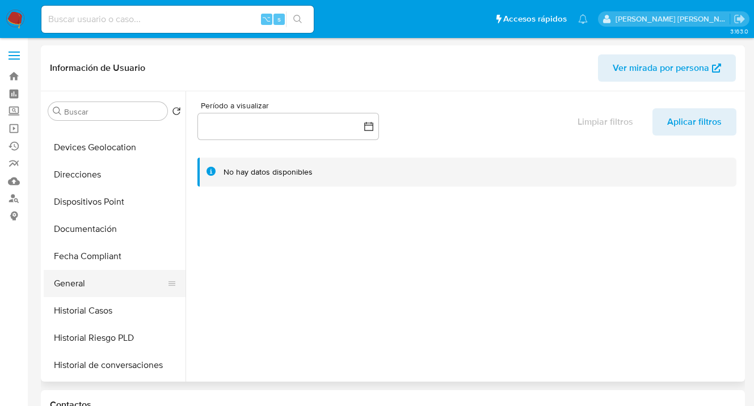
scroll to position [196, 0]
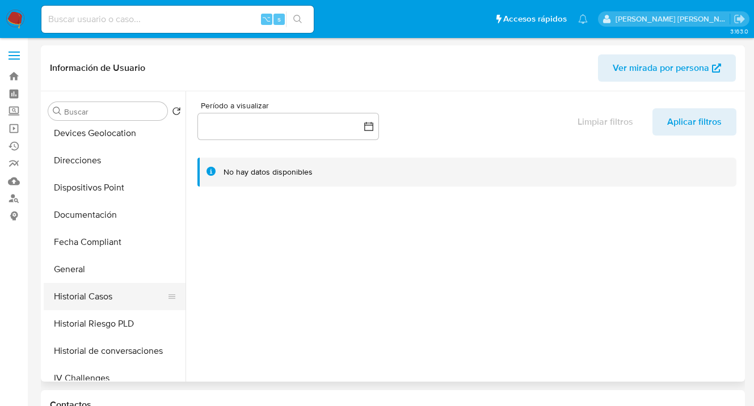
click at [111, 292] on button "Historial Casos" at bounding box center [110, 296] width 133 height 27
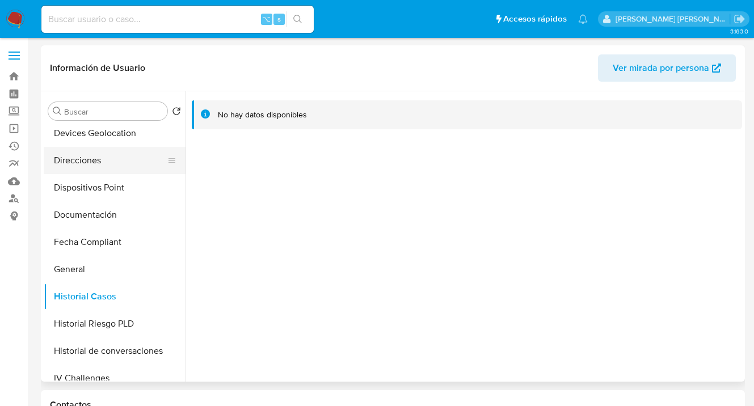
drag, startPoint x: 113, startPoint y: 168, endPoint x: 120, endPoint y: 171, distance: 7.2
click at [113, 168] on button "Direcciones" at bounding box center [110, 160] width 133 height 27
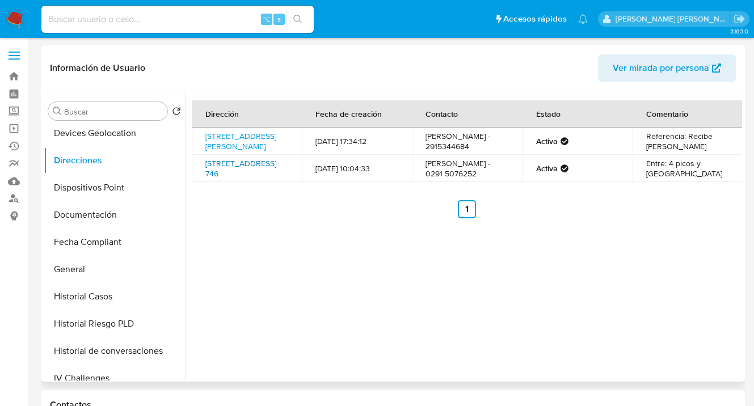
click at [219, 164] on link "Roca 746, Saldungaray, Buenos Aires, 8166, Argentina 746" at bounding box center [240, 169] width 71 height 22
drag, startPoint x: 113, startPoint y: 212, endPoint x: 176, endPoint y: 208, distance: 63.1
click at [113, 212] on button "Documentación" at bounding box center [110, 214] width 133 height 27
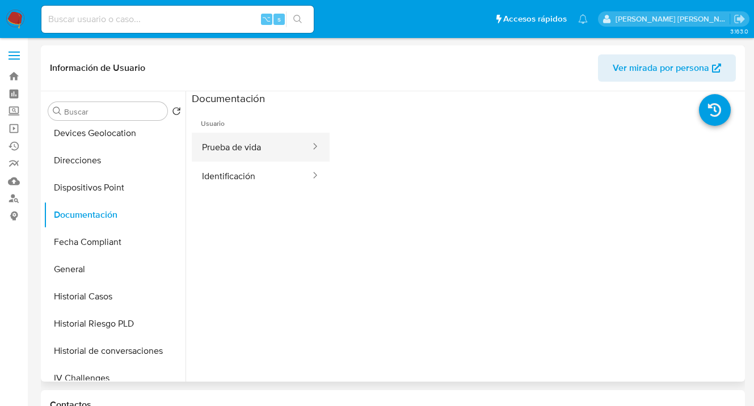
drag, startPoint x: 268, startPoint y: 147, endPoint x: 306, endPoint y: 148, distance: 38.0
click at [275, 146] on button "Prueba de vida" at bounding box center [252, 147] width 120 height 29
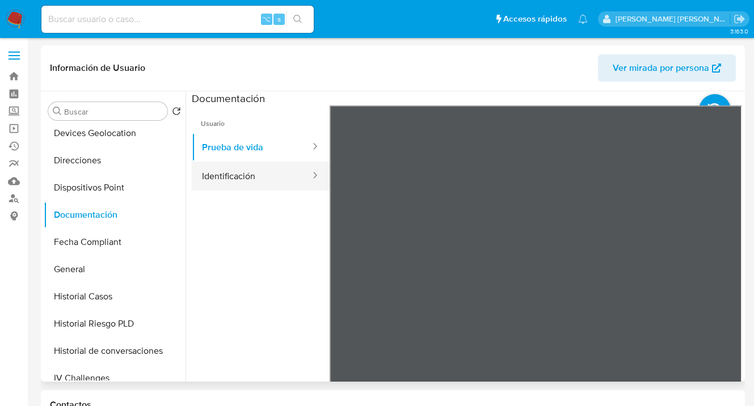
click at [224, 170] on button "Identificación" at bounding box center [252, 176] width 120 height 29
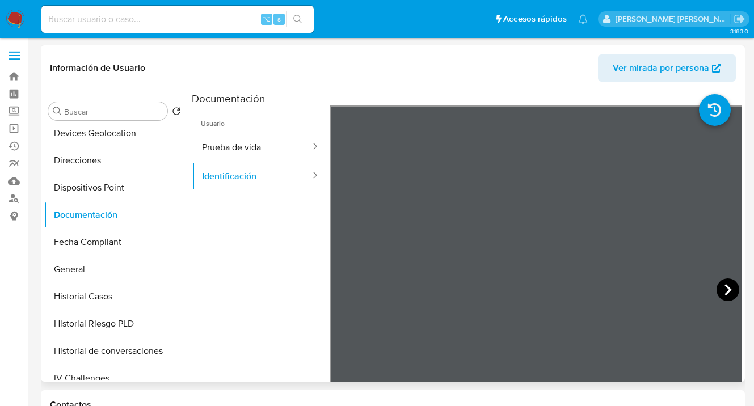
click at [722, 291] on icon at bounding box center [727, 289] width 23 height 23
click at [341, 288] on icon at bounding box center [343, 289] width 7 height 11
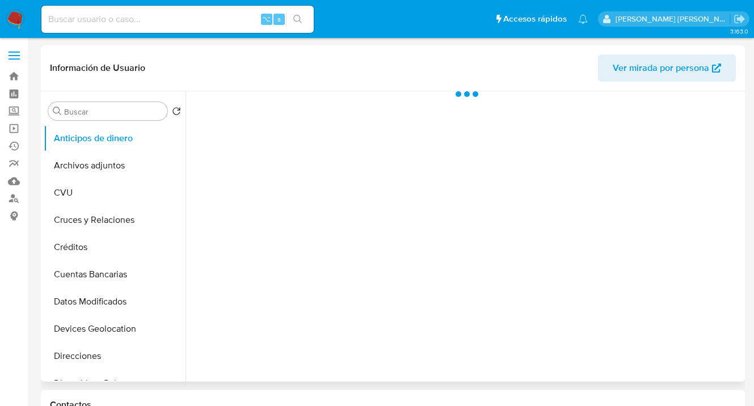
scroll to position [212, 0]
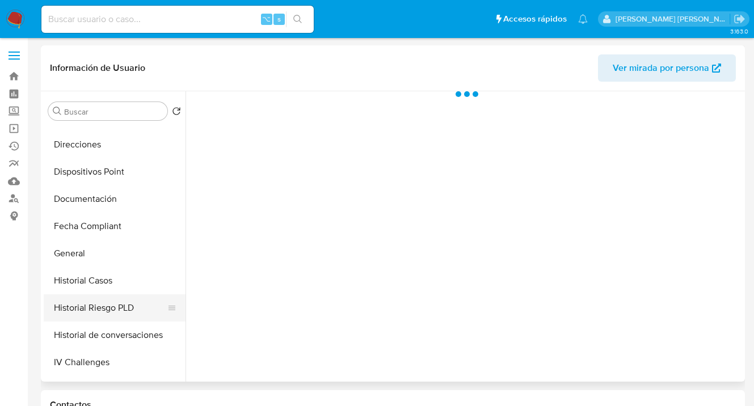
select select "10"
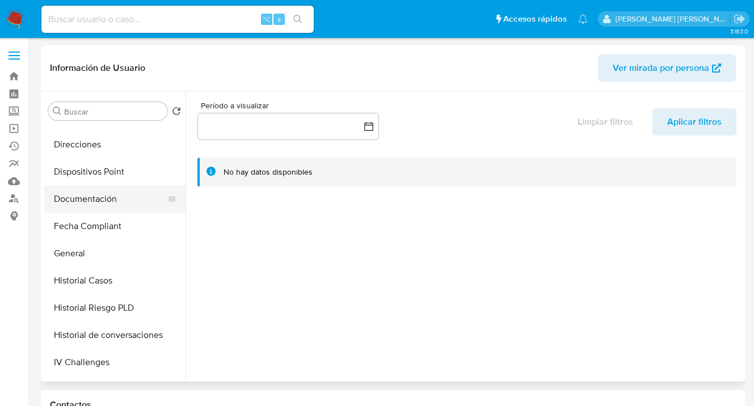
click at [107, 200] on button "Documentación" at bounding box center [110, 198] width 133 height 27
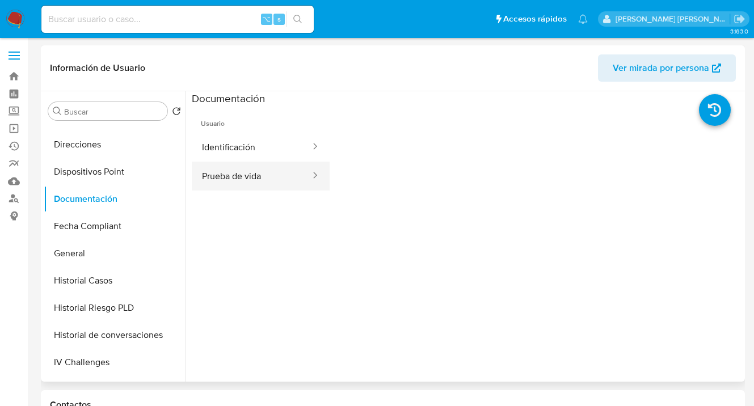
drag, startPoint x: 241, startPoint y: 174, endPoint x: 249, endPoint y: 173, distance: 8.0
click at [241, 174] on button "Prueba de vida" at bounding box center [252, 176] width 120 height 29
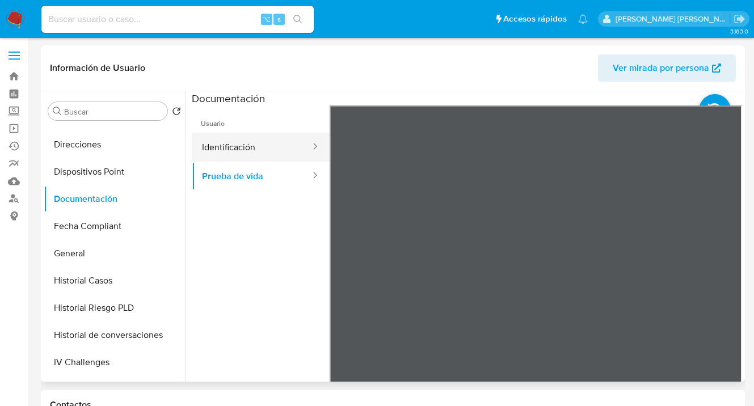
click at [255, 149] on button "Identificación" at bounding box center [252, 147] width 120 height 29
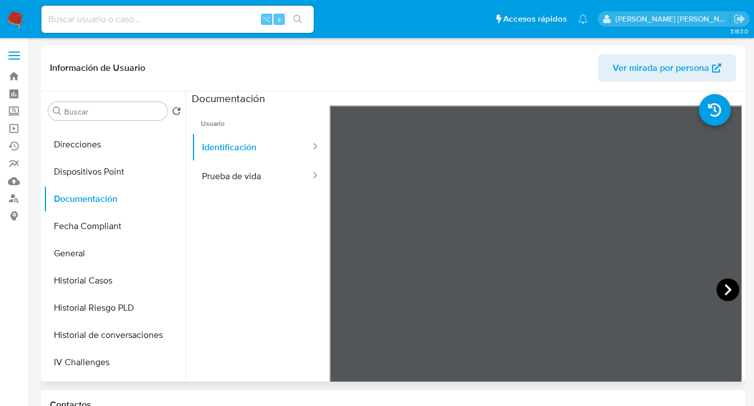
click at [724, 288] on icon at bounding box center [727, 289] width 7 height 11
click at [348, 286] on icon at bounding box center [343, 289] width 23 height 23
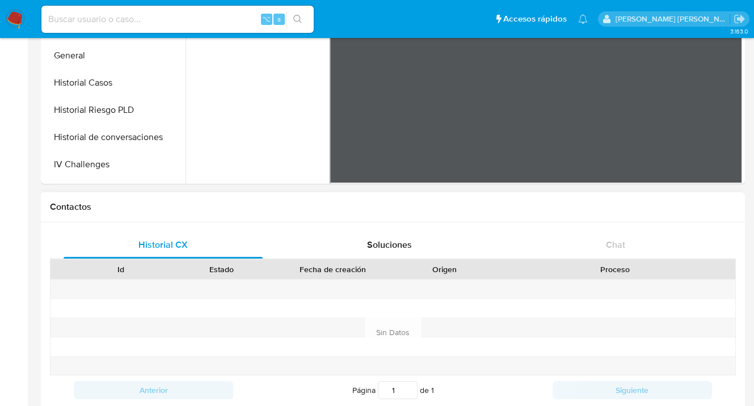
scroll to position [248, 0]
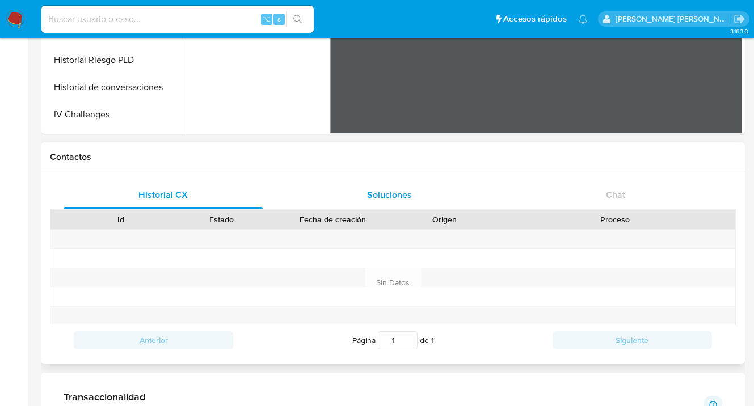
drag, startPoint x: 364, startPoint y: 203, endPoint x: 388, endPoint y: 201, distance: 23.9
click at [366, 202] on div "Soluciones" at bounding box center [389, 194] width 199 height 27
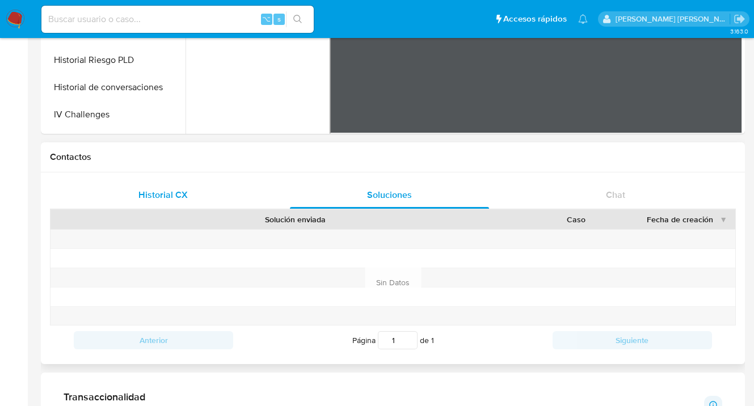
click at [192, 198] on div "Historial CX" at bounding box center [163, 194] width 199 height 27
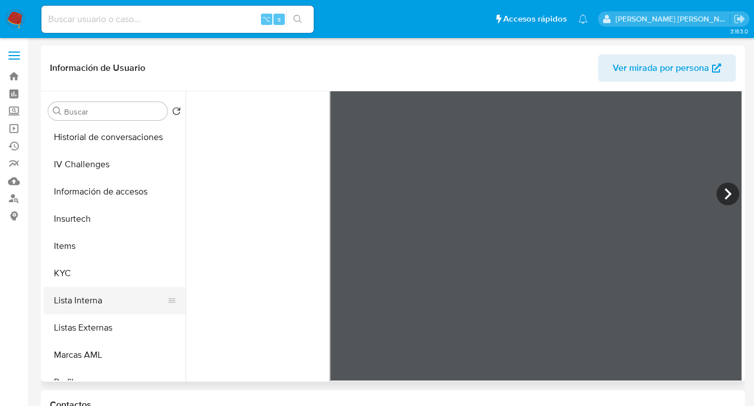
scroll to position [410, 0]
click at [98, 263] on button "KYC" at bounding box center [110, 272] width 133 height 27
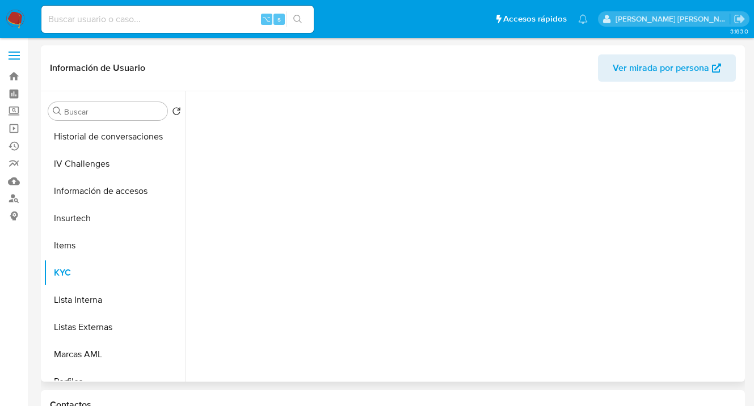
scroll to position [0, 0]
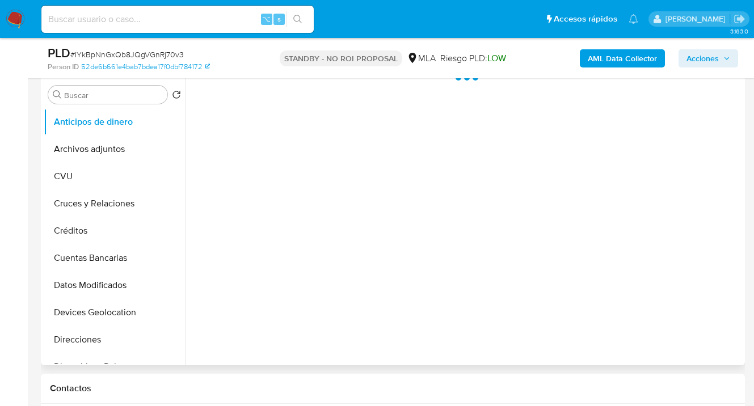
select select "10"
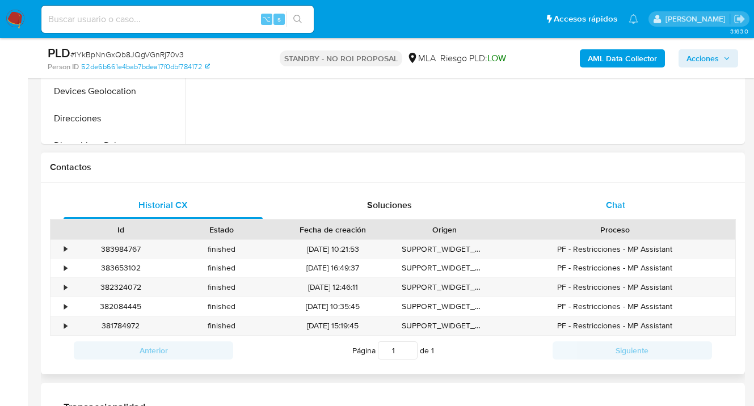
drag, startPoint x: 655, startPoint y: 204, endPoint x: 634, endPoint y: 196, distance: 22.4
click at [653, 204] on div "Chat" at bounding box center [615, 205] width 199 height 27
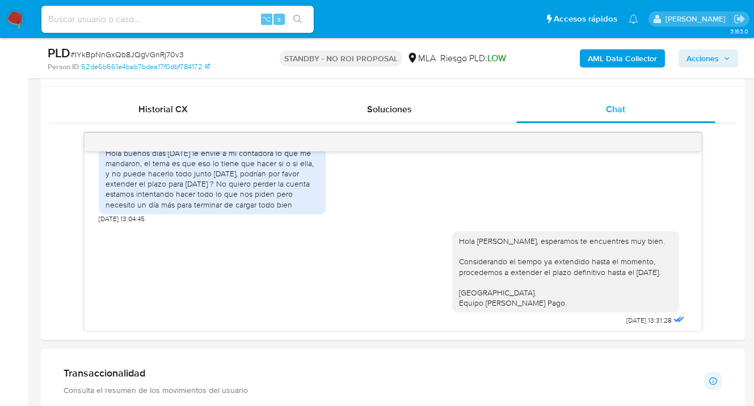
scroll to position [247, 0]
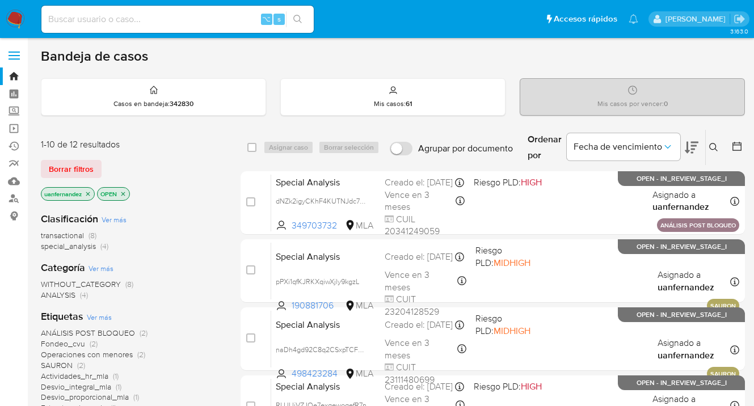
click at [85, 167] on span "Borrar filtros" at bounding box center [71, 169] width 45 height 16
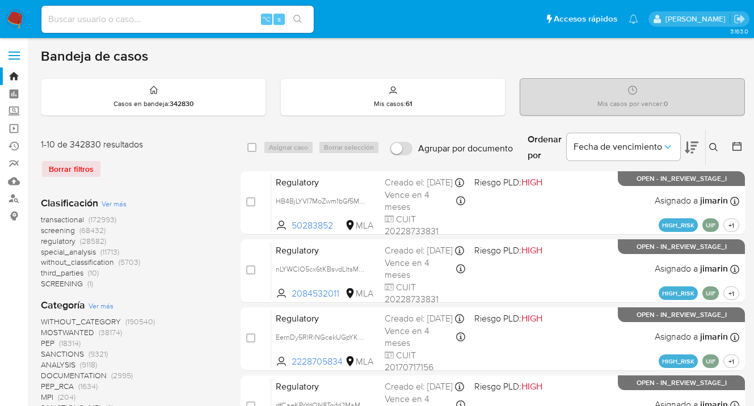
drag, startPoint x: 712, startPoint y: 144, endPoint x: 605, endPoint y: 166, distance: 109.9
click at [712, 144] on icon at bounding box center [713, 147] width 9 height 9
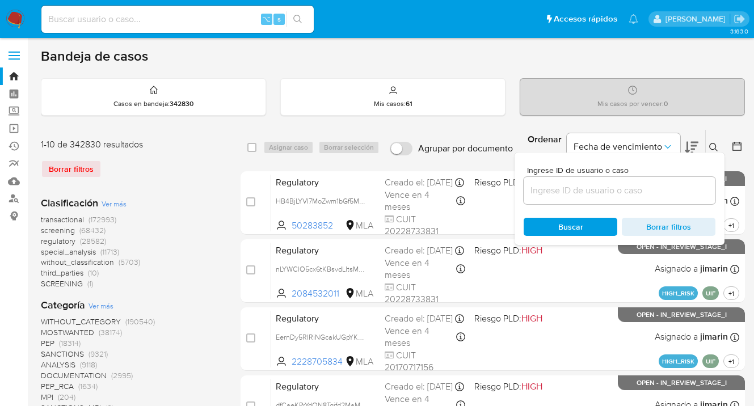
click at [584, 187] on input at bounding box center [619, 190] width 192 height 15
type input "56303913"
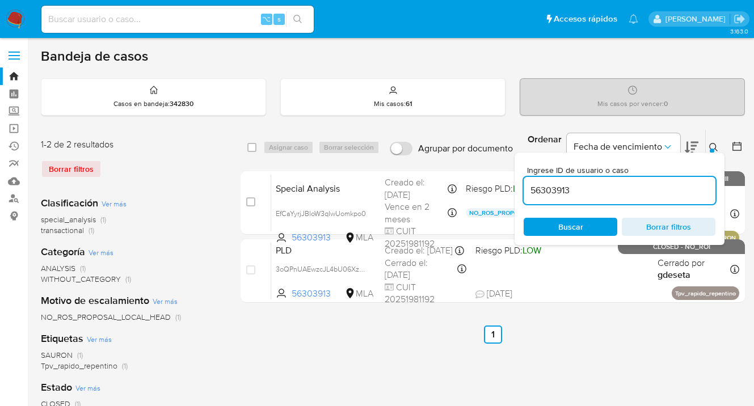
click at [714, 147] on icon at bounding box center [713, 147] width 9 height 9
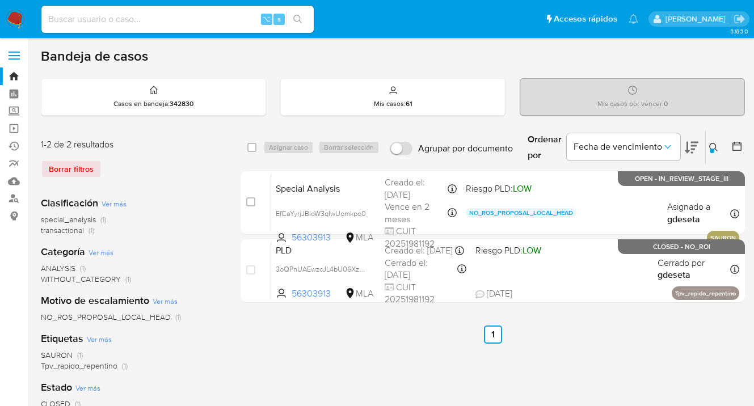
click at [17, 21] on img at bounding box center [15, 19] width 19 height 19
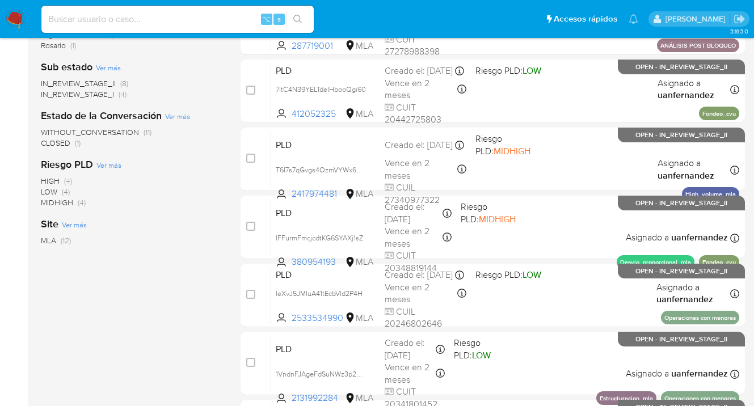
scroll to position [530, 0]
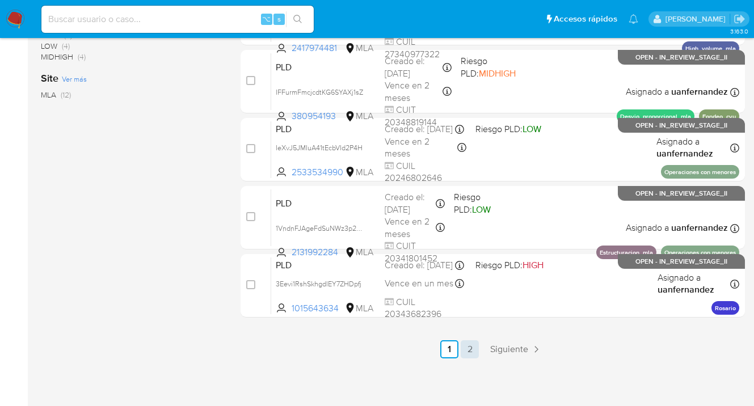
click at [468, 348] on link "2" at bounding box center [470, 349] width 18 height 18
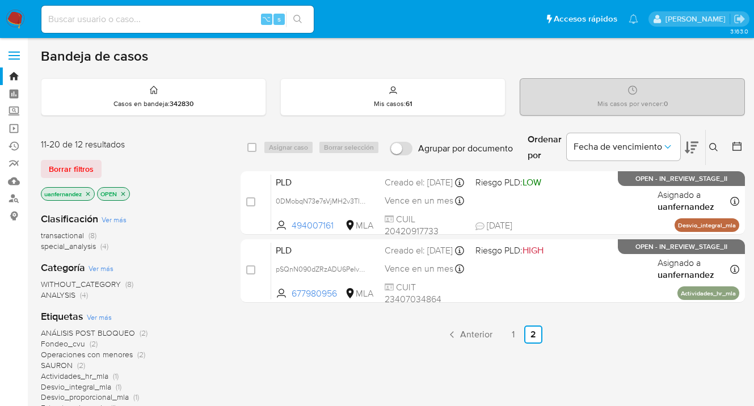
click at [512, 332] on link "1" at bounding box center [513, 335] width 18 height 18
